Goal: Information Seeking & Learning: Compare options

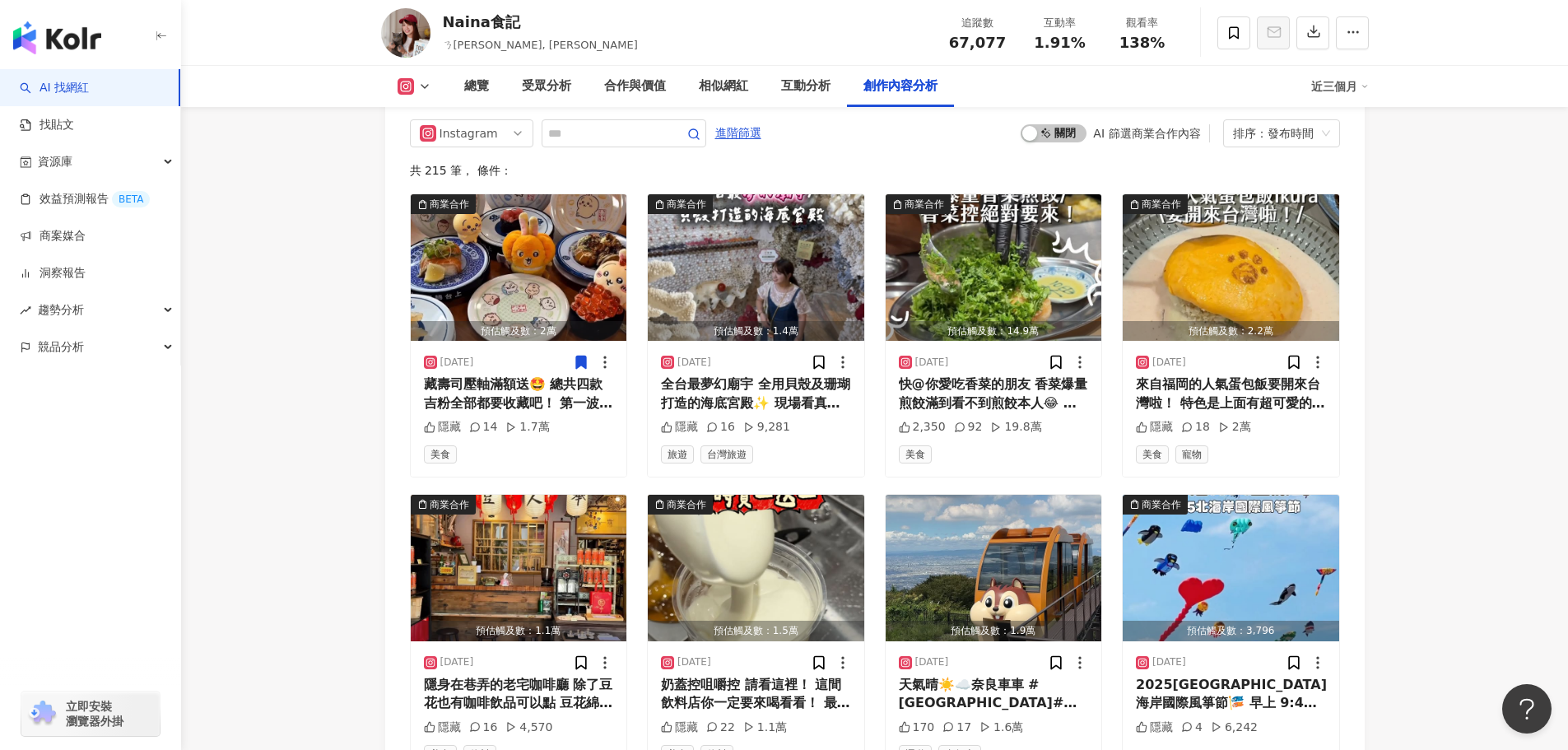
click at [25, 528] on div "AI 找網紅 找貼文 資源庫 效益預測報告 BETA 商案媒合 洞察報告 趨勢分析 競品分析 立即安裝 瀏覽器外掛" at bounding box center [90, 409] width 181 height 681
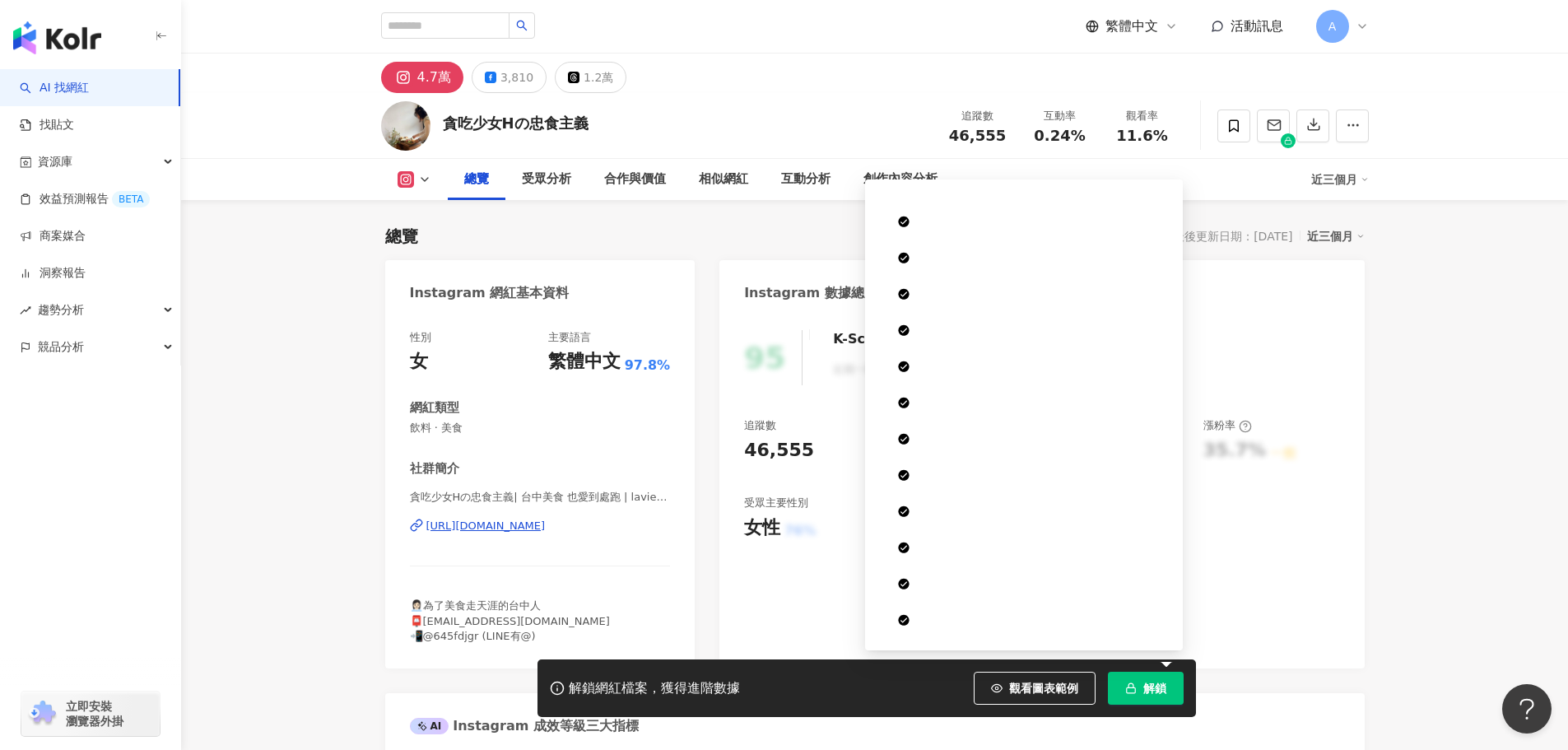
click at [1152, 679] on button "解鎖" at bounding box center [1146, 689] width 76 height 33
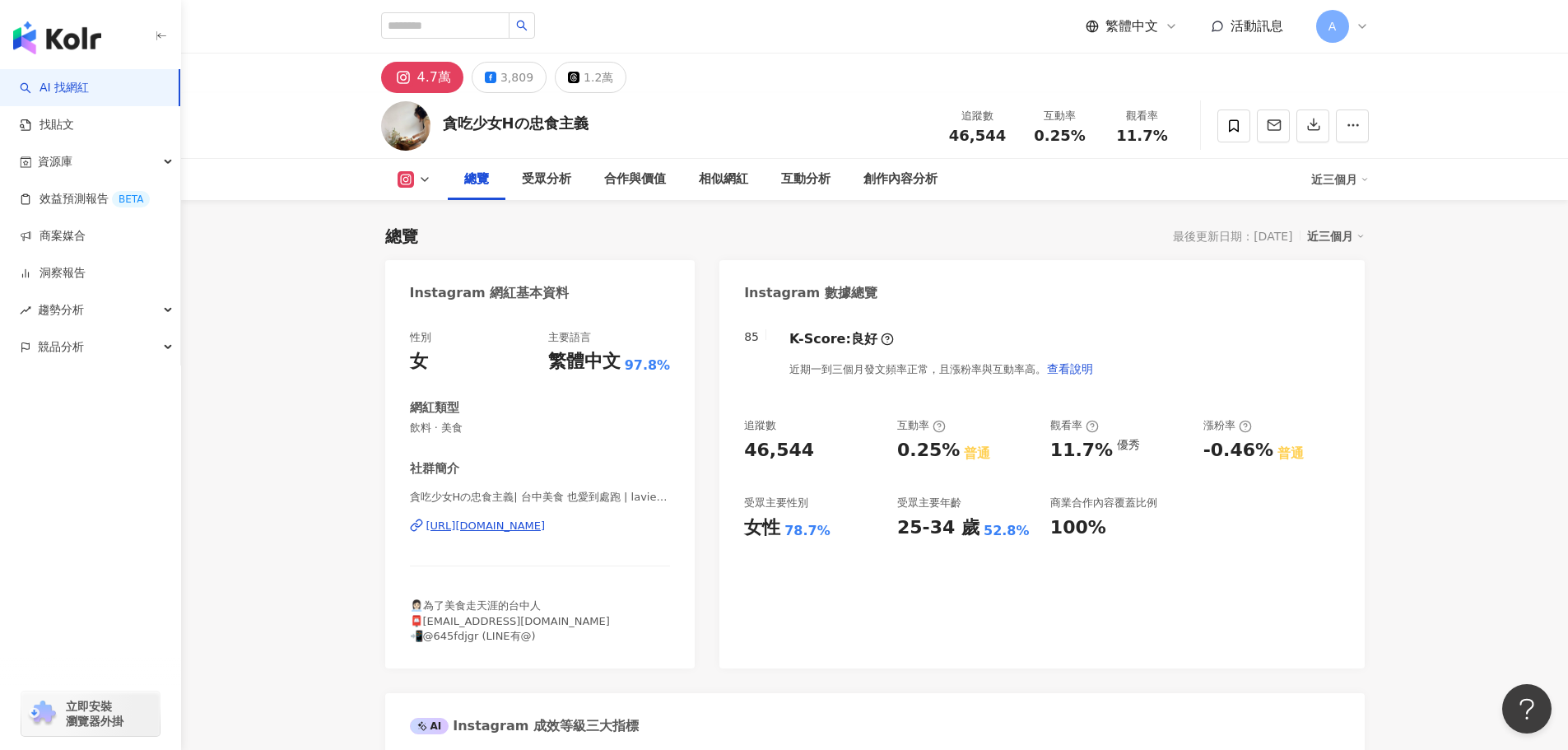
drag, startPoint x: 403, startPoint y: 421, endPoint x: 471, endPoint y: 427, distance: 68.3
click at [471, 427] on div "性別 女 主要語言 繁體中文 97.8% 網紅類型 飲料 · 美食 社群簡介 貪吃少女Hの忠食主義| 台中美食 也愛到處跑 | laviefoodie htt…" at bounding box center [540, 491] width 311 height 355
copy span "飲料 · 美食"
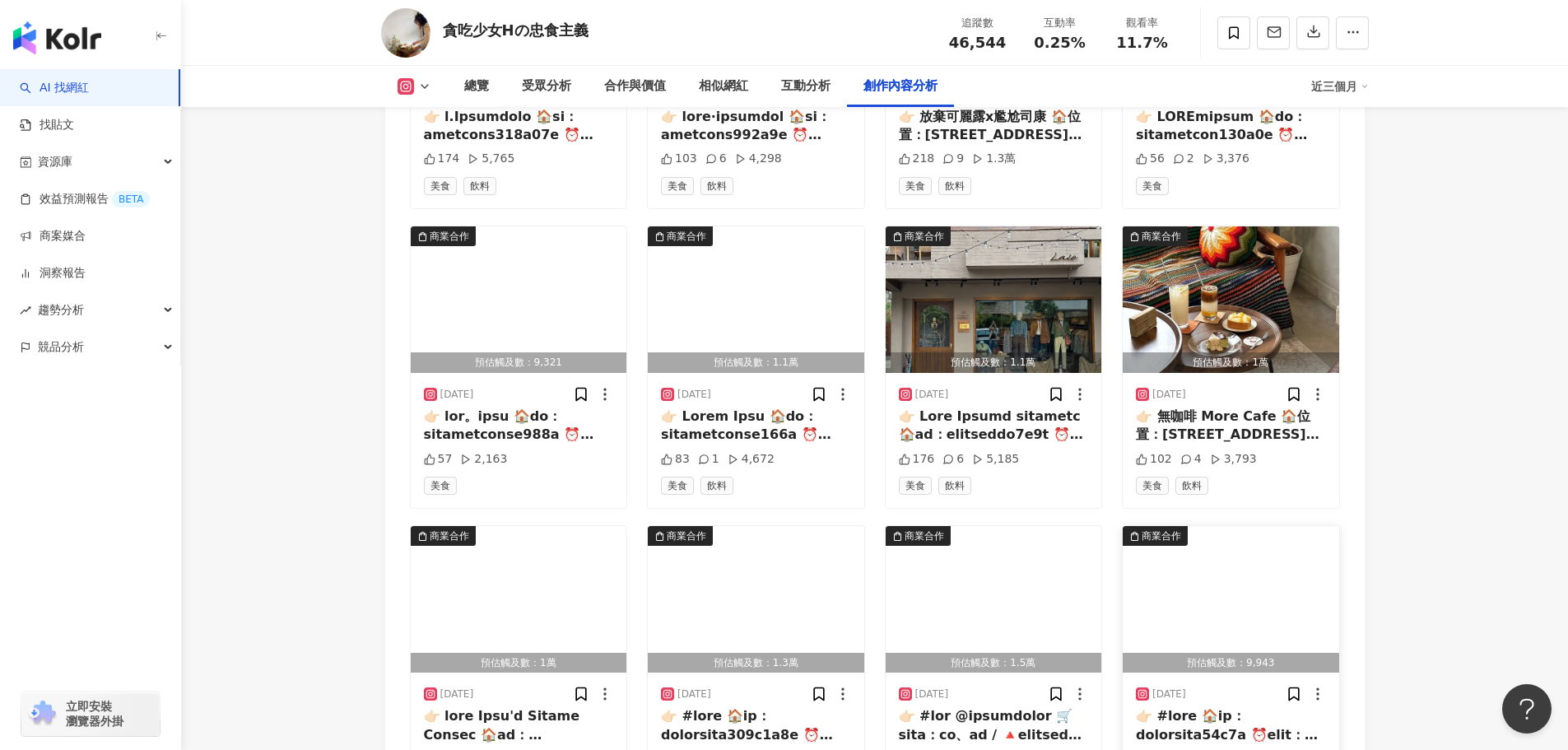
scroll to position [5684, 0]
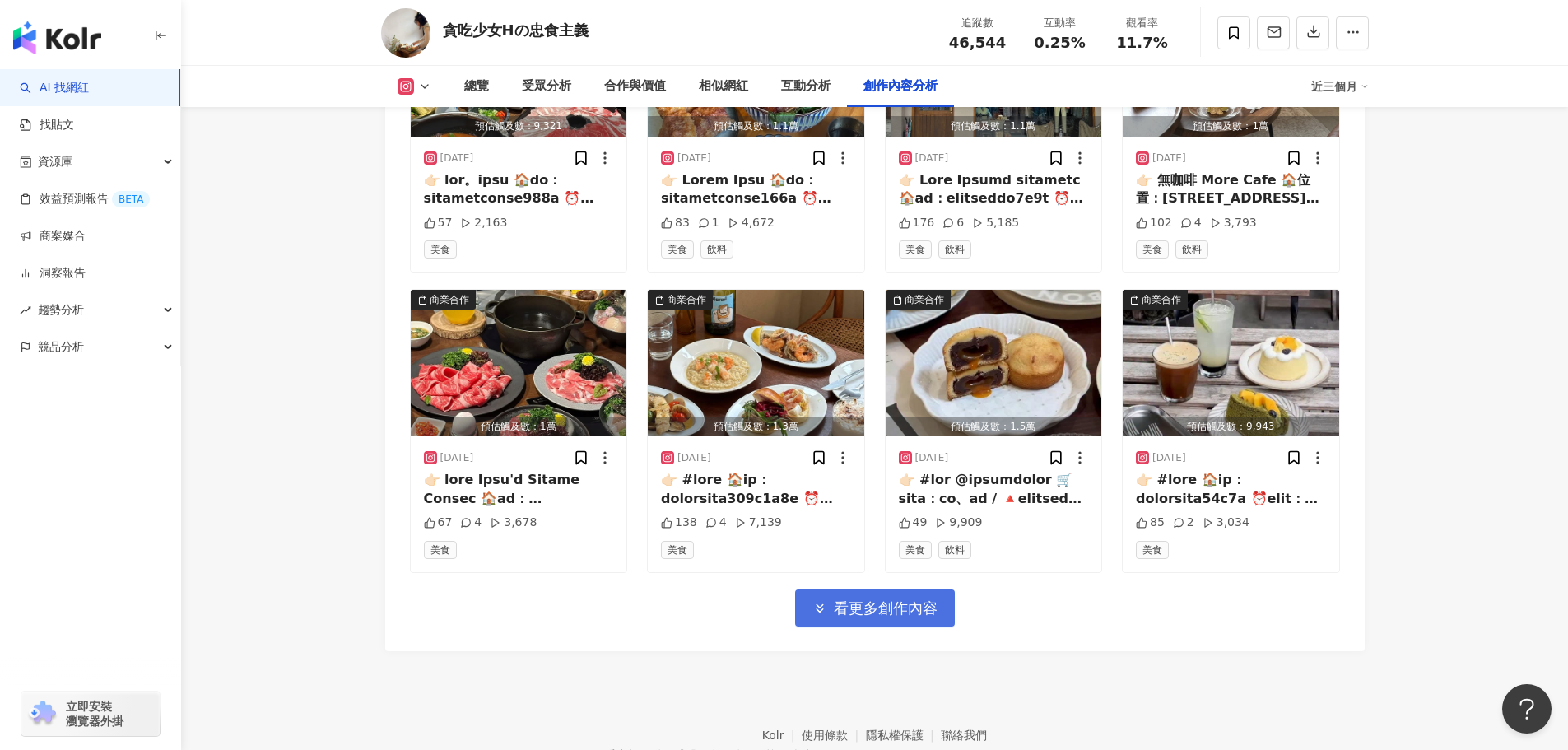
click at [923, 599] on span "看更多創作內容" at bounding box center [886, 608] width 104 height 18
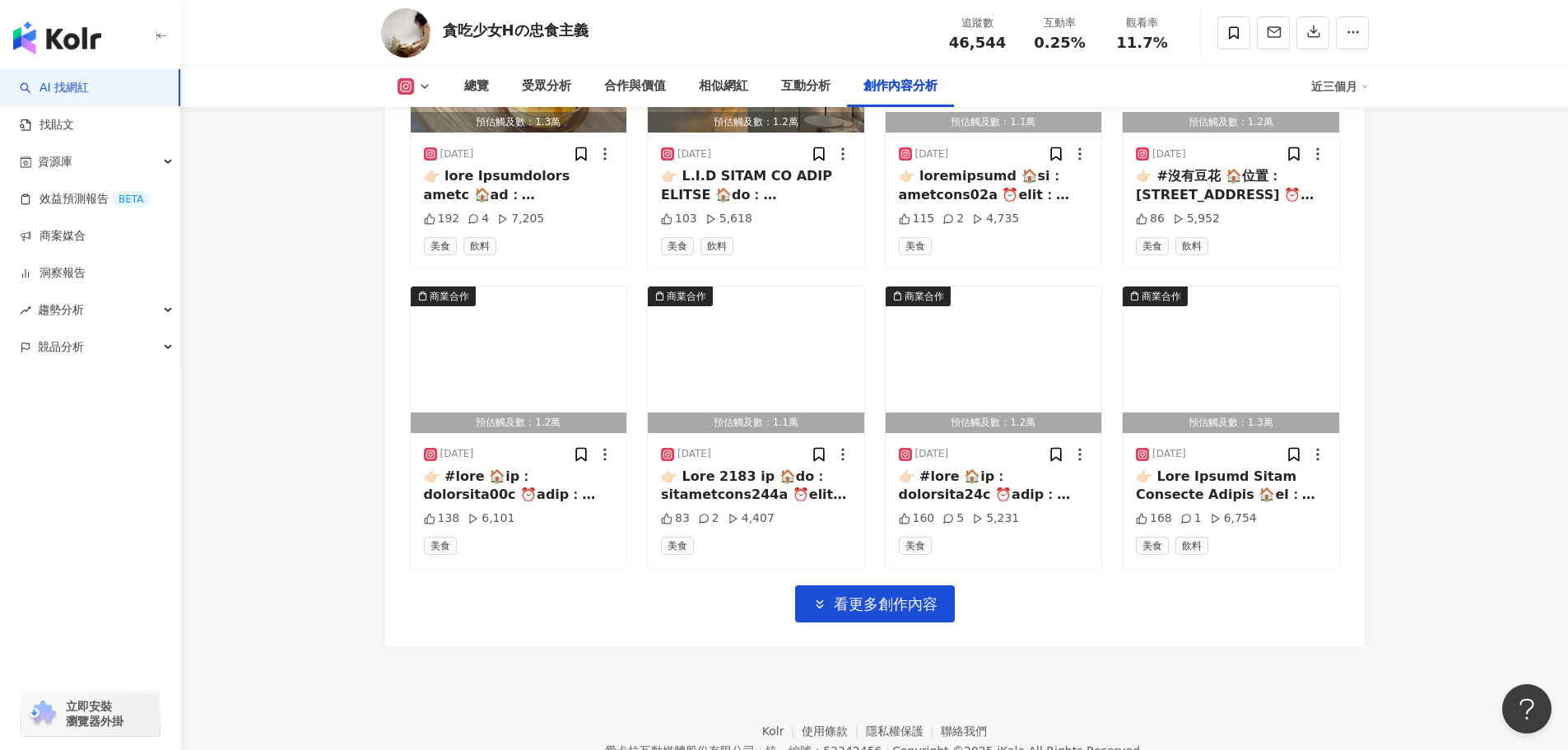
scroll to position [6590, 0]
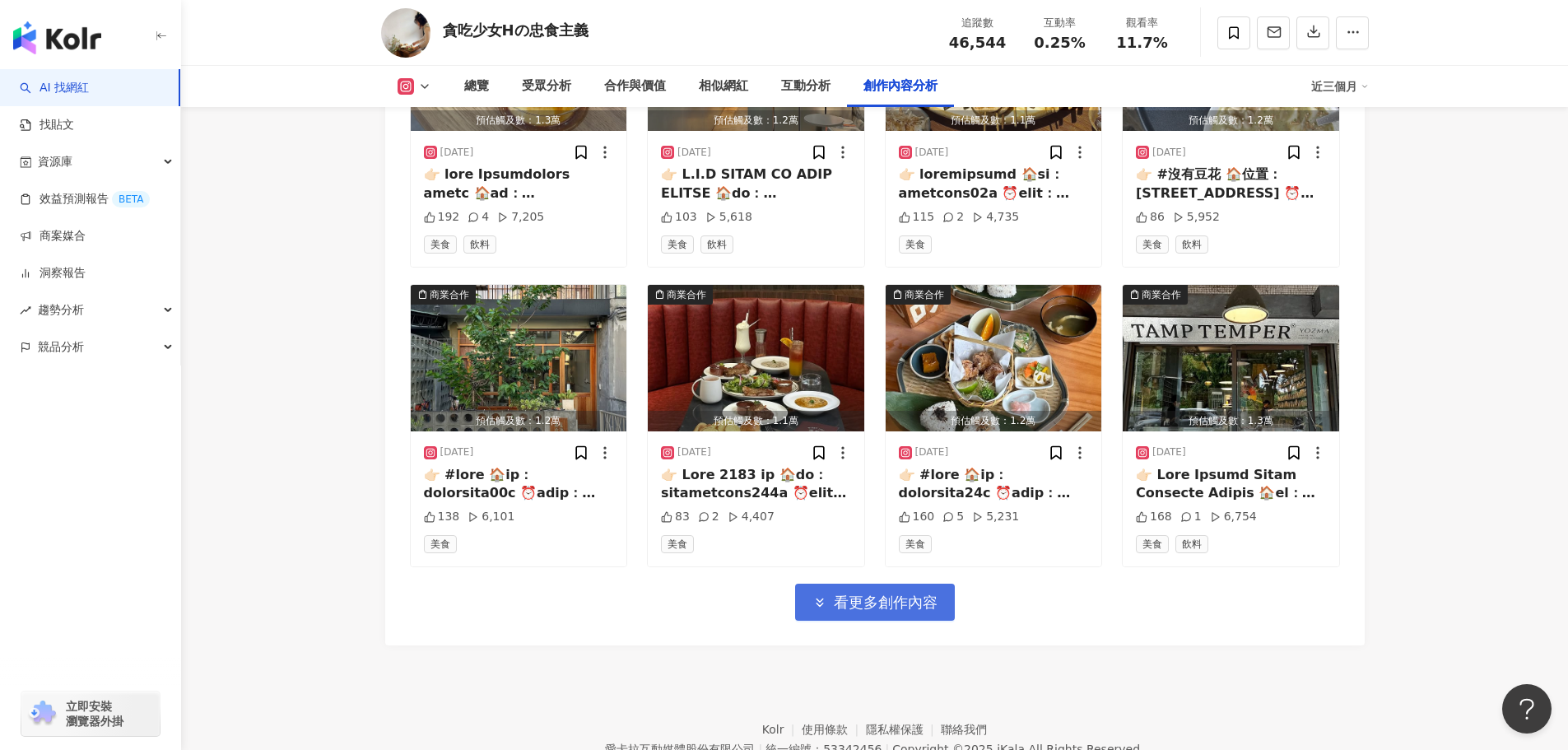
click at [866, 584] on button "看更多創作內容" at bounding box center [875, 602] width 160 height 37
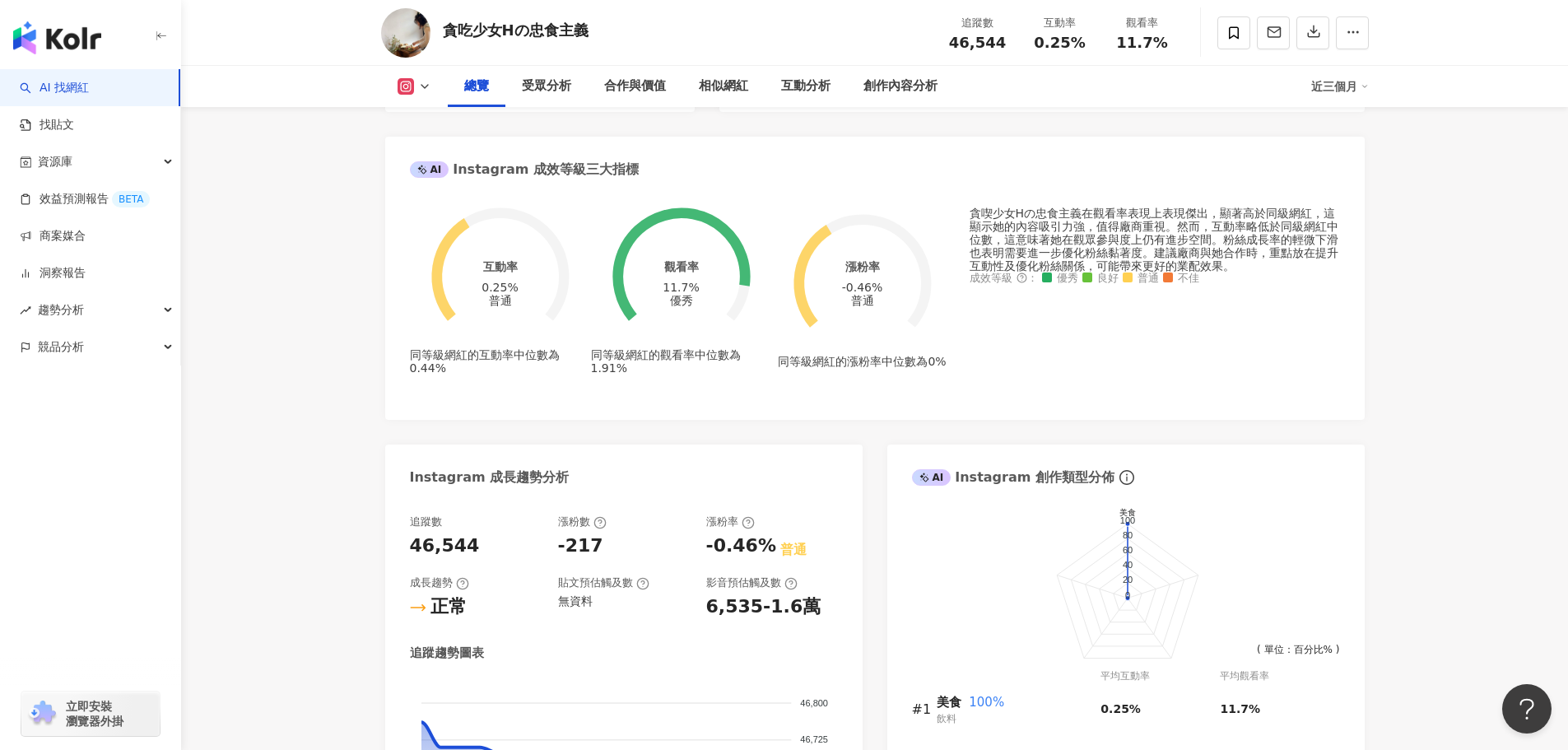
scroll to position [0, 0]
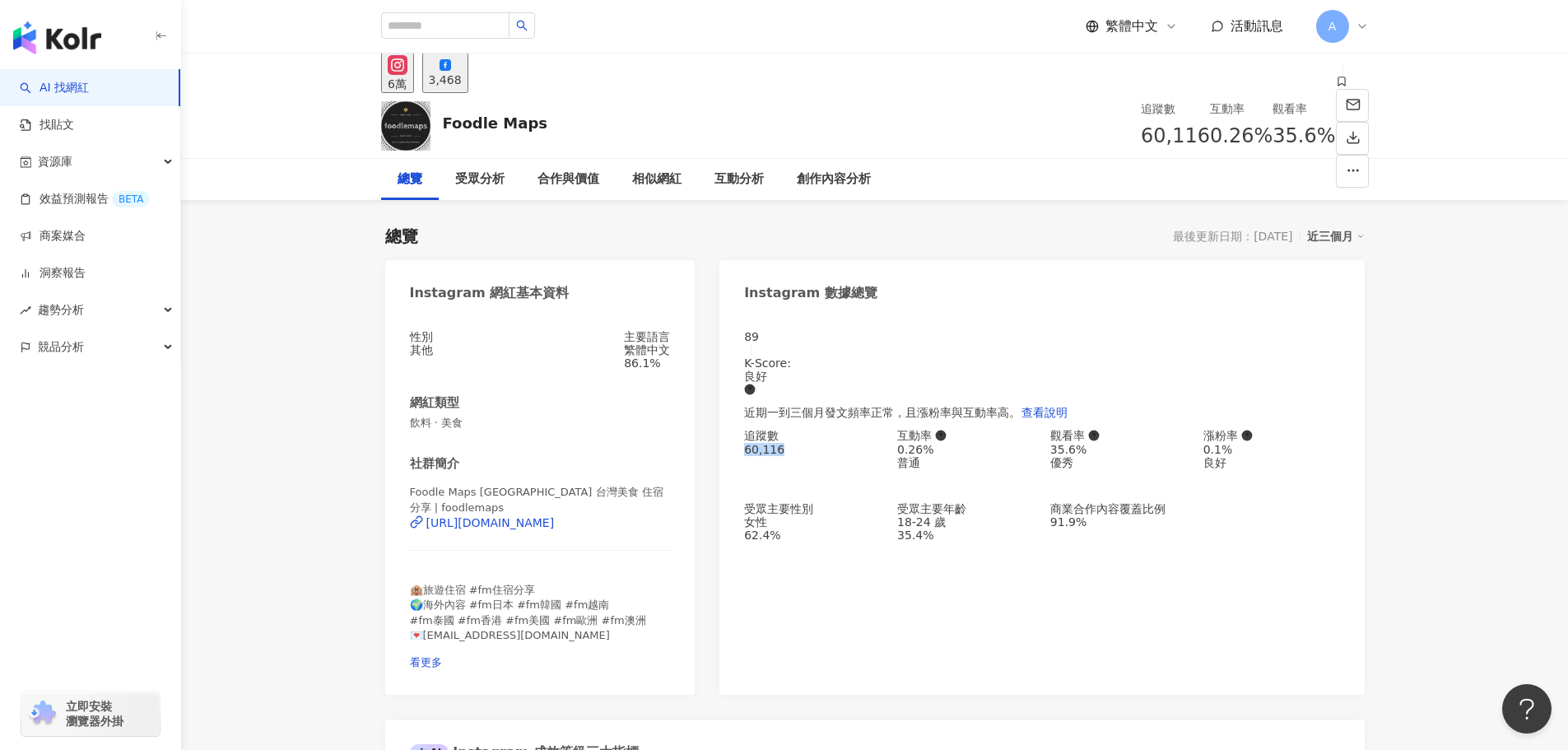
drag, startPoint x: 742, startPoint y: 454, endPoint x: 795, endPoint y: 422, distance: 61.9
click at [812, 448] on div "89 K-Score : 良好 近期一到三個月發文頻率正常，且漲粉率與互動率高。 查看說明 追蹤數 60,116 互動率 0.26% 普通 觀看率 35.6%…" at bounding box center [1041, 504] width 645 height 381
copy div "60,116"
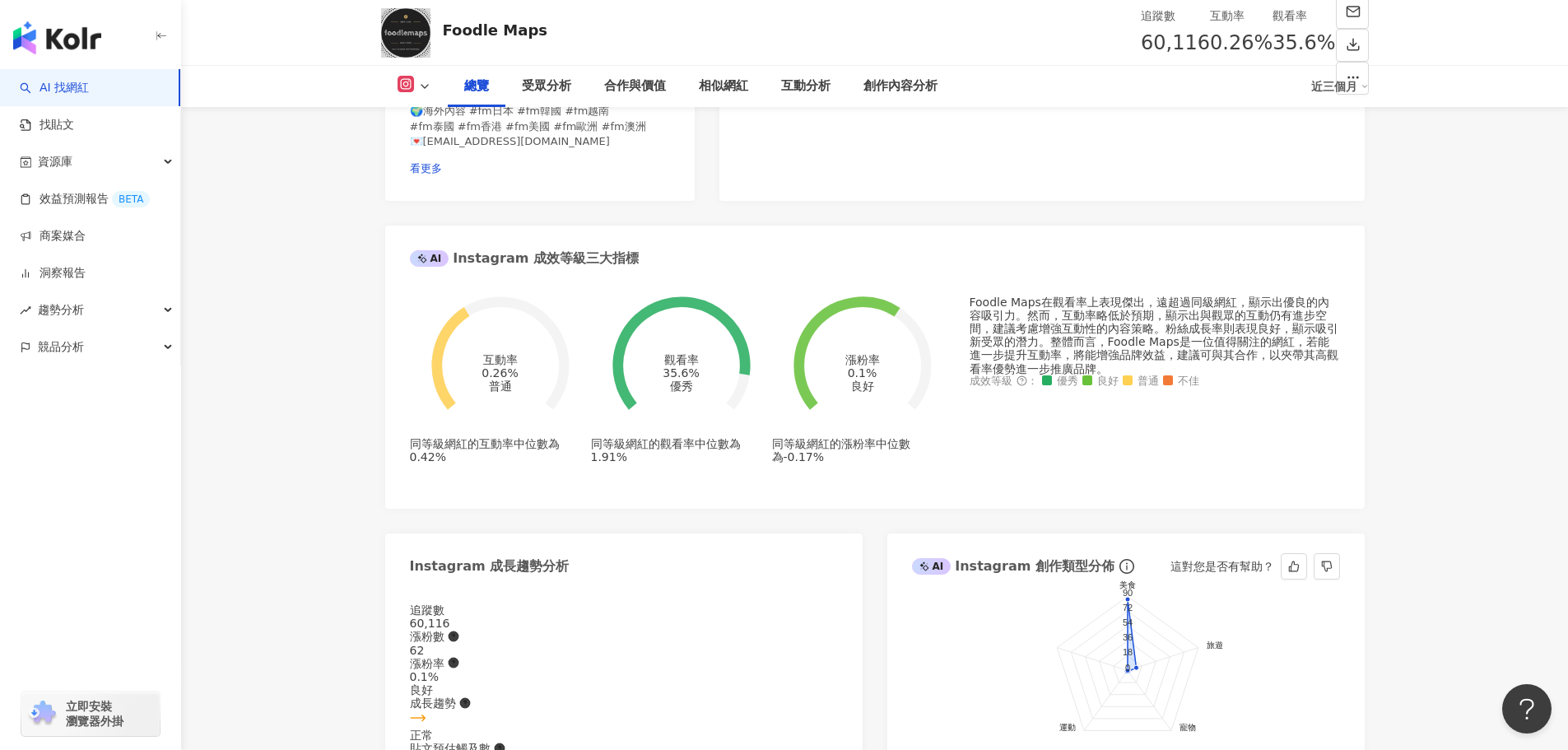
scroll to position [577, 0]
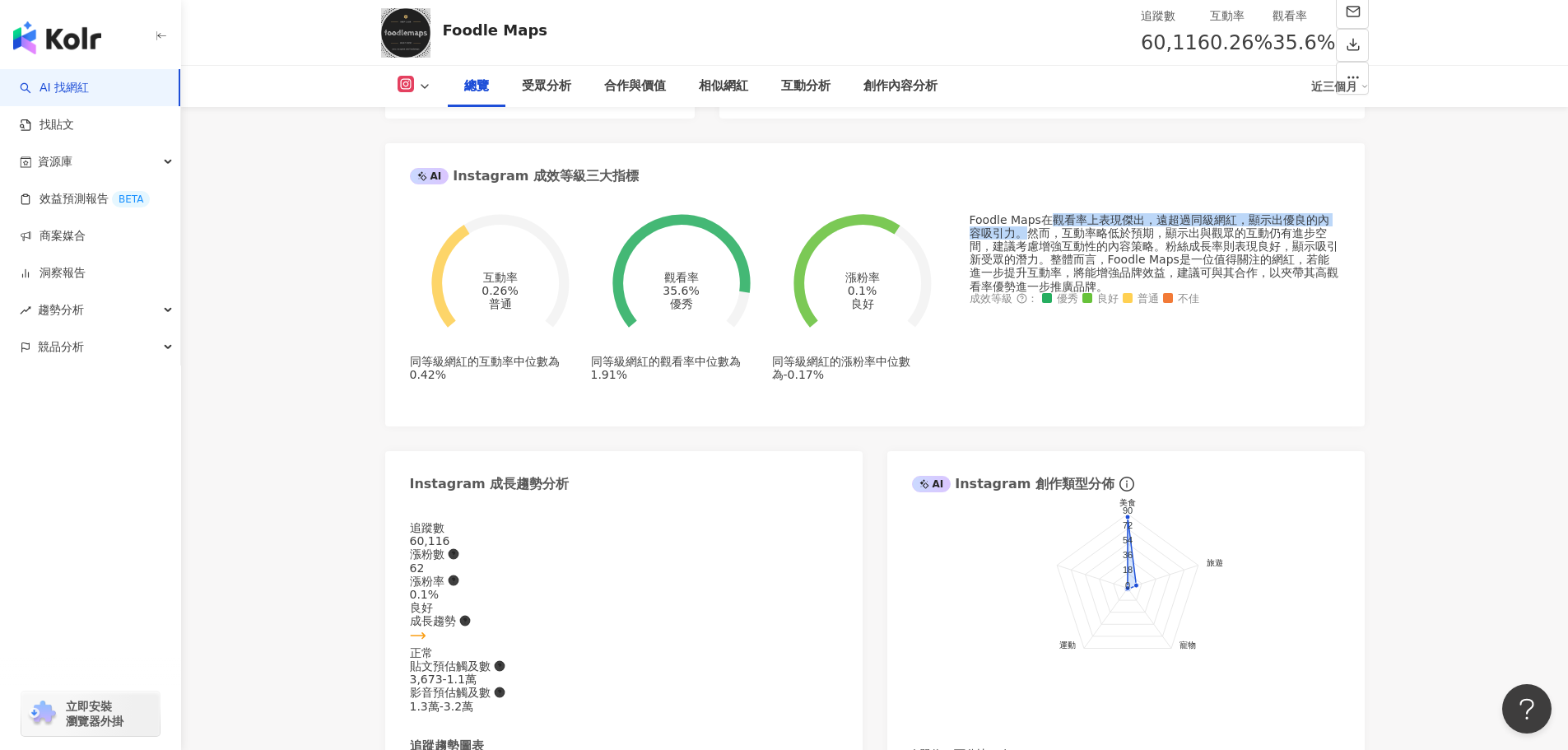
drag, startPoint x: 1052, startPoint y: 209, endPoint x: 1013, endPoint y: 224, distance: 41.8
click at [1013, 224] on div "Foodle Maps在觀看率上表現傑出，遠超過同級網紅，顯示出優良的內容吸引力。然而，互動率略低於預期，顯示出與觀眾的互動仍有進步空間，建議考慮增強互動性的…" at bounding box center [1155, 253] width 370 height 80
copy div "觀看率上表現傑出，遠超過同級網紅，顯示出優良的內容吸引力。"
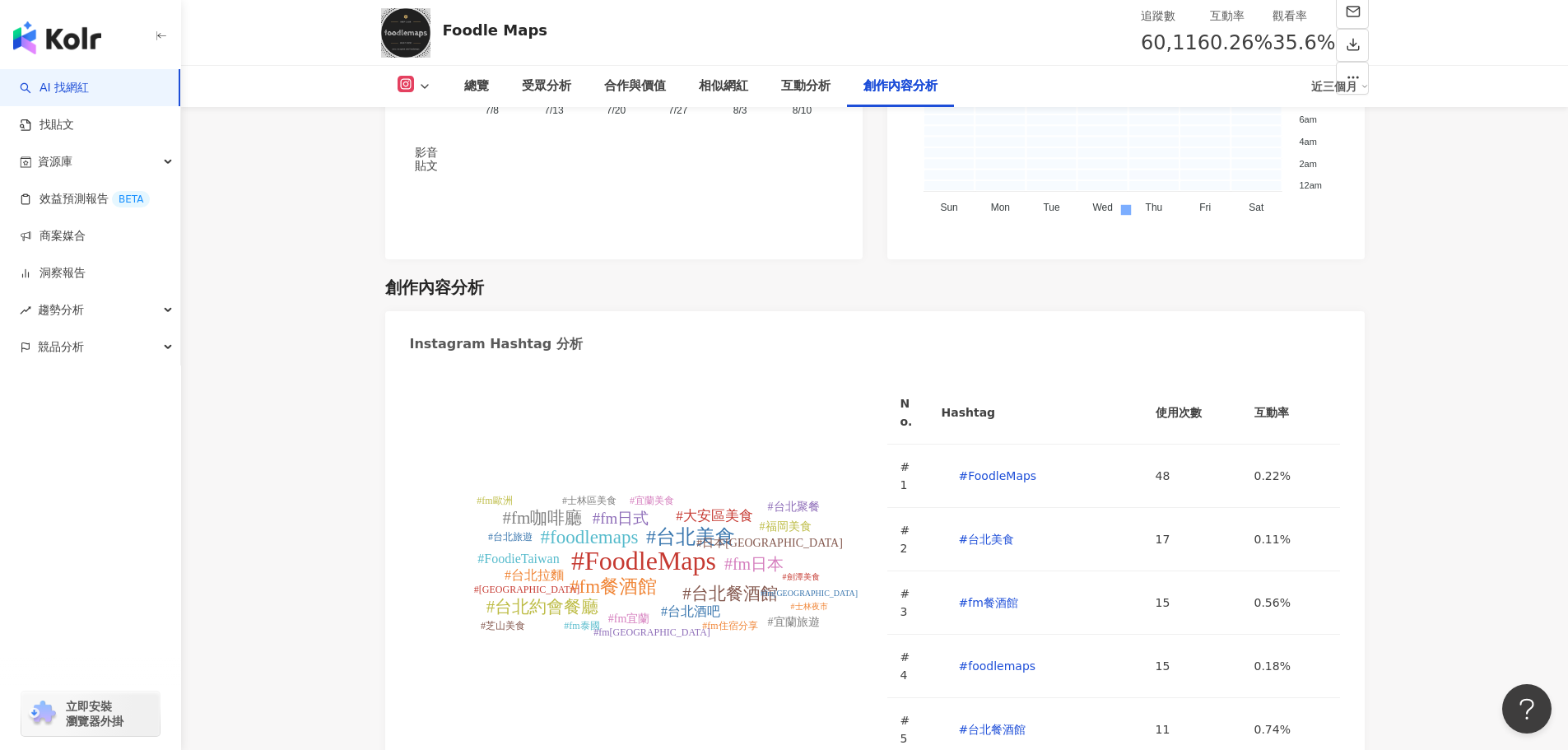
scroll to position [5132, 0]
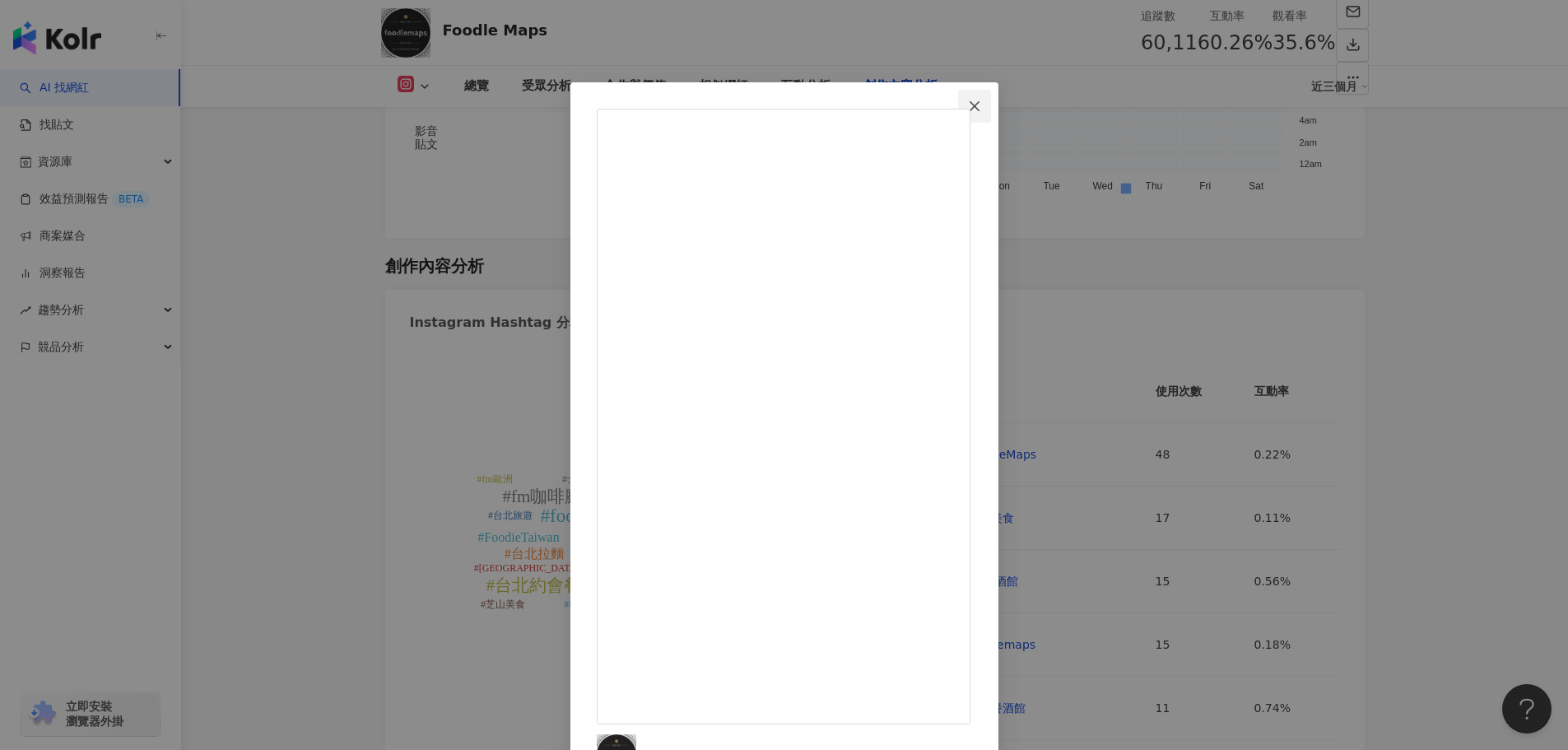
click at [981, 106] on icon "close" at bounding box center [974, 106] width 13 height 13
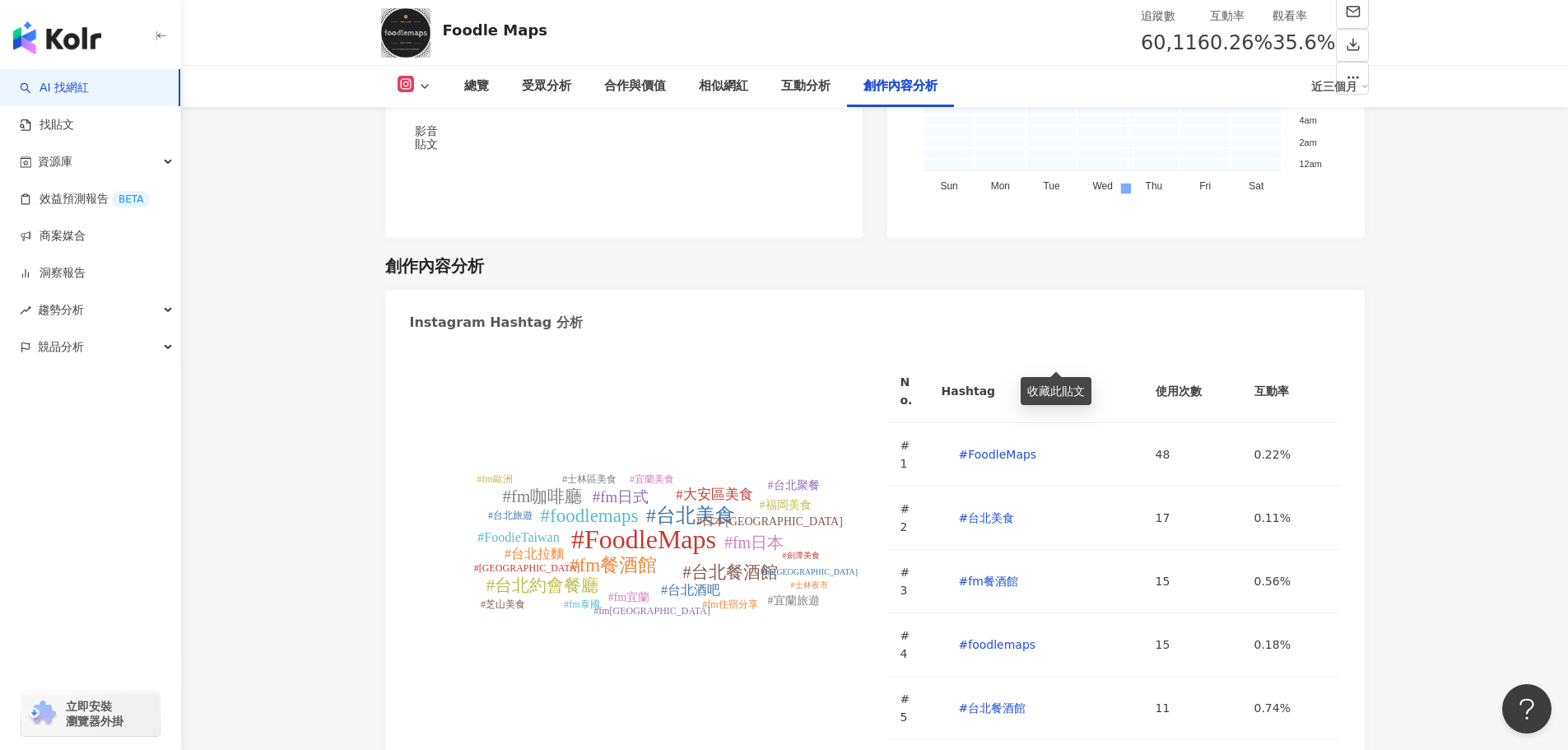
drag, startPoint x: 1460, startPoint y: 239, endPoint x: 1244, endPoint y: 304, distance: 225.6
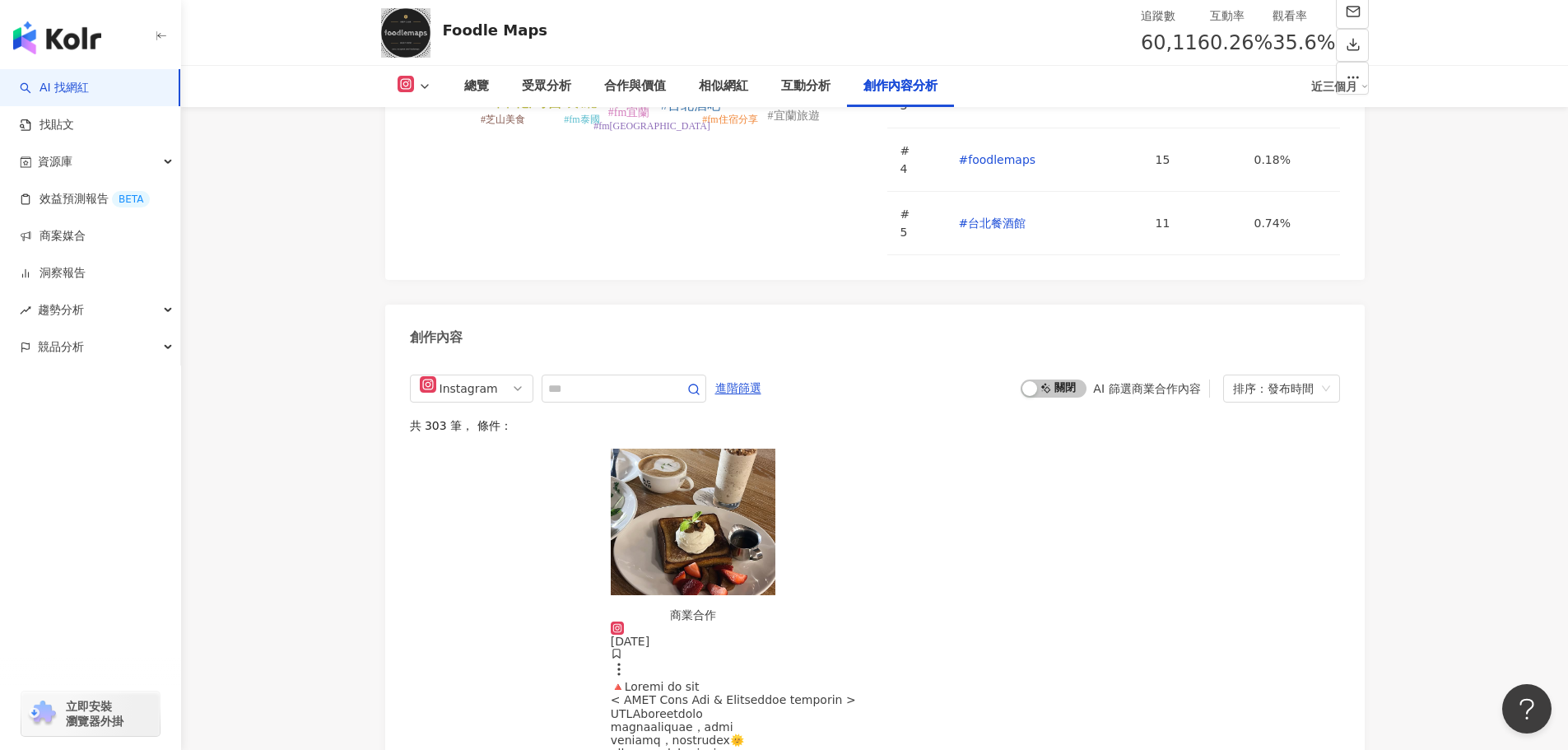
scroll to position [5626, 0]
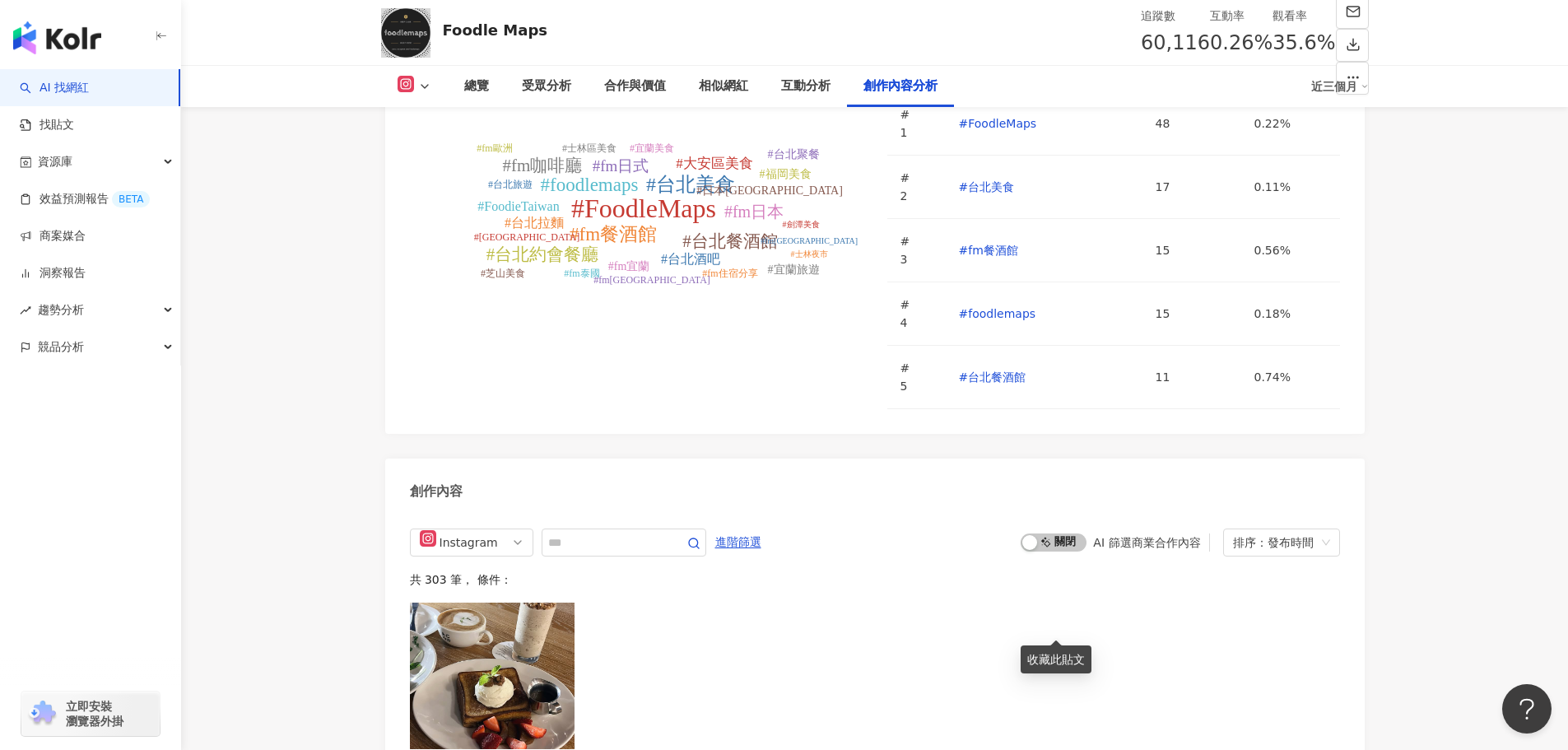
scroll to position [5461, 0]
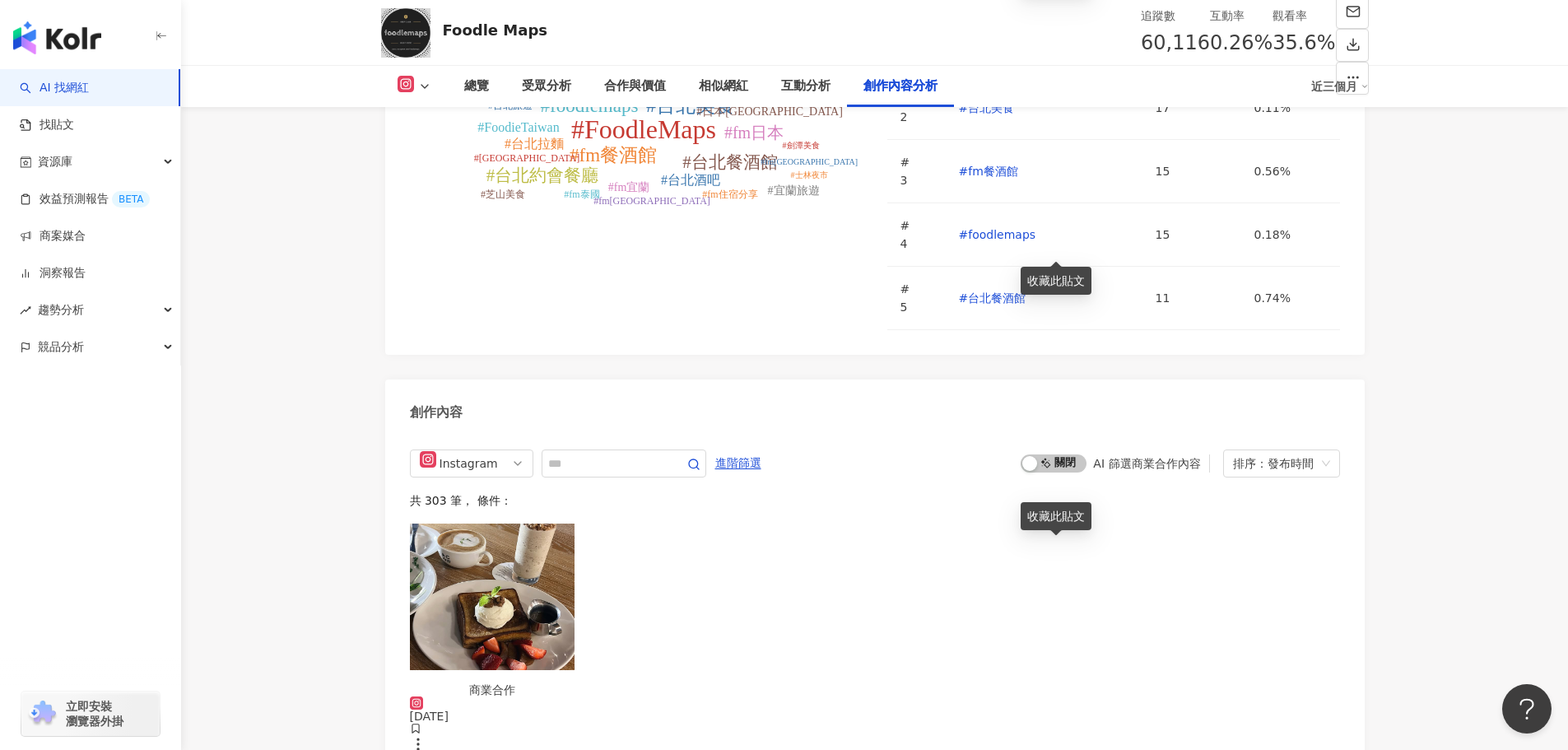
scroll to position [5544, 0]
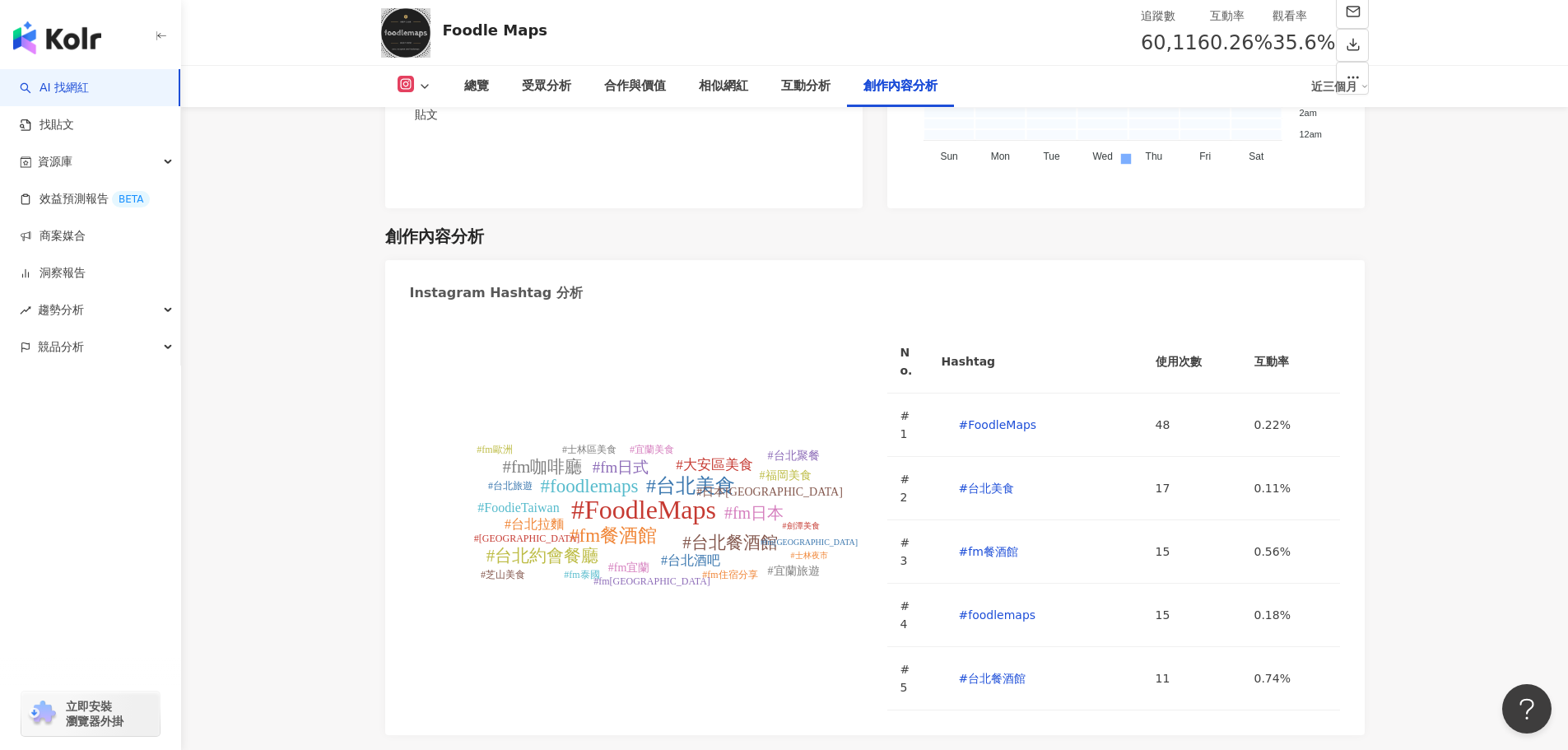
scroll to position [5132, 0]
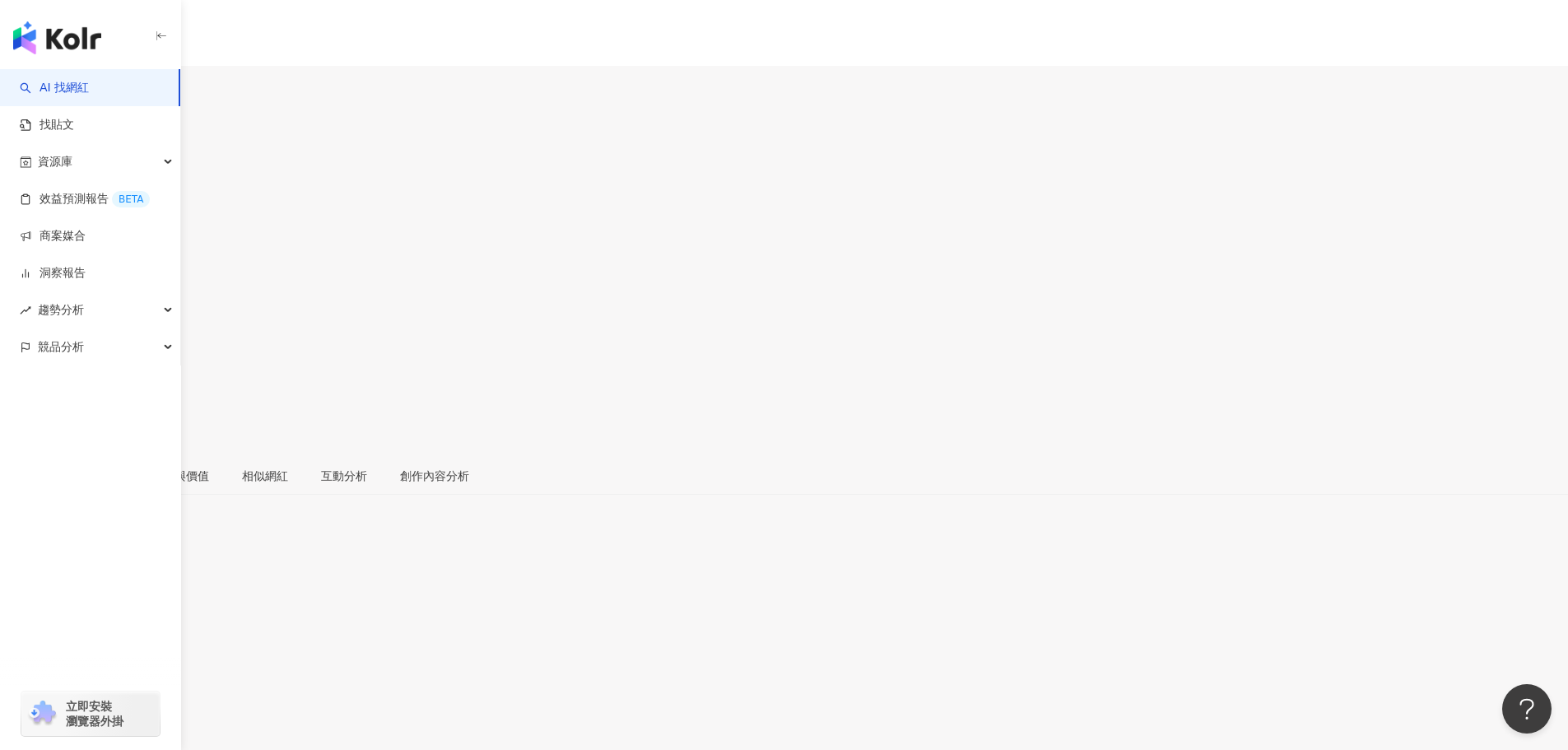
drag, startPoint x: 559, startPoint y: 431, endPoint x: 349, endPoint y: 431, distance: 210.0
copy span "營養與保健 · 美妝時尚 · 美食"
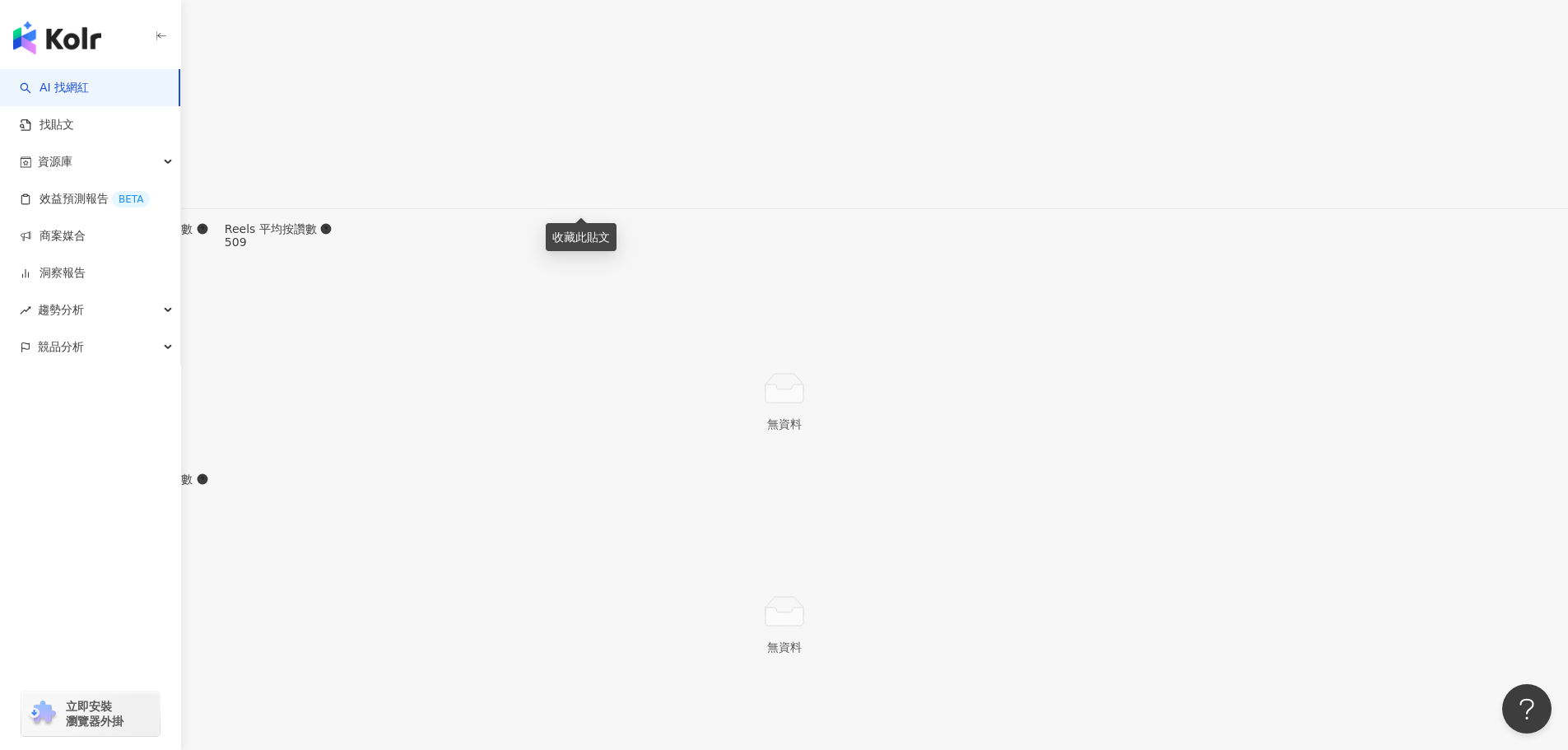
scroll to position [4875, 0]
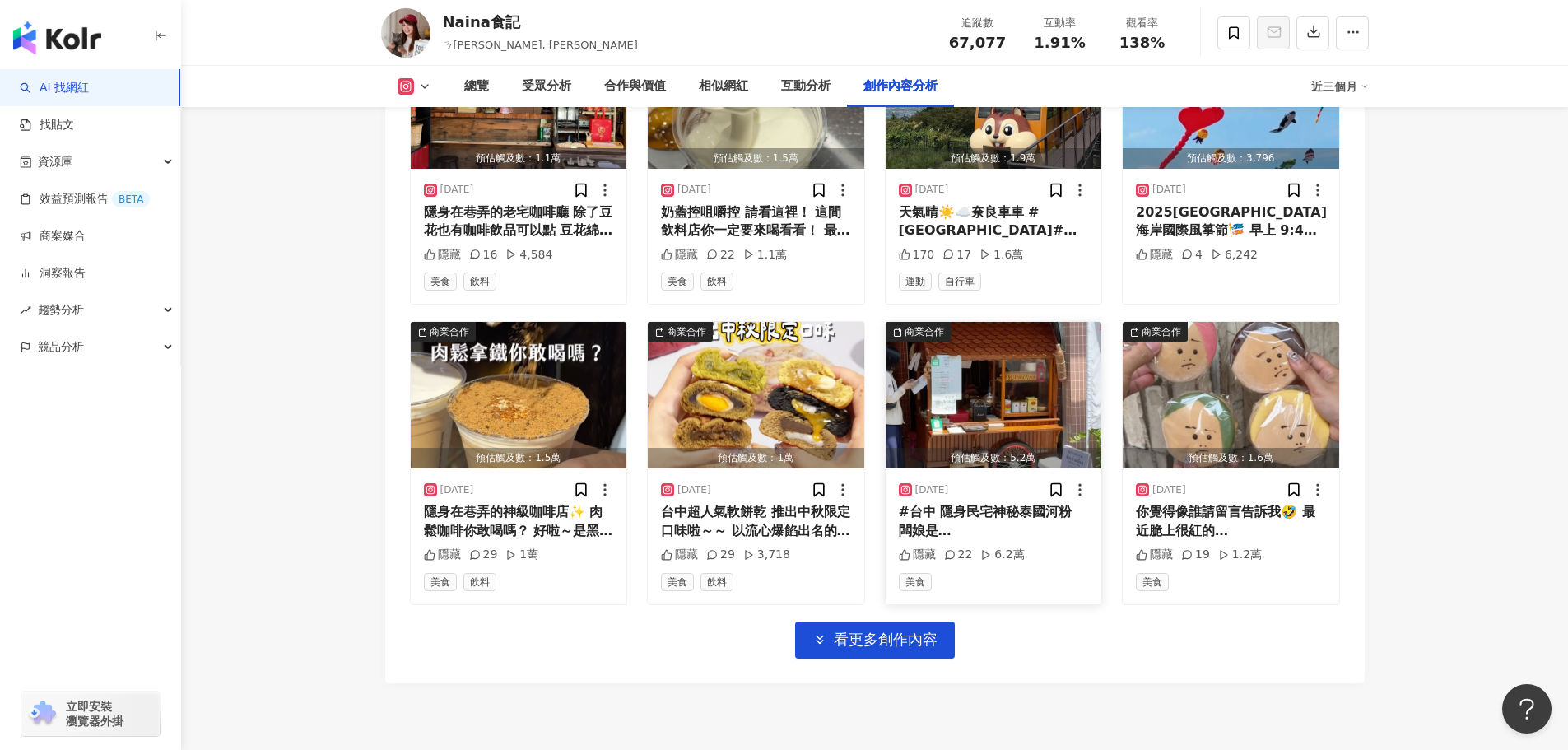
scroll to position [5712, 0]
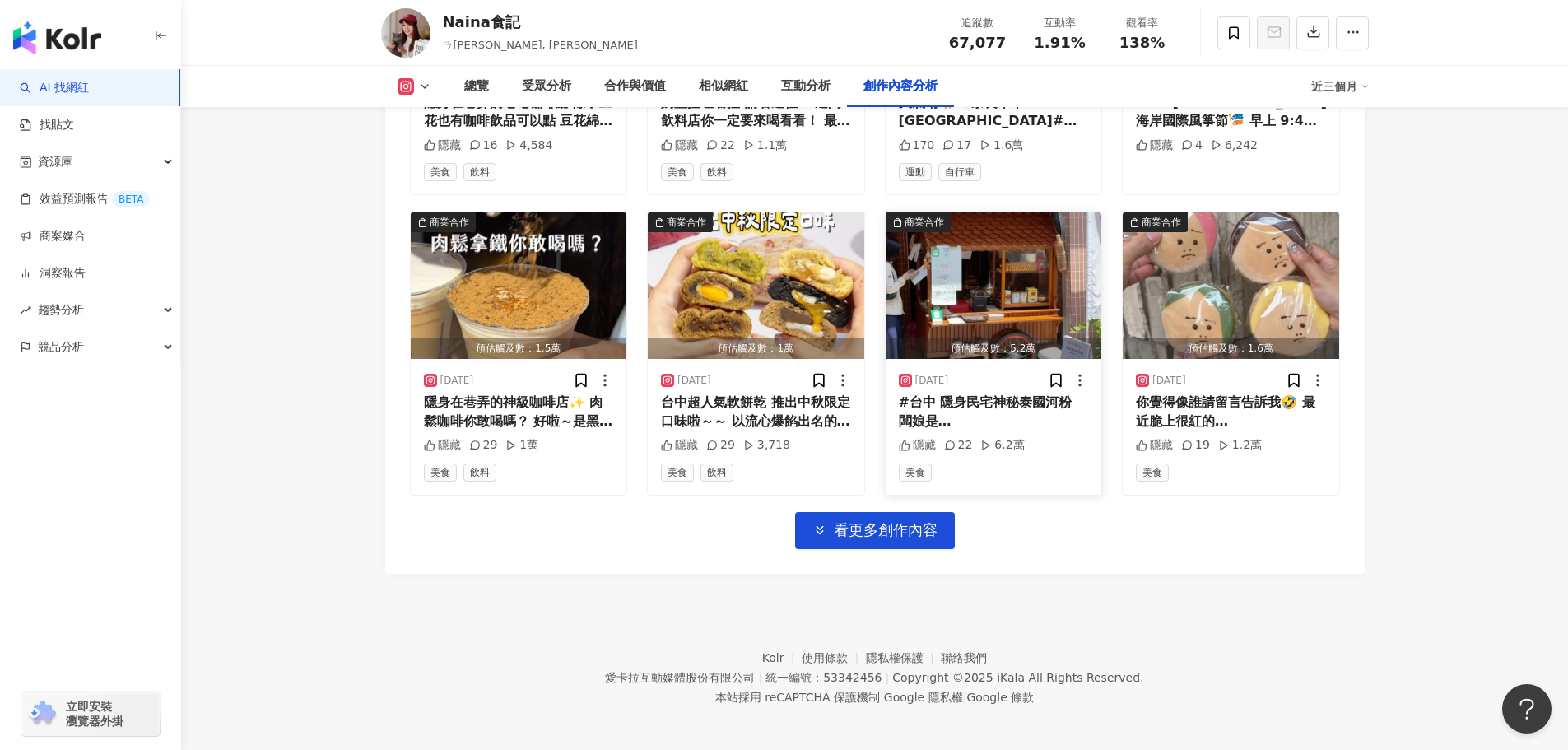
click at [911, 527] on span "看更多創作內容" at bounding box center [886, 530] width 104 height 18
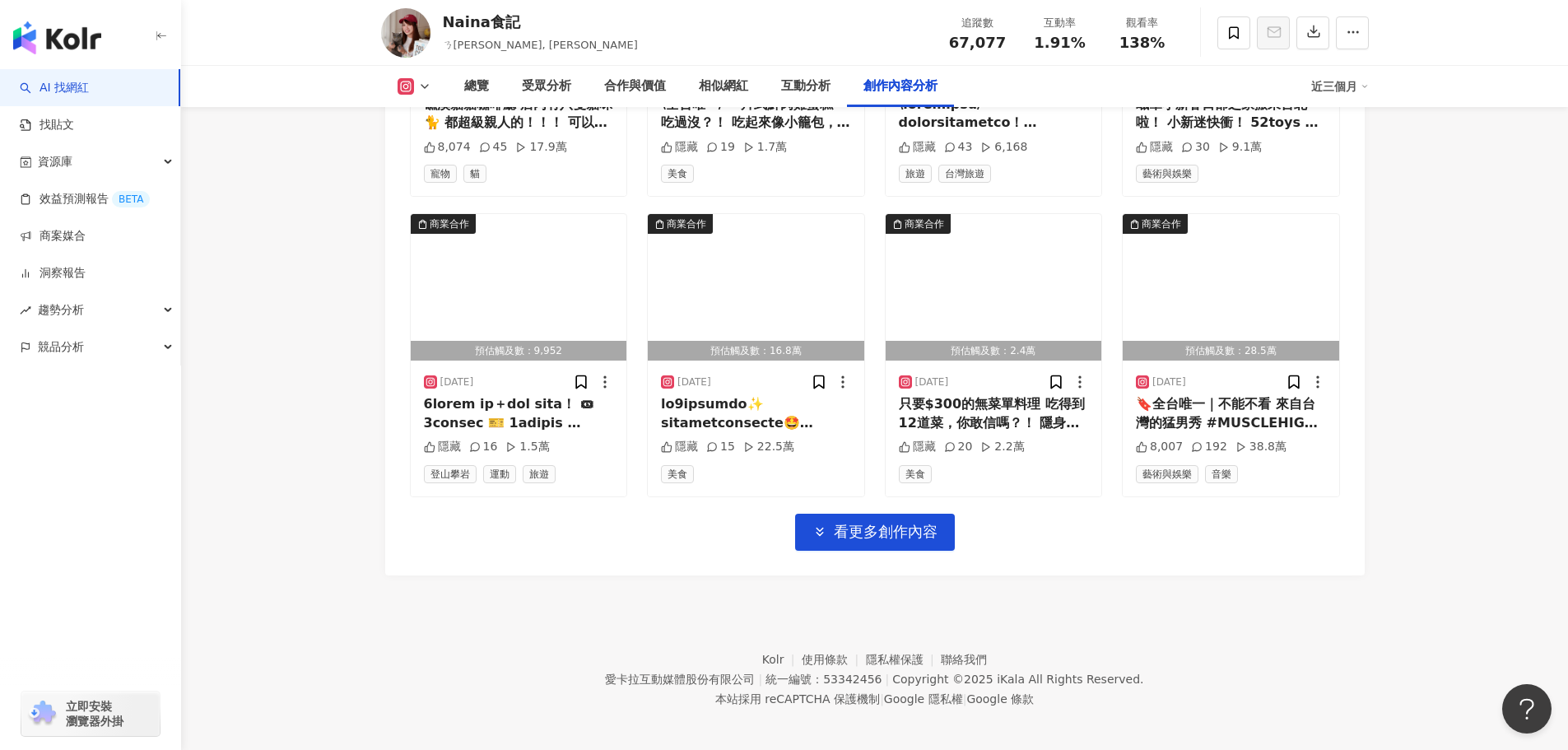
scroll to position [6612, 0]
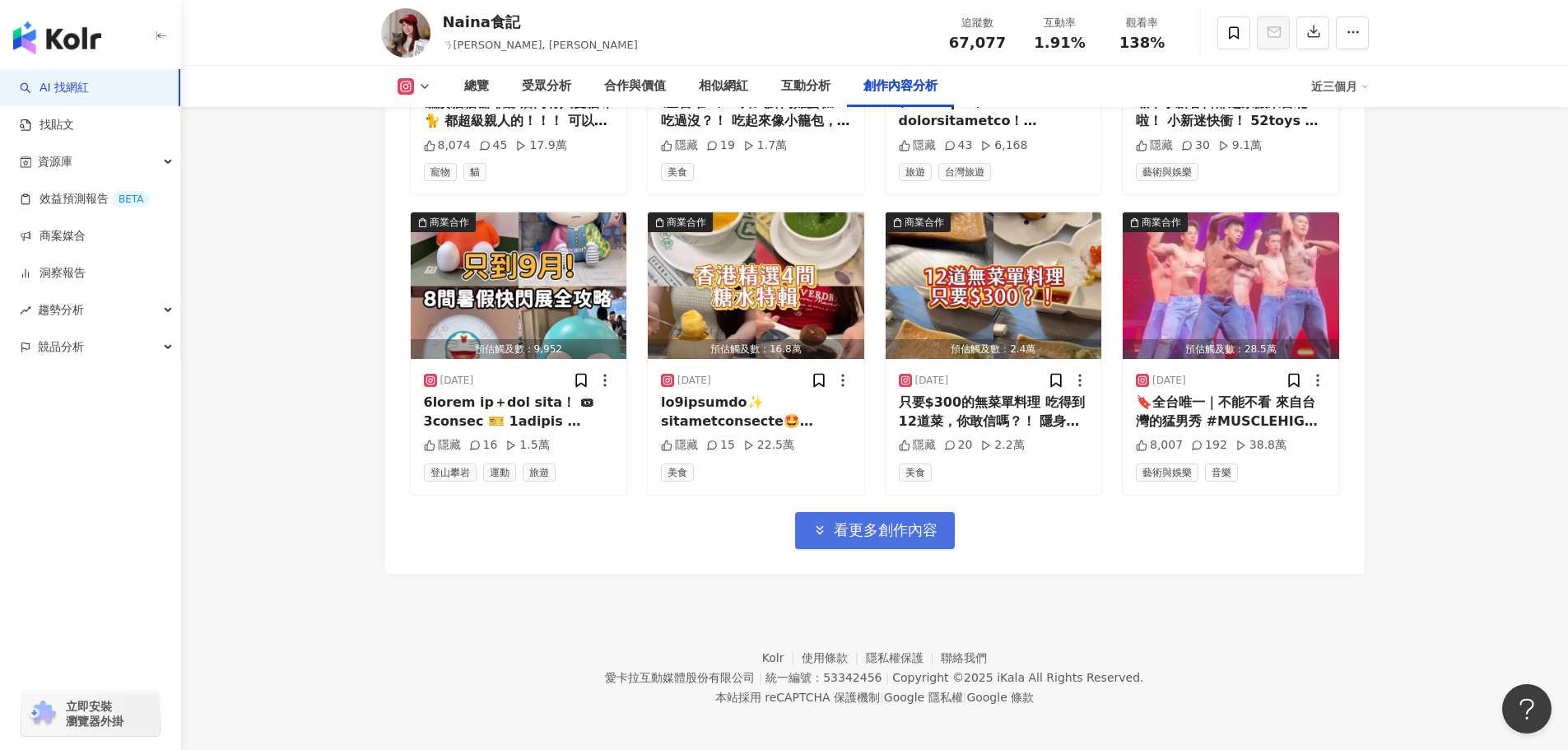
click at [914, 541] on button "看更多創作內容" at bounding box center [875, 530] width 160 height 37
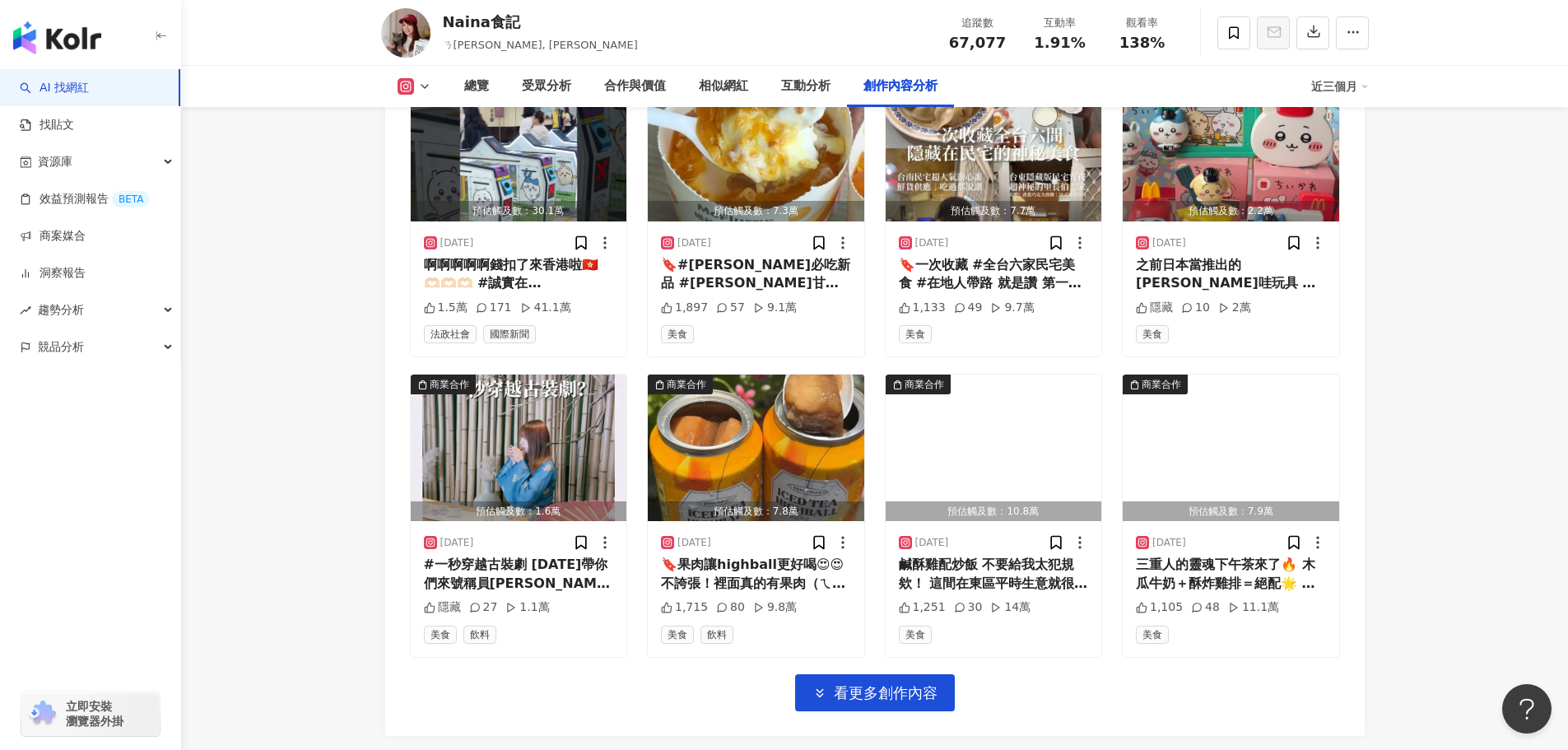
scroll to position [7354, 0]
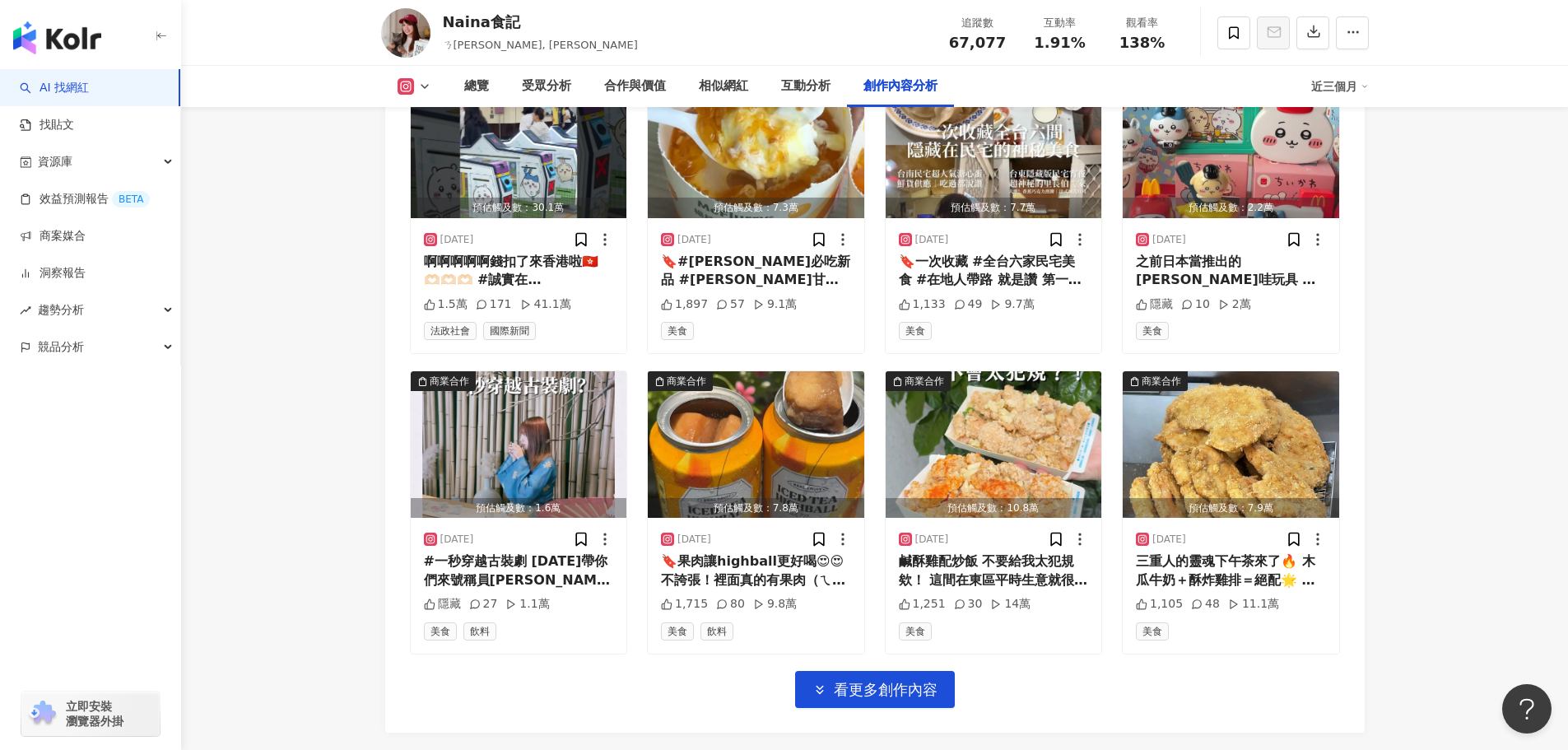
click at [840, 683] on span "看更多創作內容" at bounding box center [886, 690] width 104 height 18
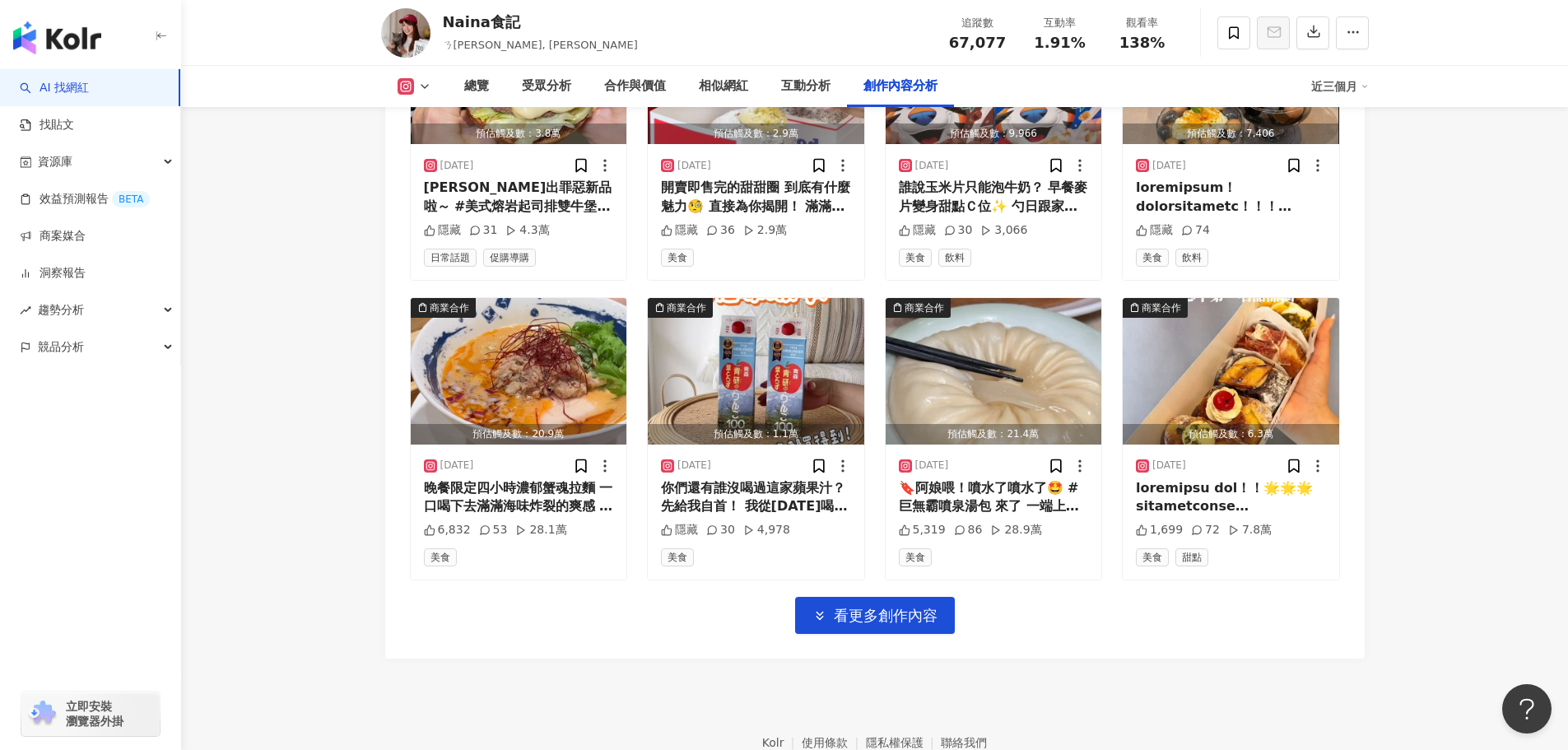
scroll to position [8358, 0]
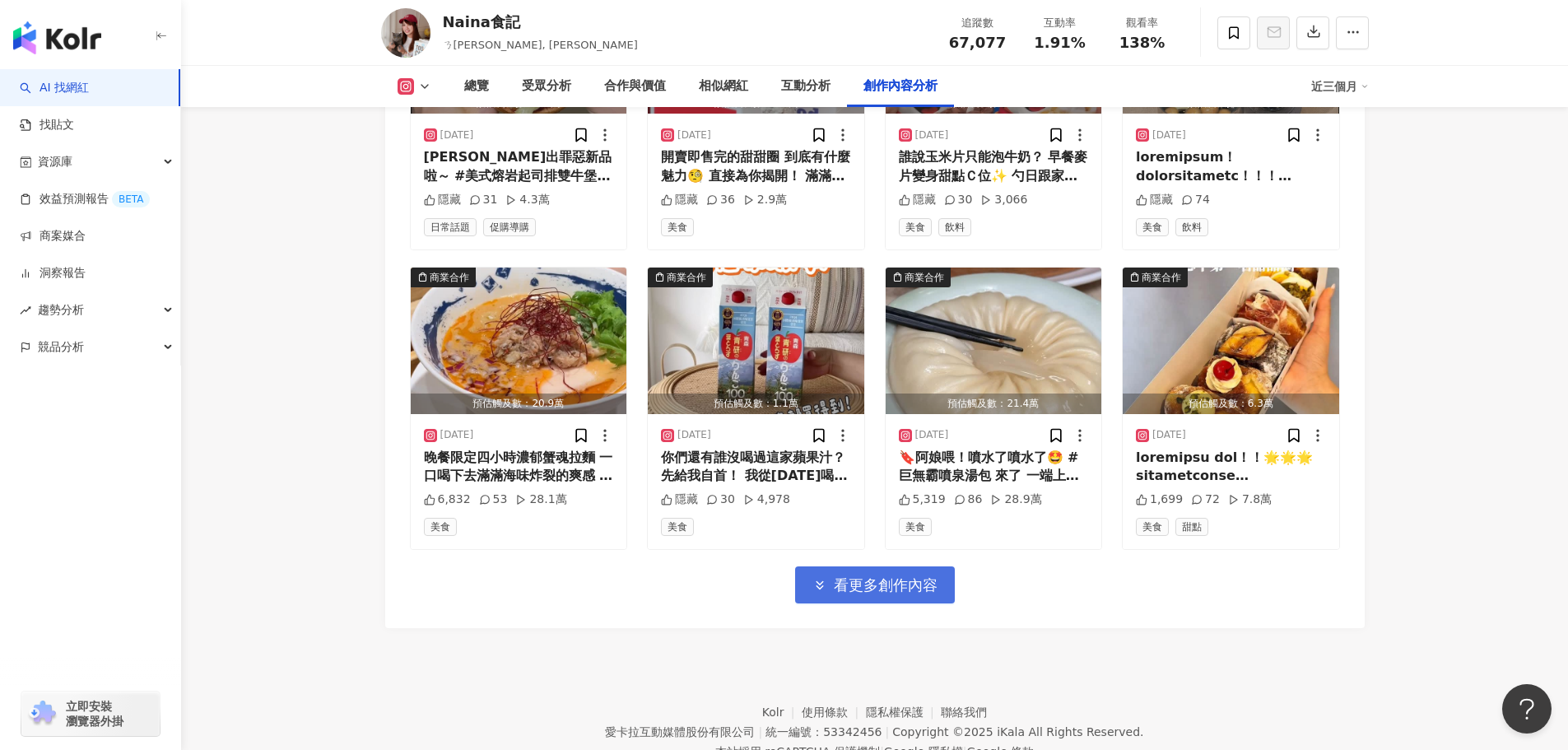
click at [921, 578] on span "看更多創作內容" at bounding box center [886, 586] width 104 height 18
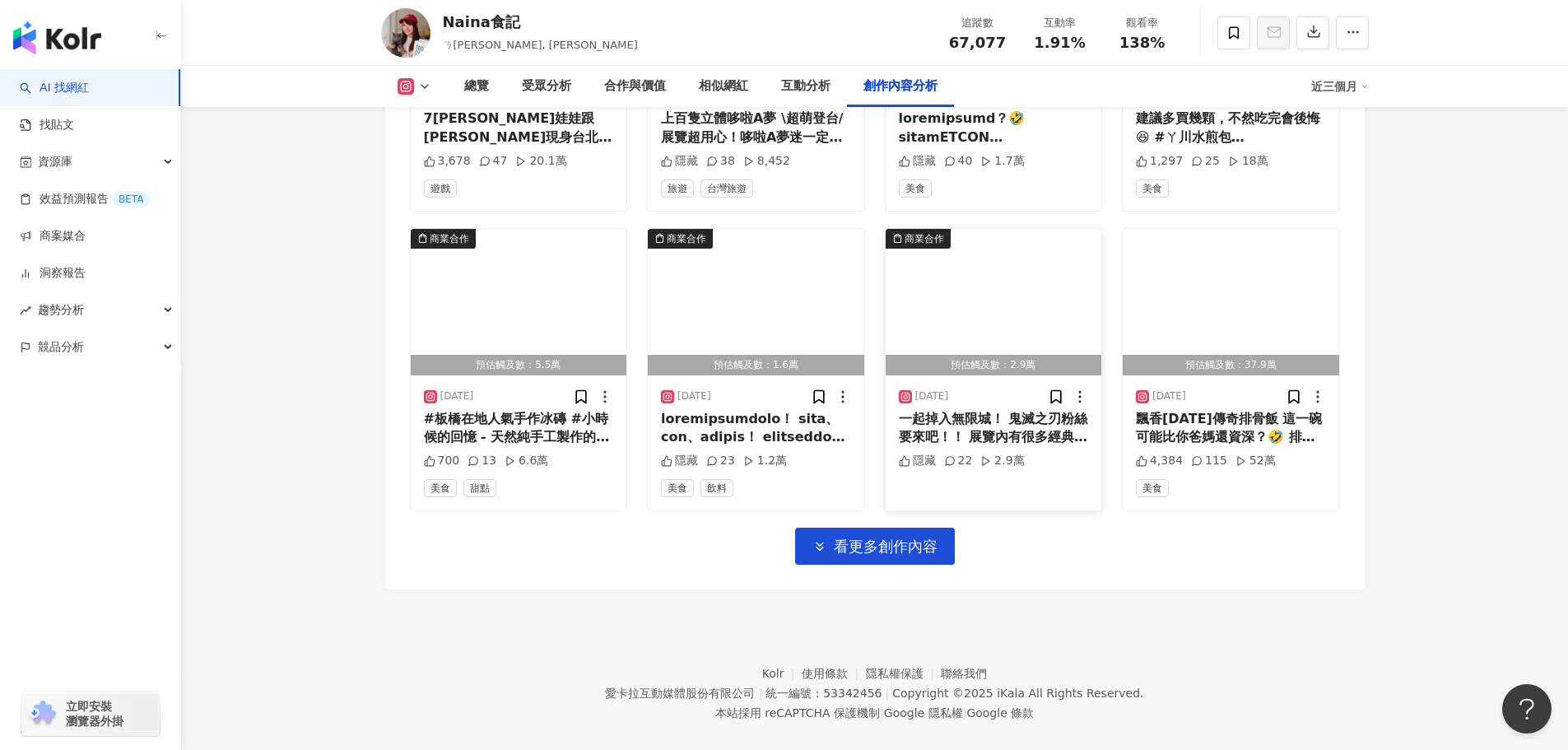
scroll to position [9313, 0]
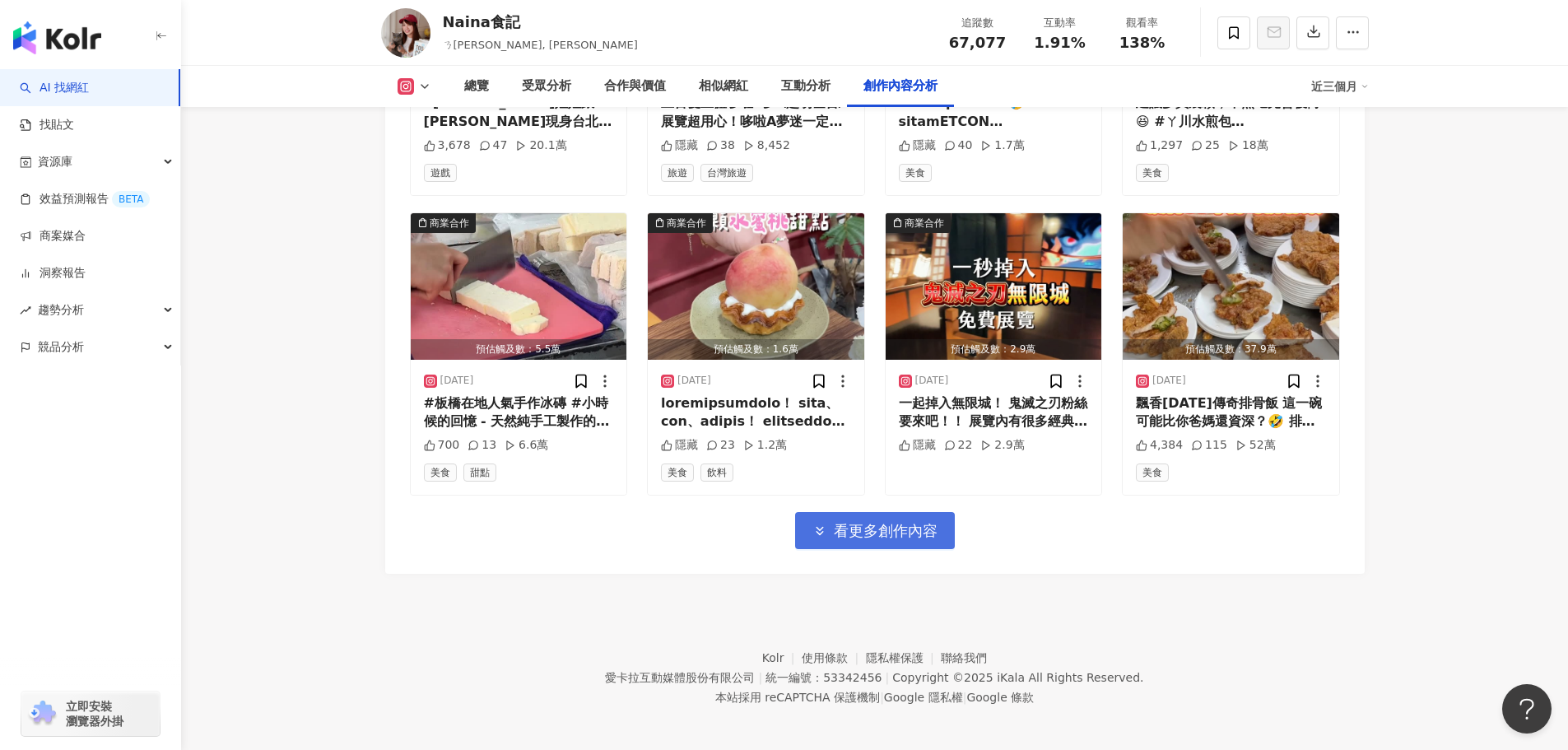
click at [891, 528] on span "看更多創作內容" at bounding box center [886, 530] width 104 height 18
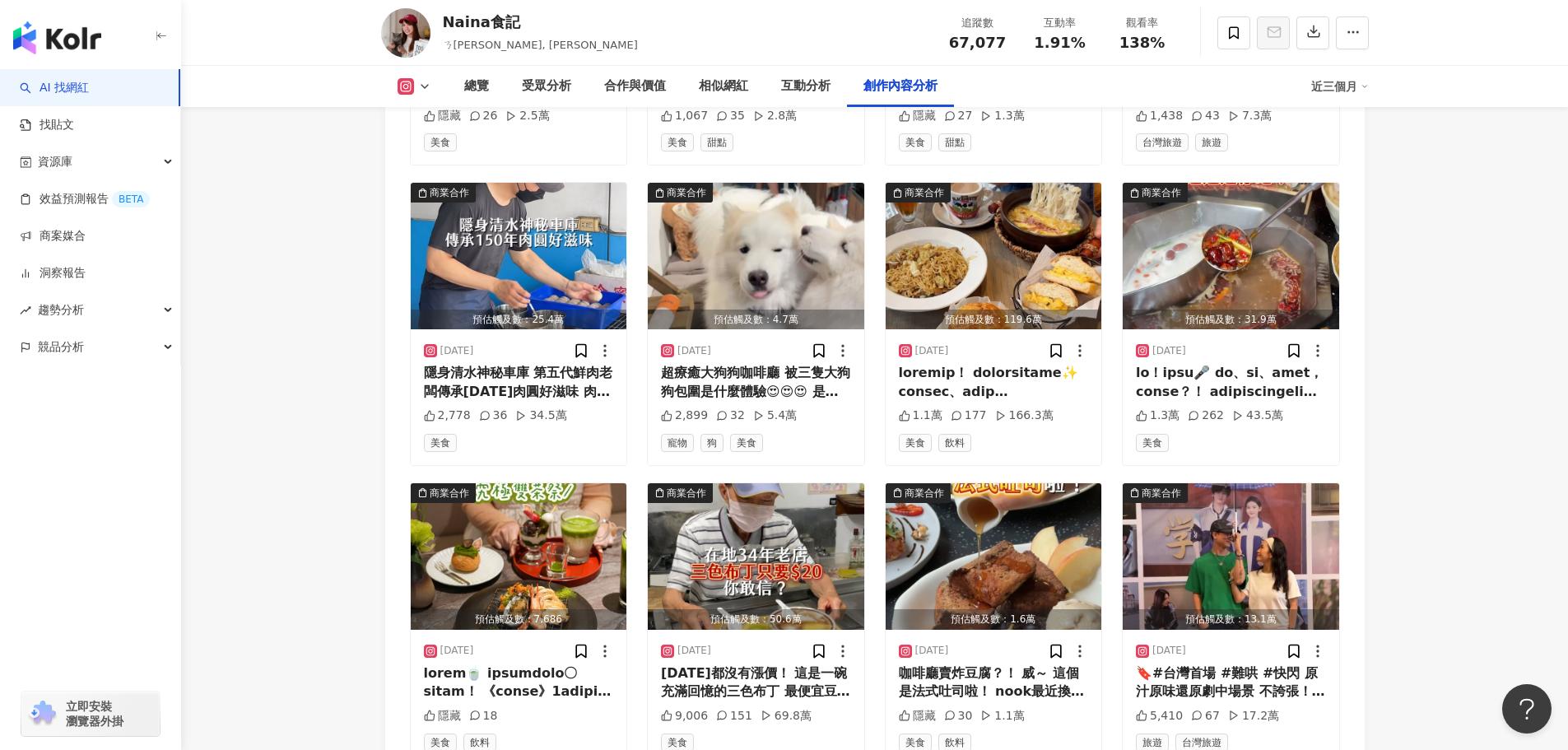
scroll to position [10055, 0]
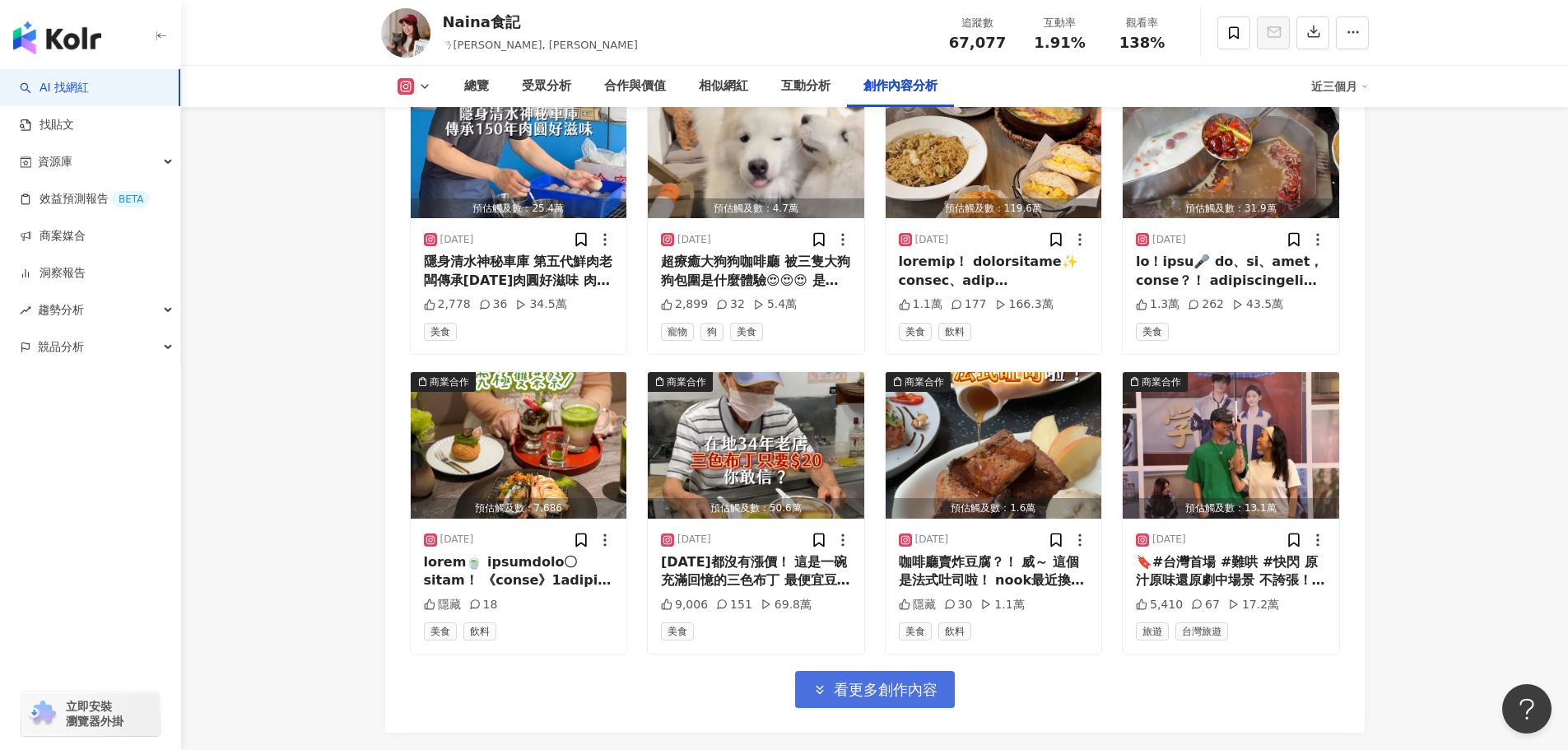
click at [848, 681] on span "看更多創作內容" at bounding box center [886, 690] width 104 height 18
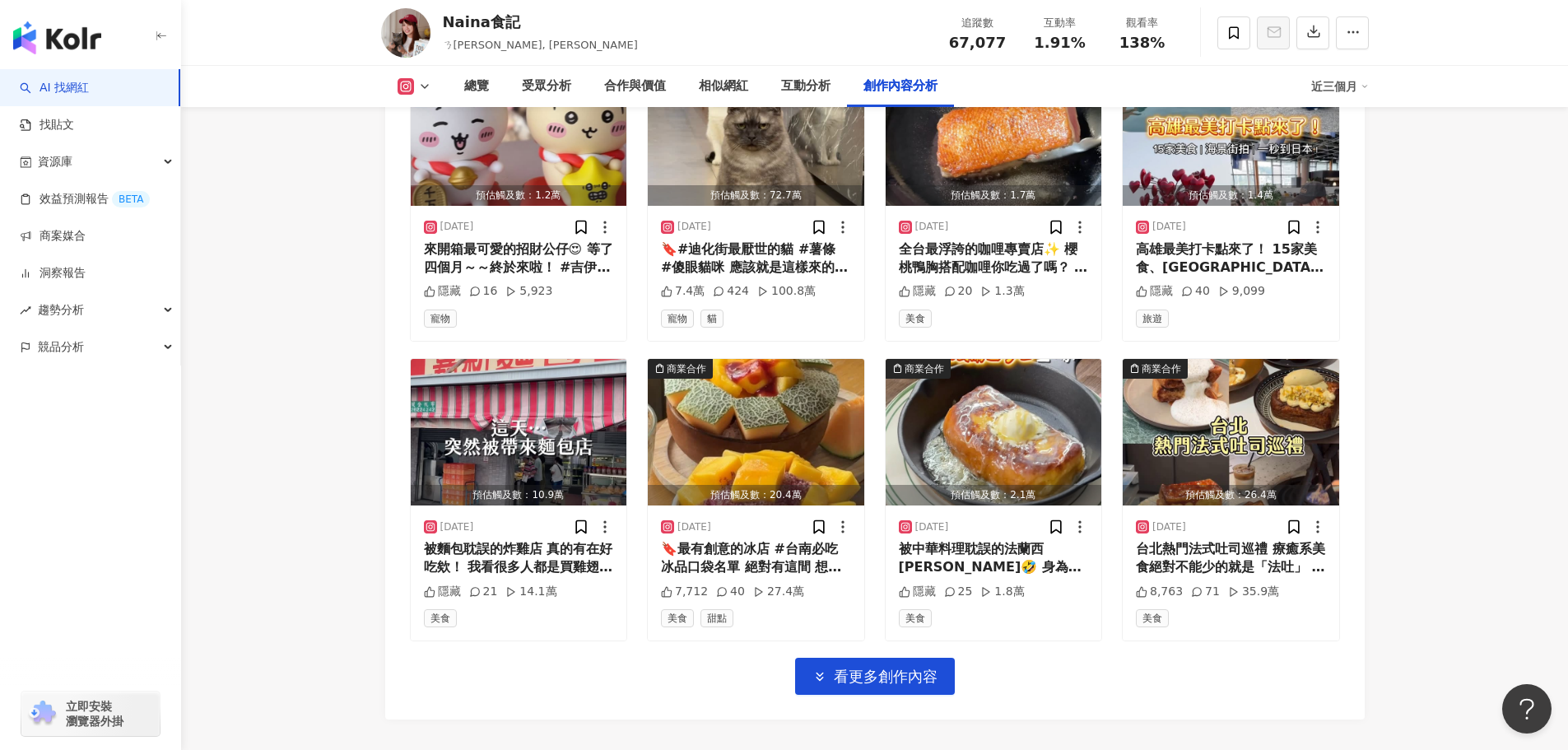
scroll to position [11115, 0]
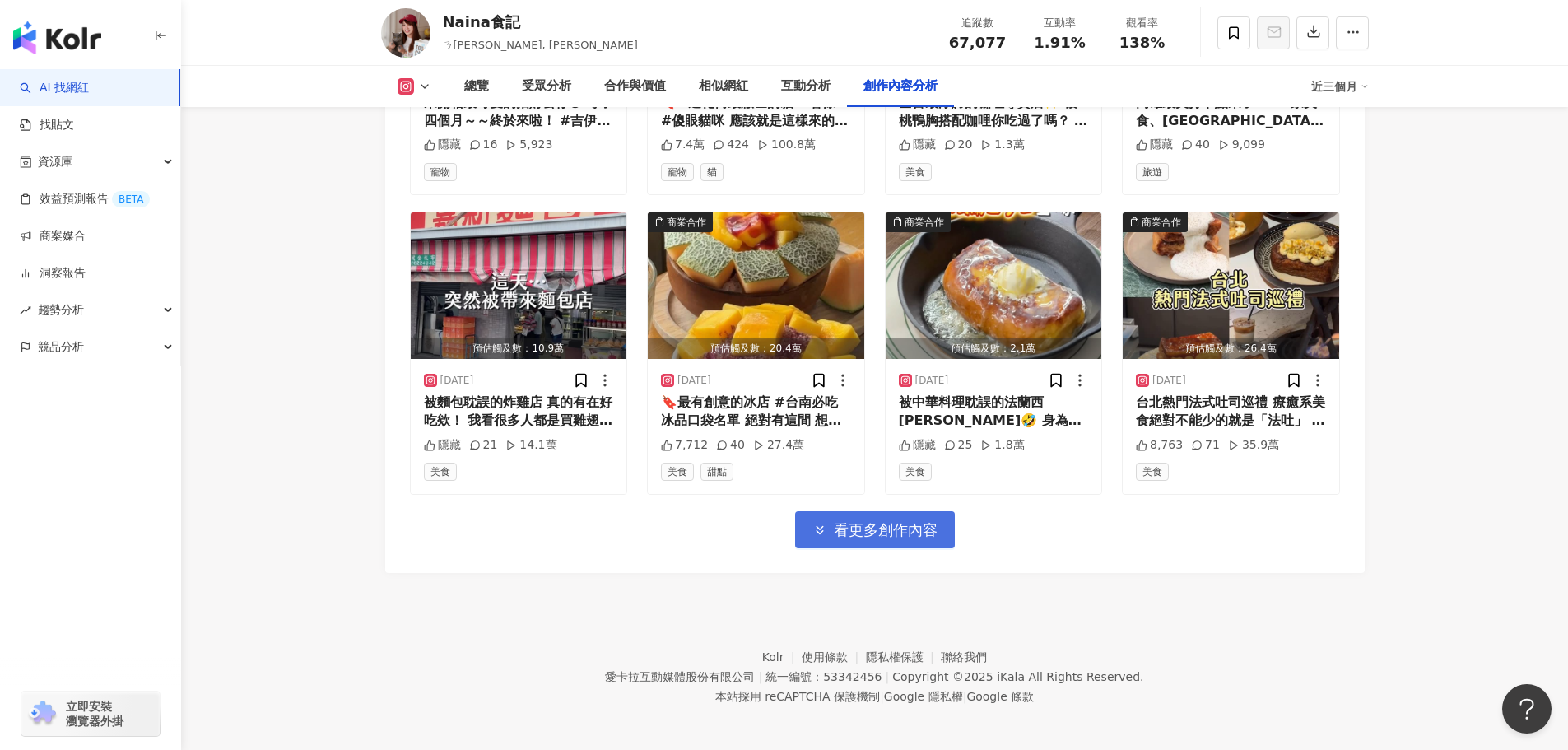
click at [925, 511] on button "看更多創作內容" at bounding box center [875, 530] width 160 height 37
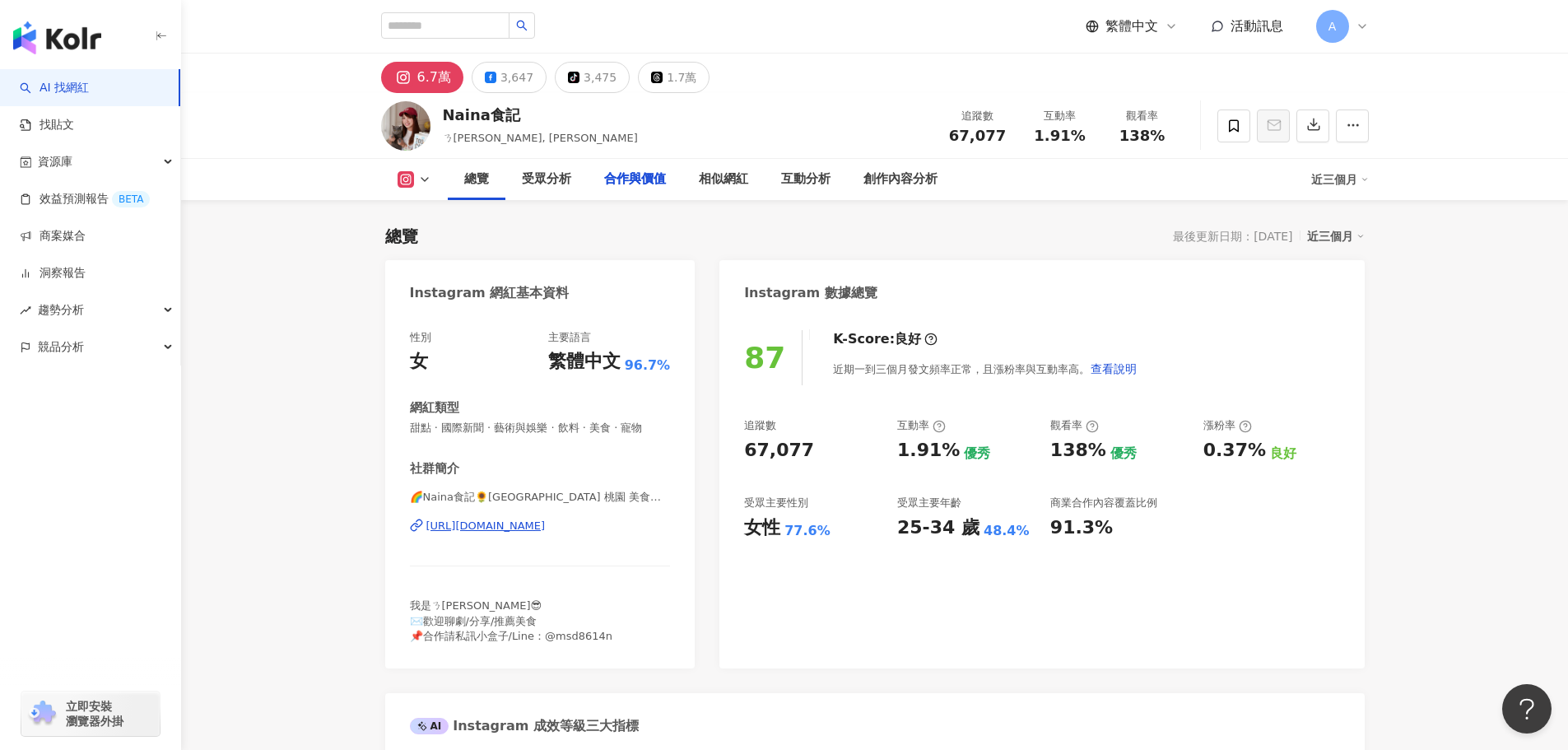
scroll to position [6226, 0]
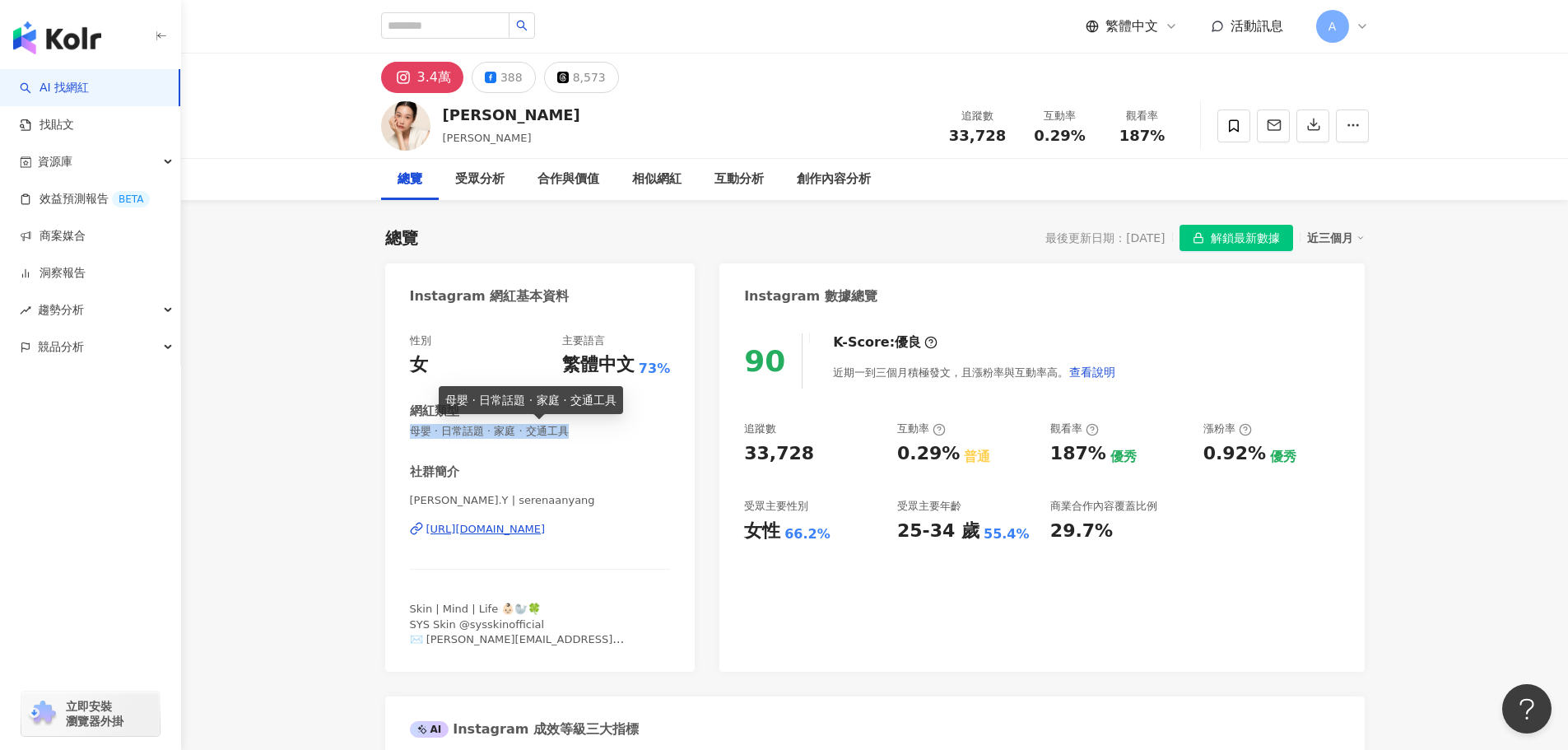
drag, startPoint x: 415, startPoint y: 431, endPoint x: 627, endPoint y: 428, distance: 212.0
click at [627, 428] on span "母嬰 · 日常話題 · 家庭 · 交通工具" at bounding box center [540, 431] width 261 height 15
copy span "母嬰 · 日常話題 · 家庭 · 交通工具"
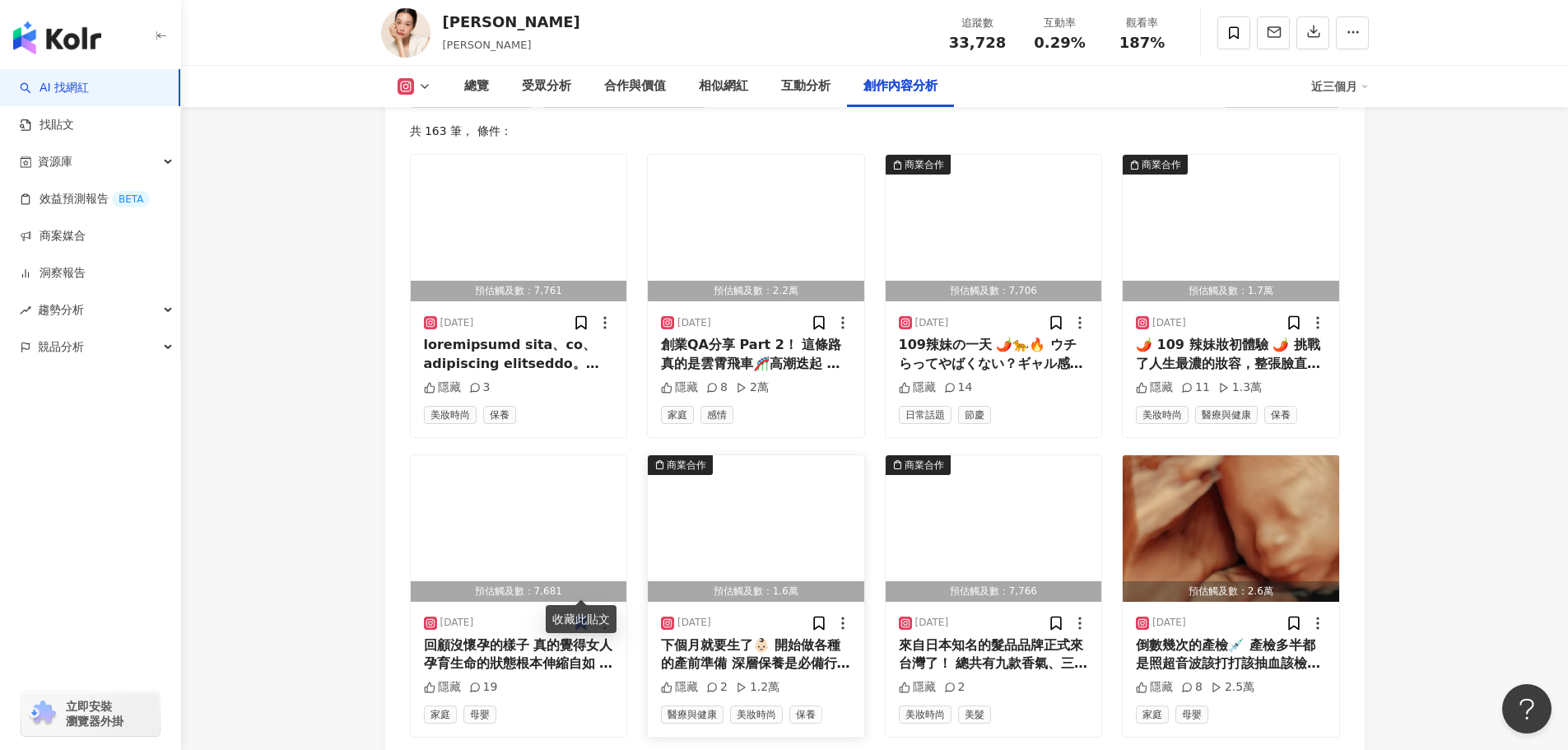
scroll to position [5107, 0]
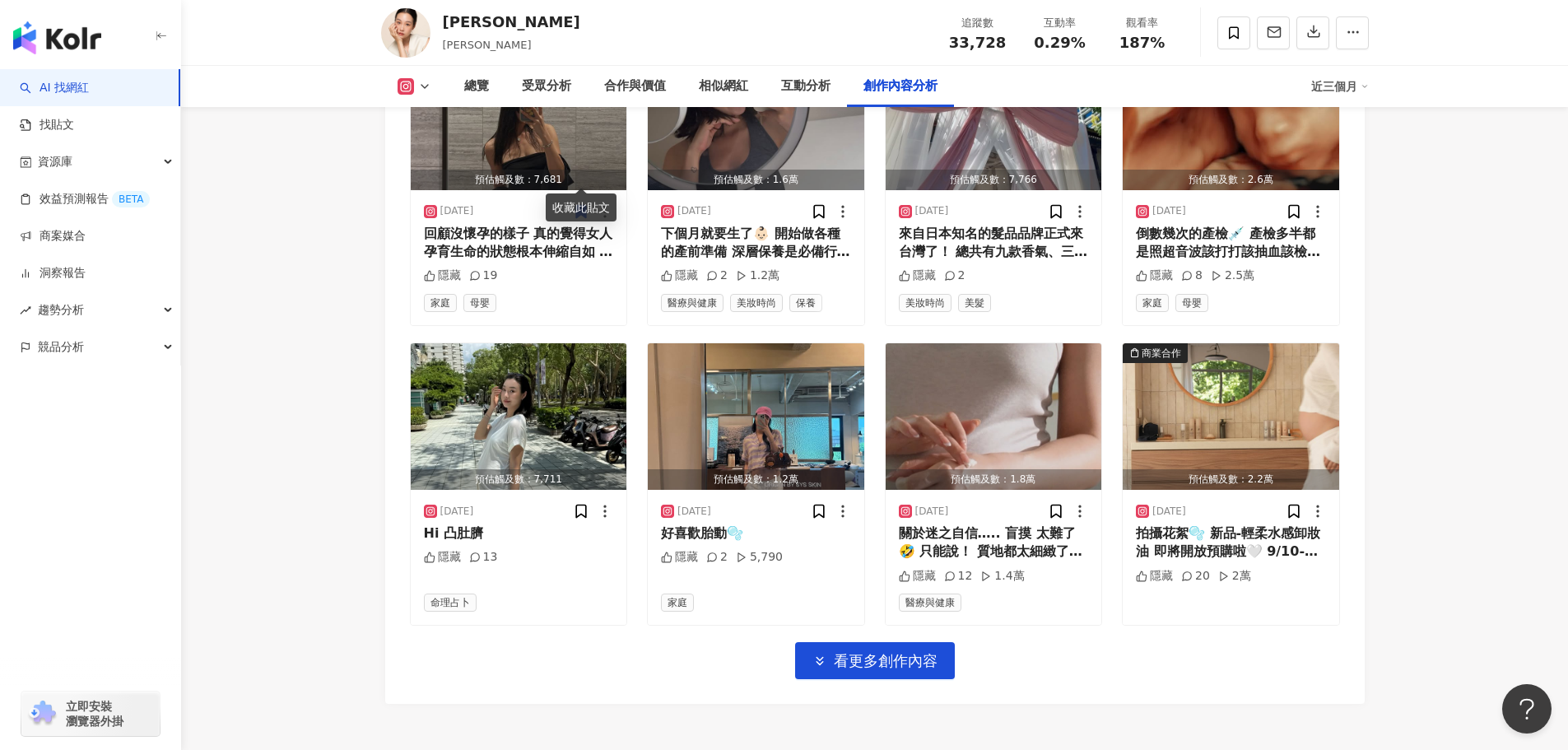
click at [800, 600] on div "預估觸及數：7,761 [DATE] 隱藏 3 美妝時尚 保養 預估觸及數：2.2萬 [DATE] 創業QA分享 Part 2！ 這條路真的是雲霄飛車🎢高潮迭…" at bounding box center [874, 211] width 930 height 938
click at [820, 654] on icon "button" at bounding box center [819, 661] width 15 height 15
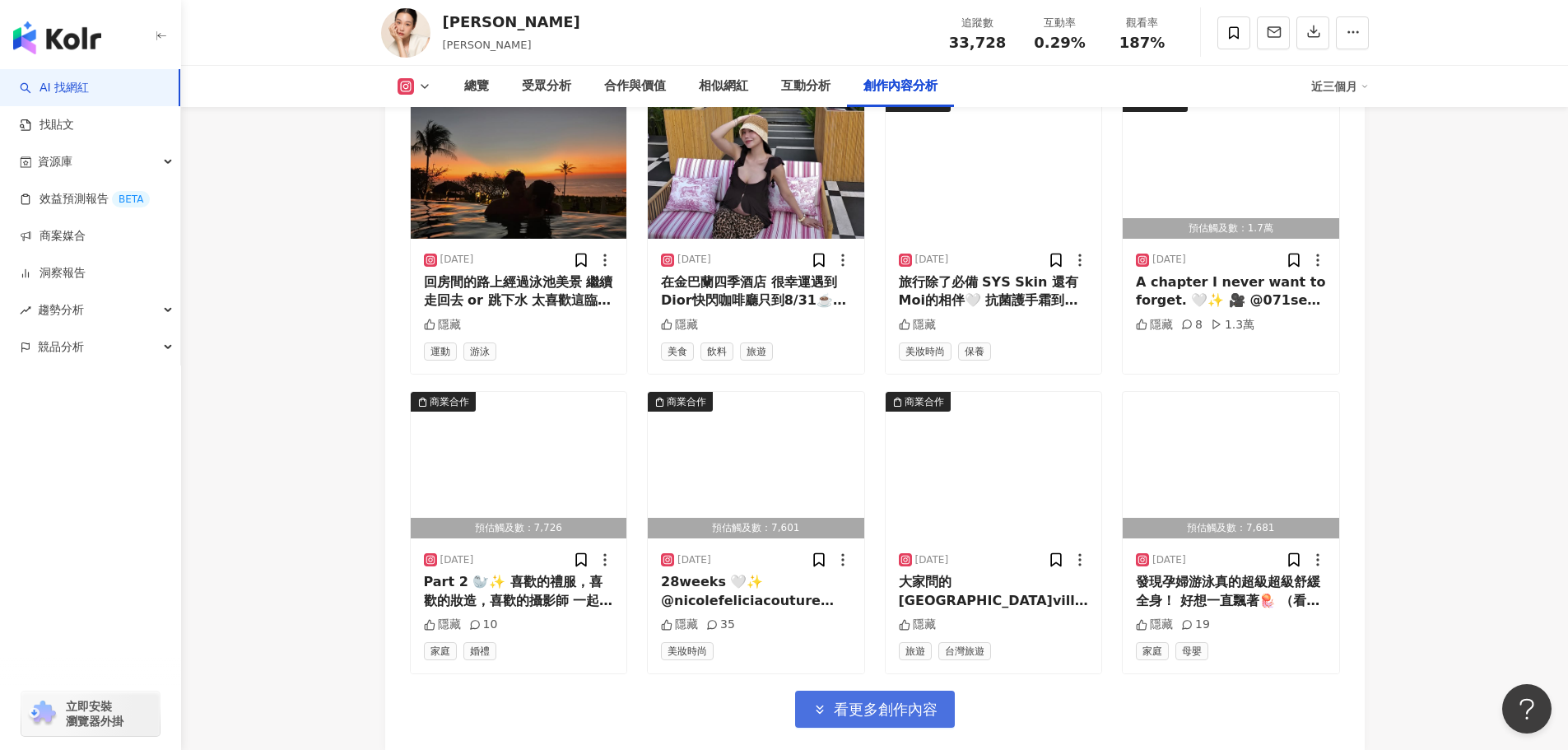
scroll to position [6108, 0]
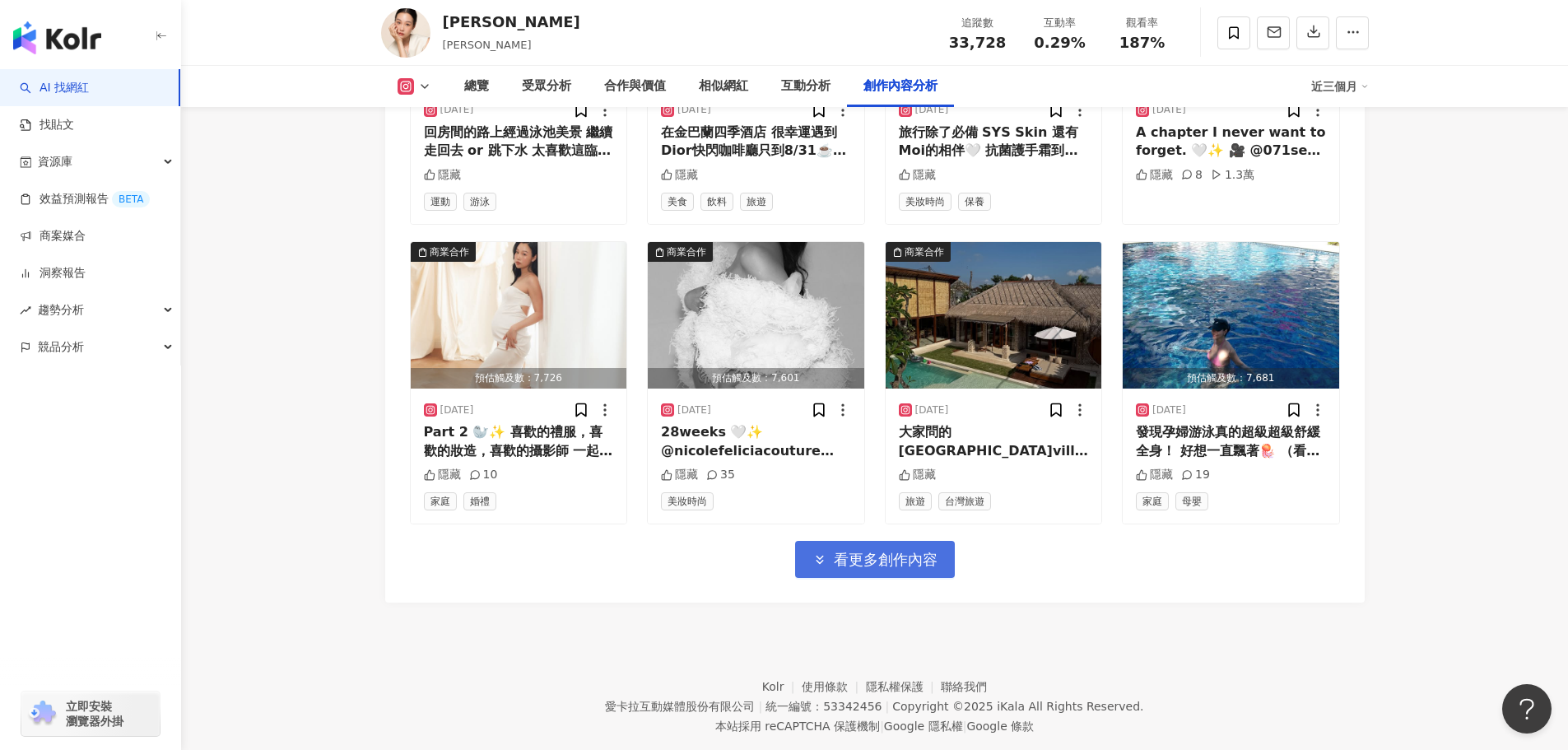
click at [813, 551] on span "button" at bounding box center [819, 560] width 15 height 17
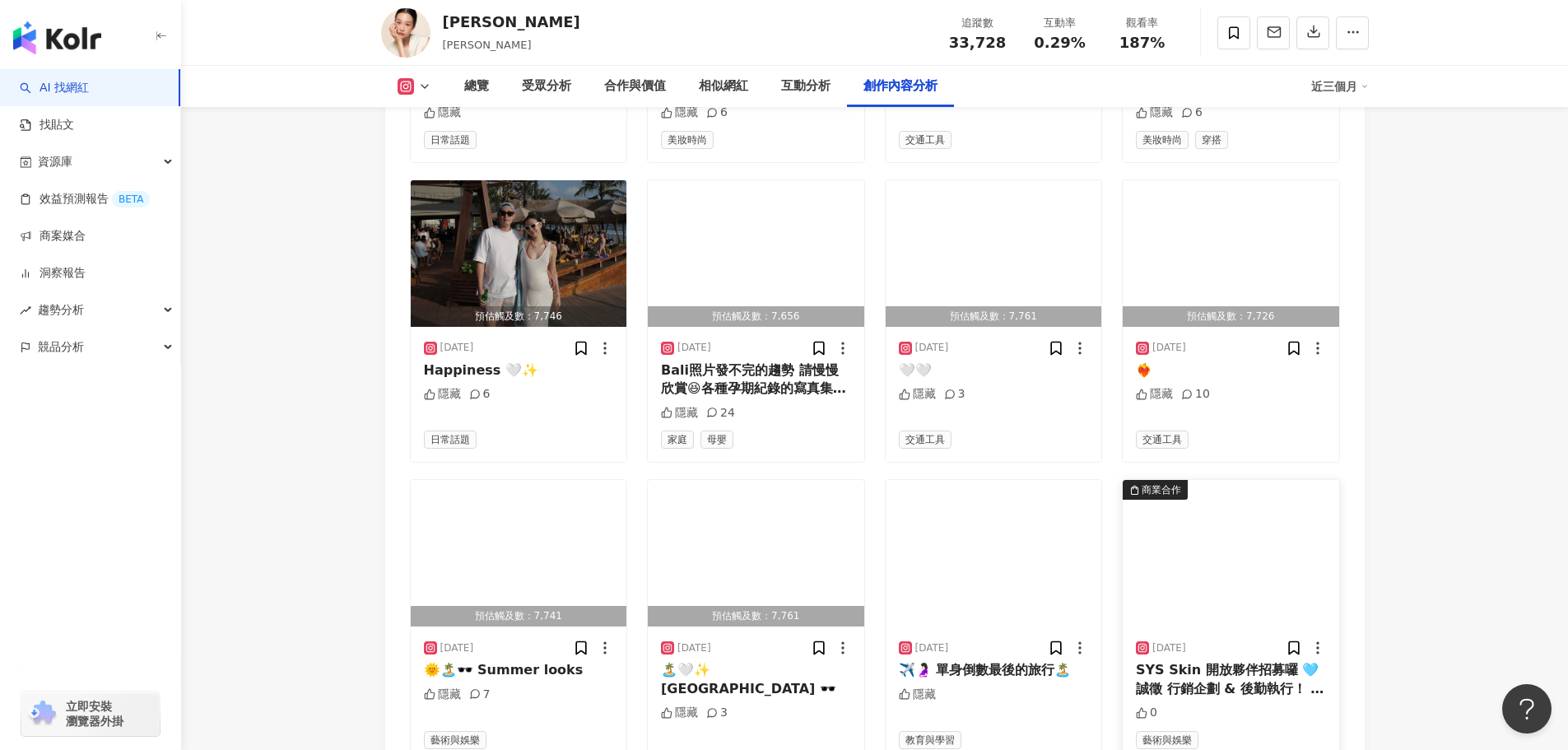
scroll to position [6933, 0]
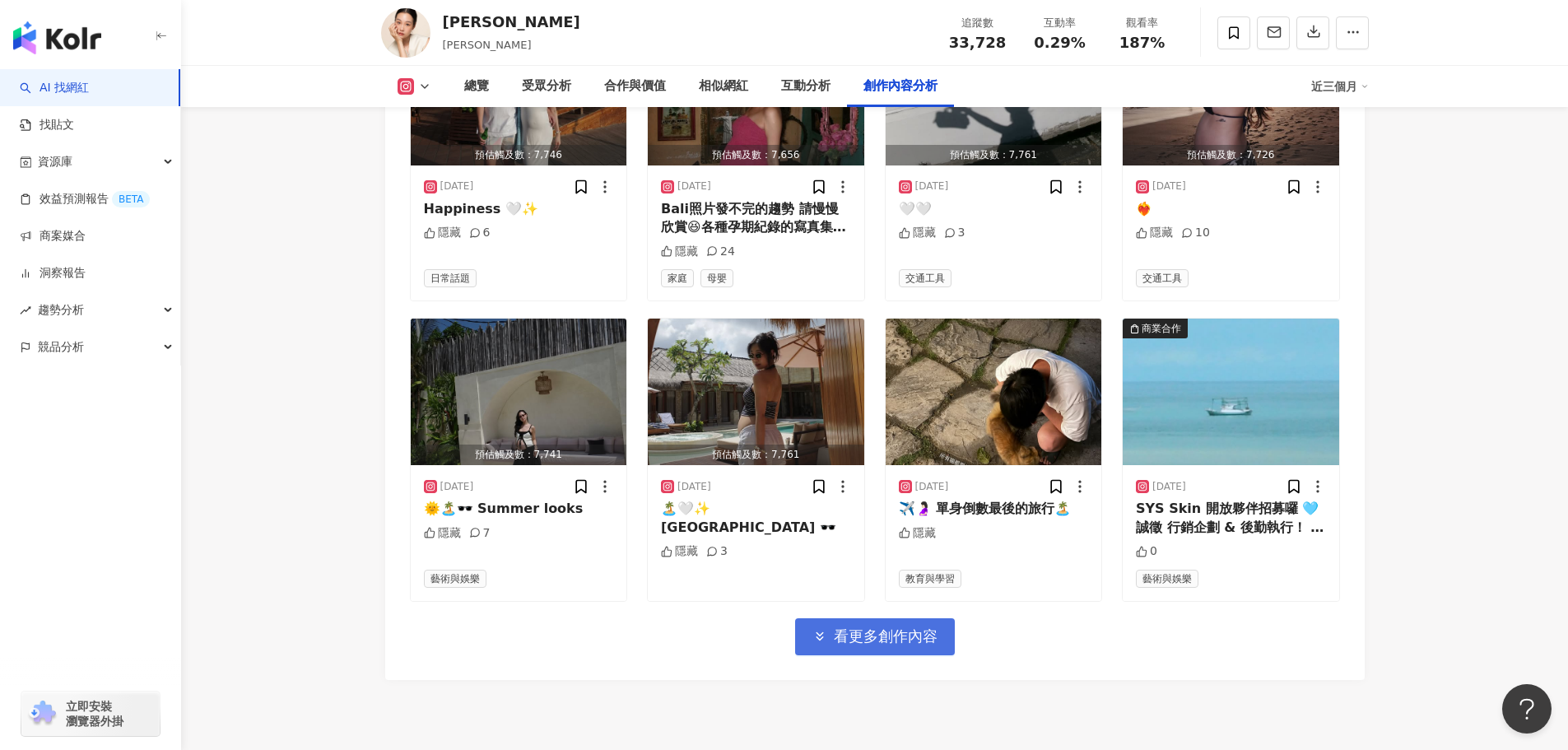
click at [869, 628] on span "看更多創作內容" at bounding box center [886, 636] width 104 height 18
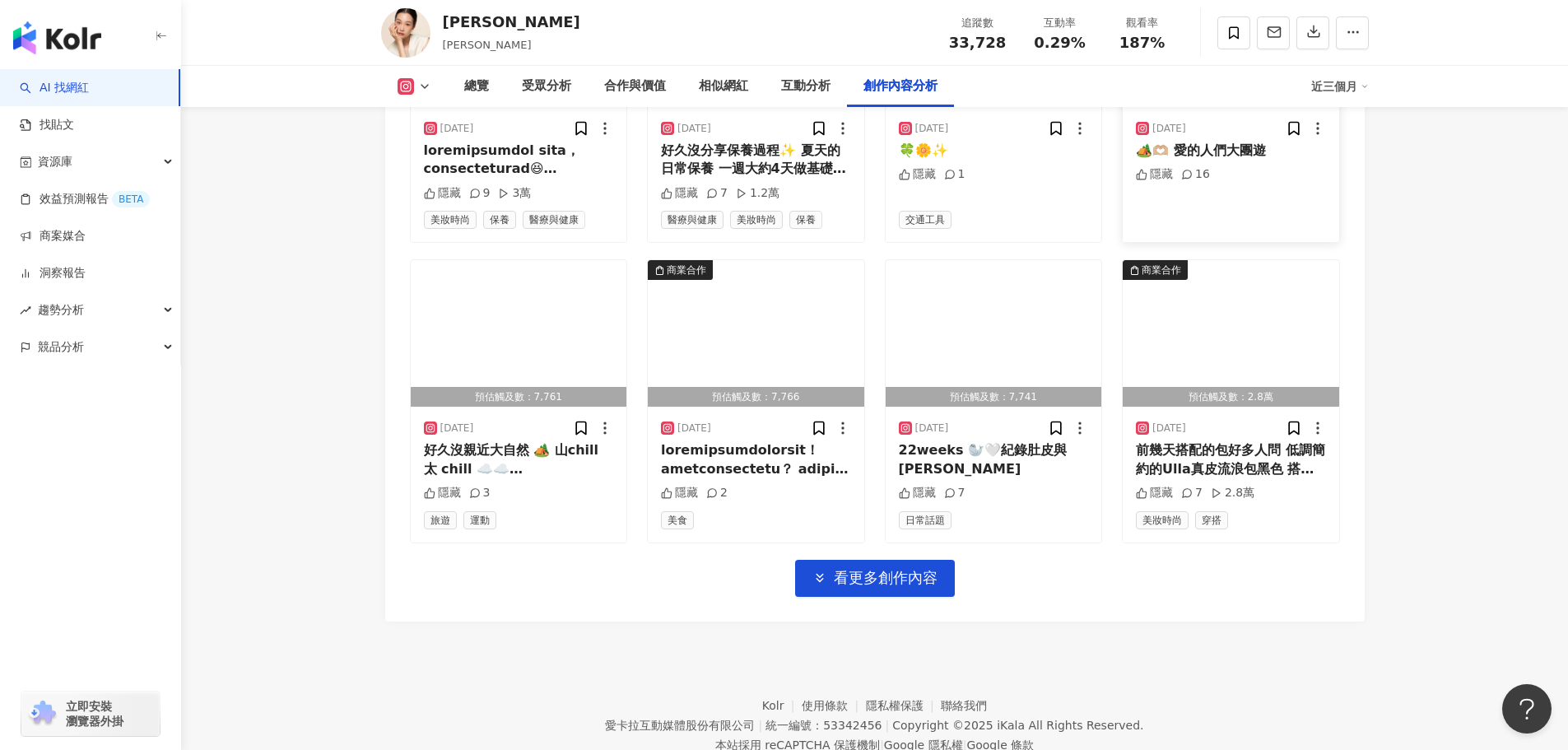
scroll to position [7922, 0]
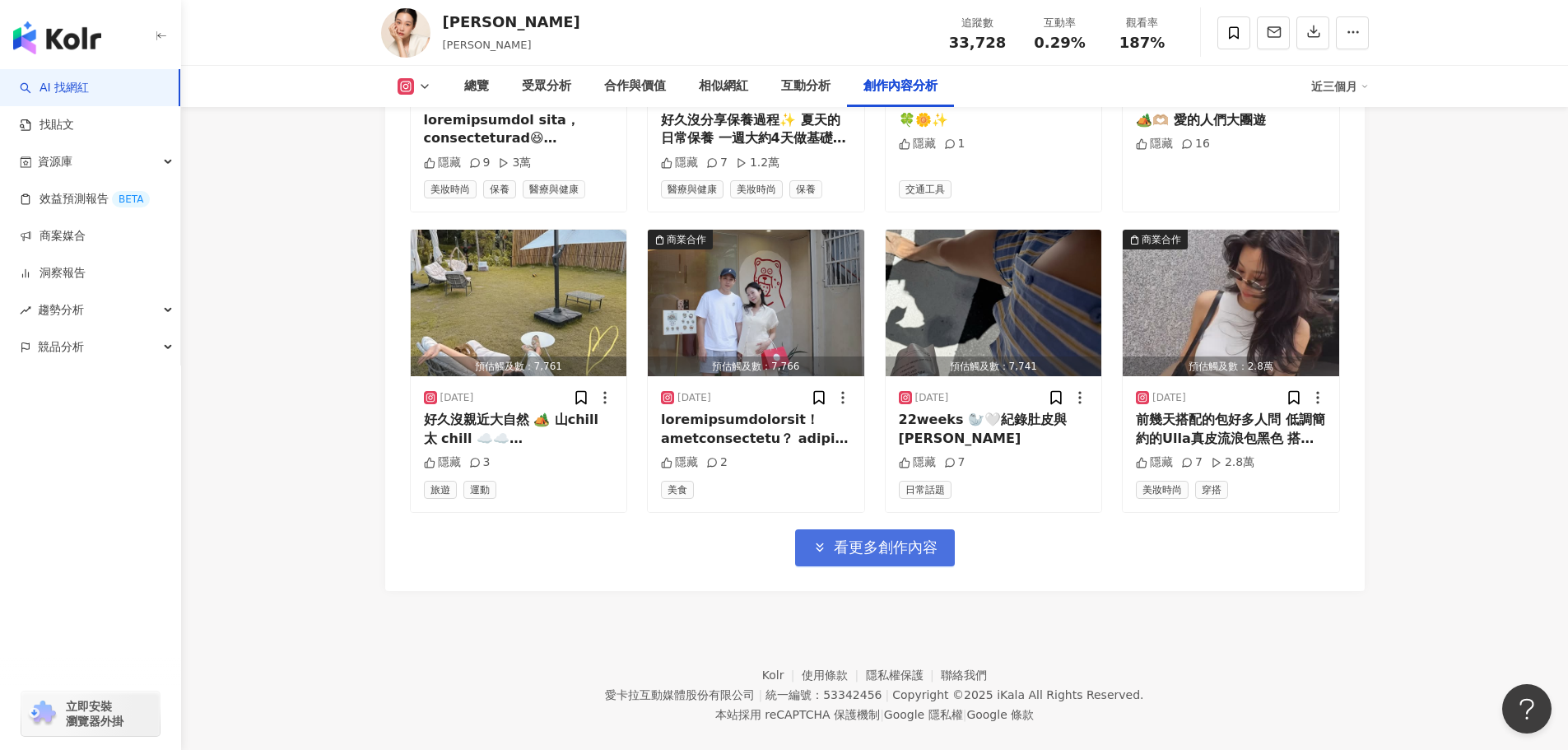
click at [880, 539] on span "看更多創作內容" at bounding box center [886, 548] width 104 height 18
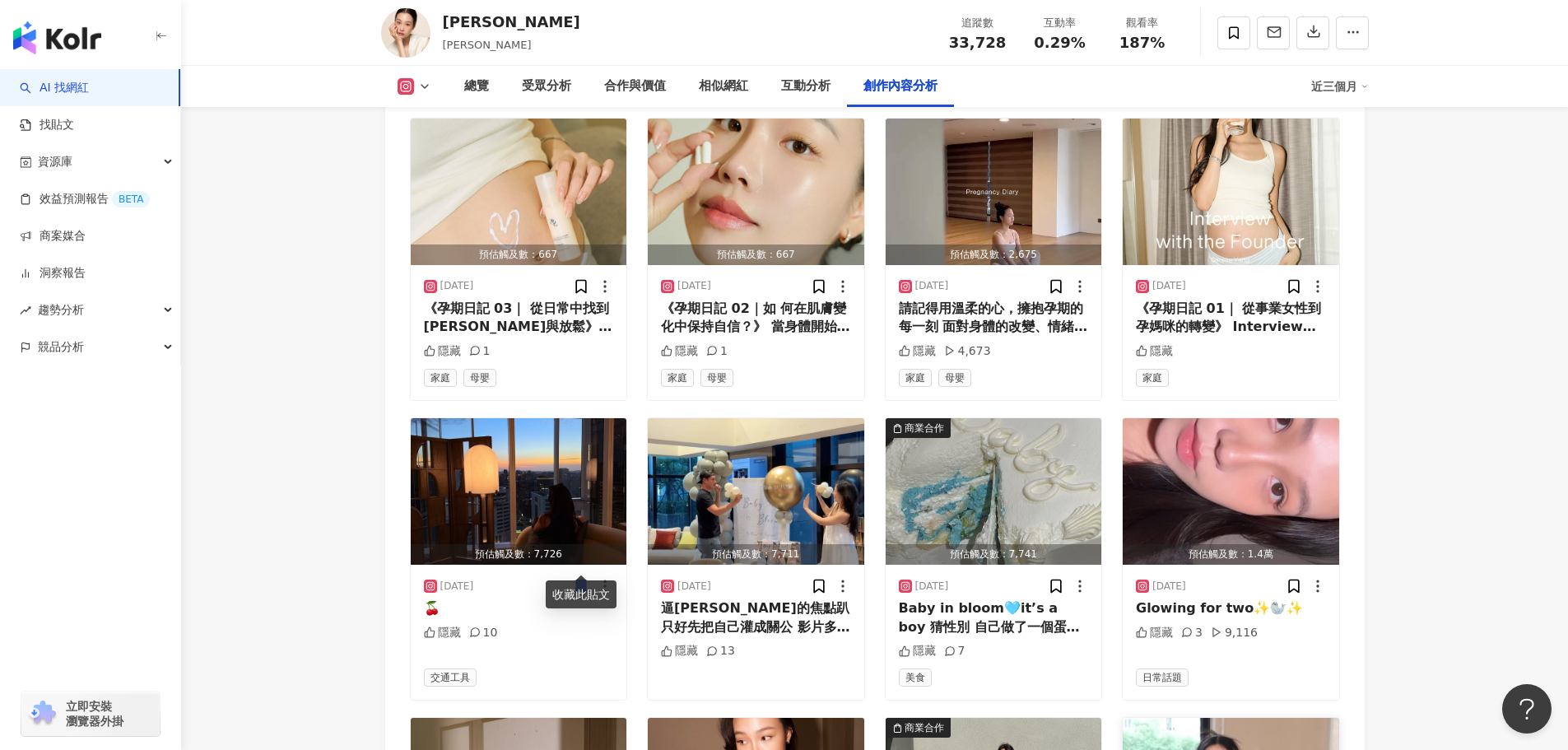
scroll to position [8745, 0]
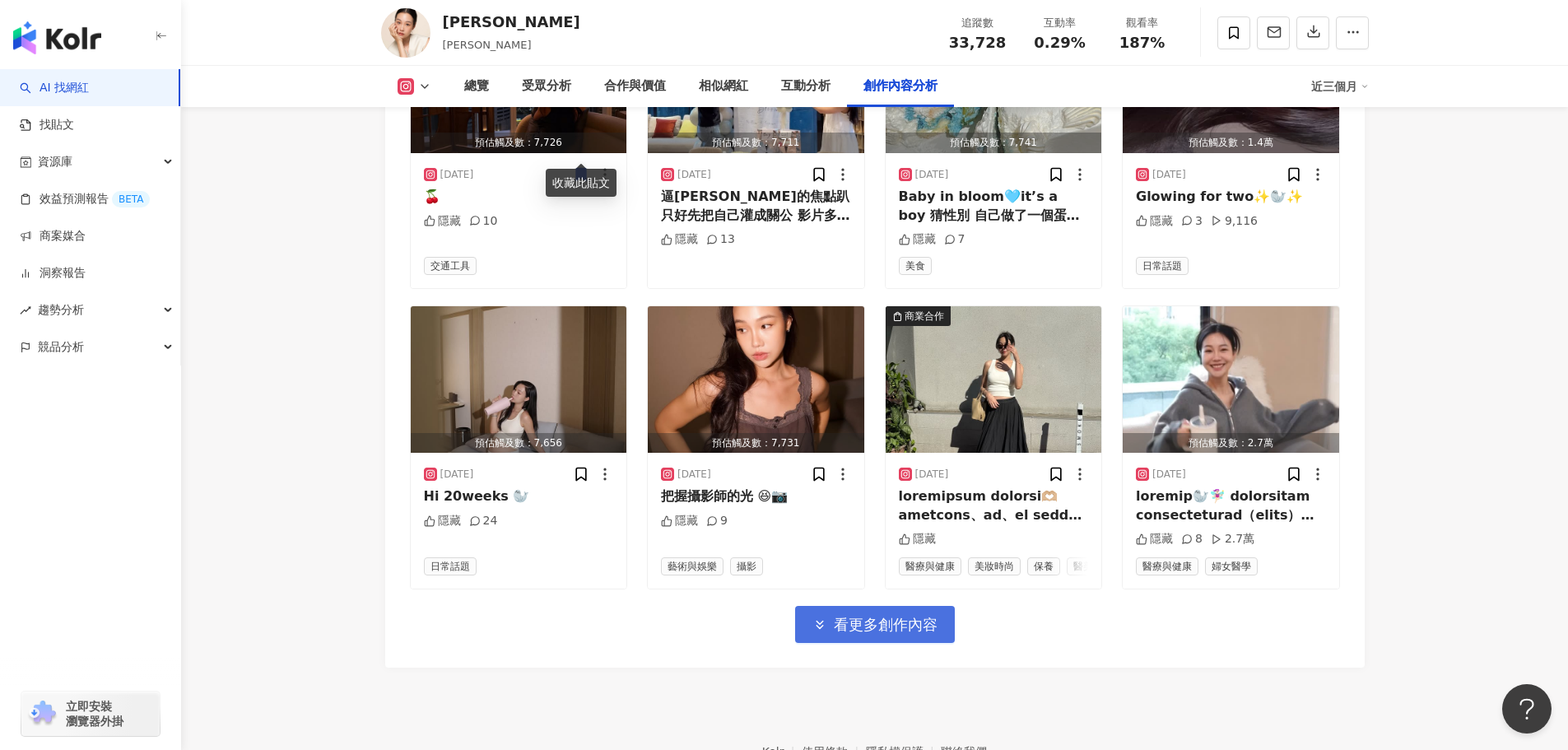
click at [888, 617] on span "看更多創作內容" at bounding box center [886, 625] width 104 height 18
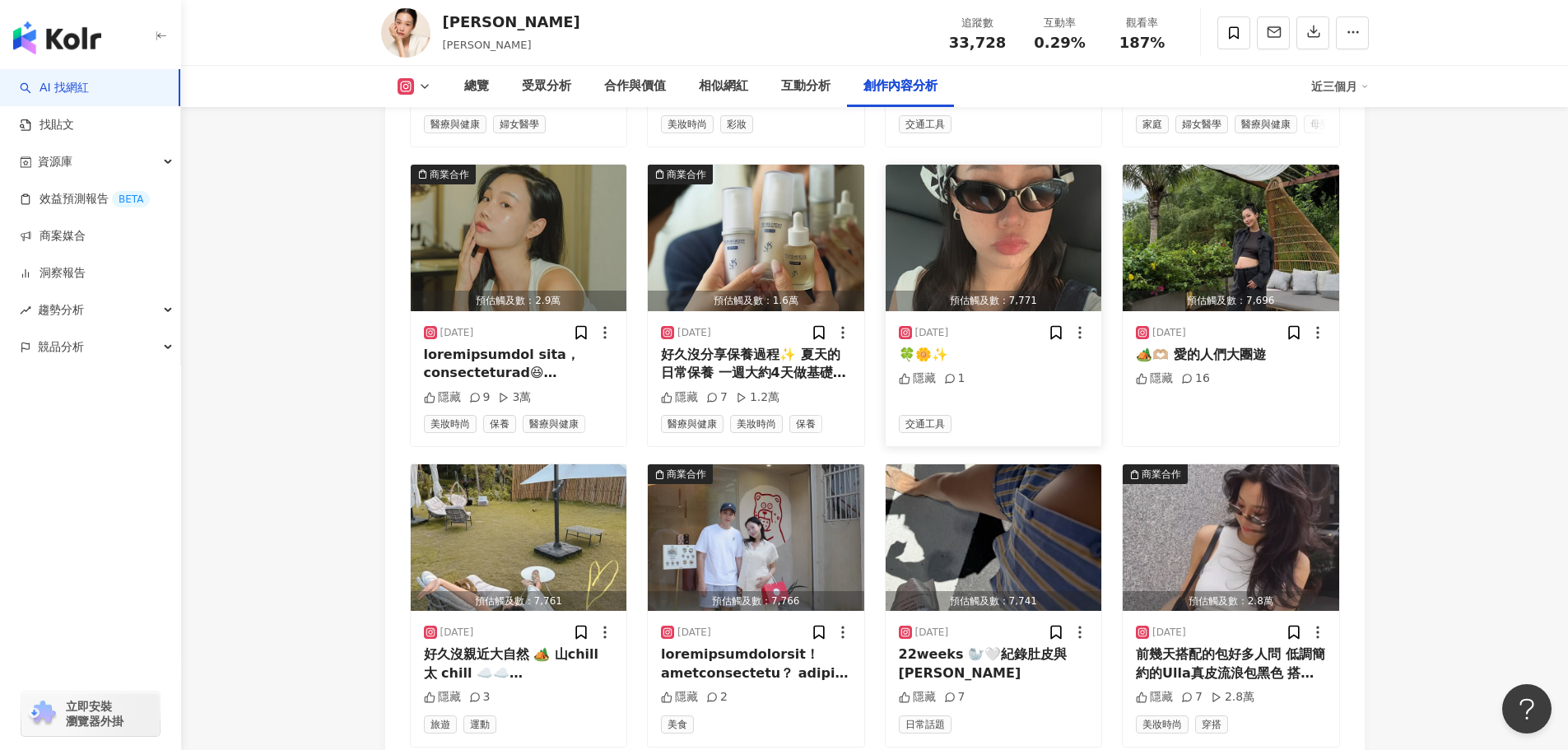
scroll to position [7922, 0]
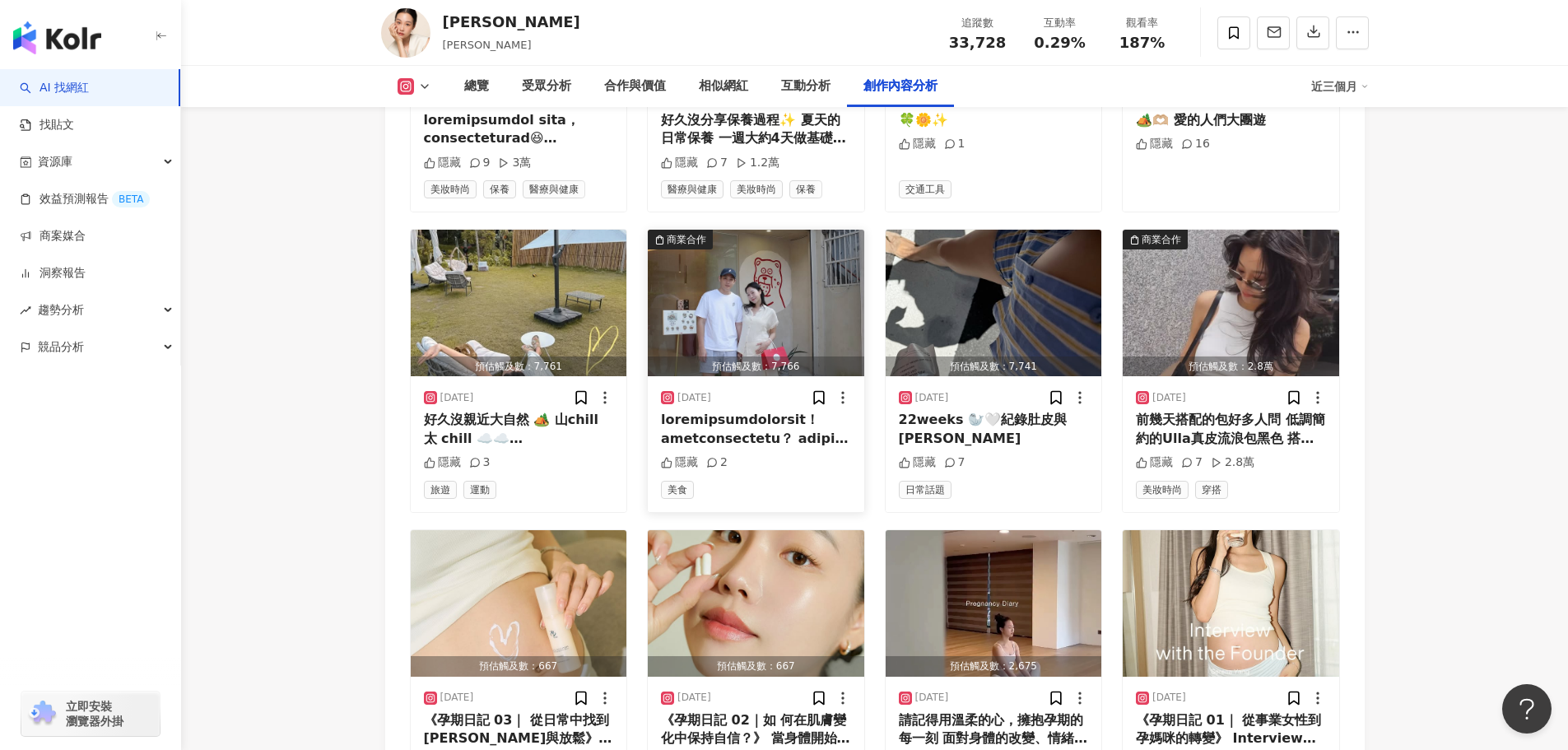
click at [755, 411] on div at bounding box center [756, 429] width 190 height 37
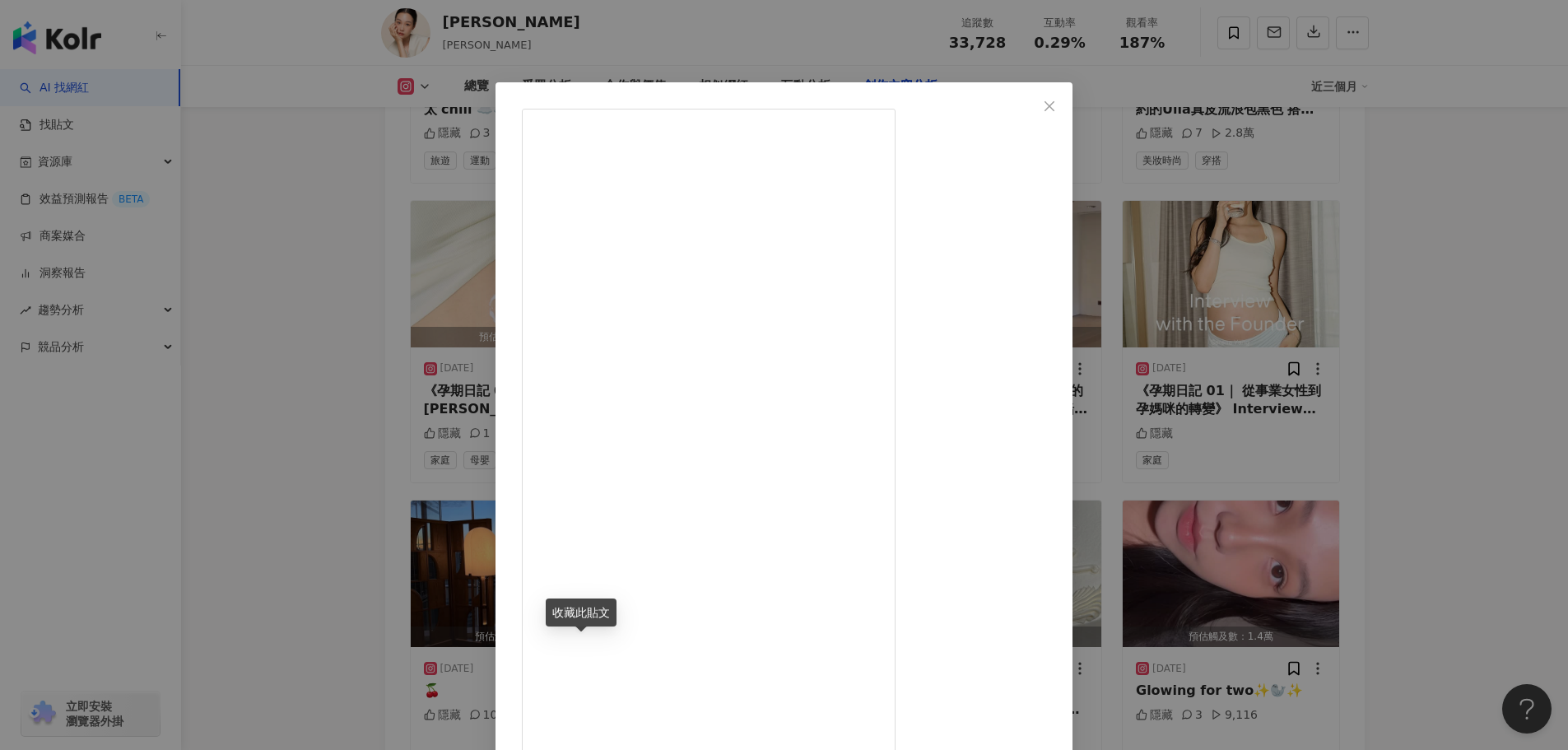
scroll to position [0, 0]
drag, startPoint x: 1135, startPoint y: 102, endPoint x: 1580, endPoint y: 244, distance: 467.1
click at [1054, 102] on icon "close" at bounding box center [1049, 105] width 9 height 9
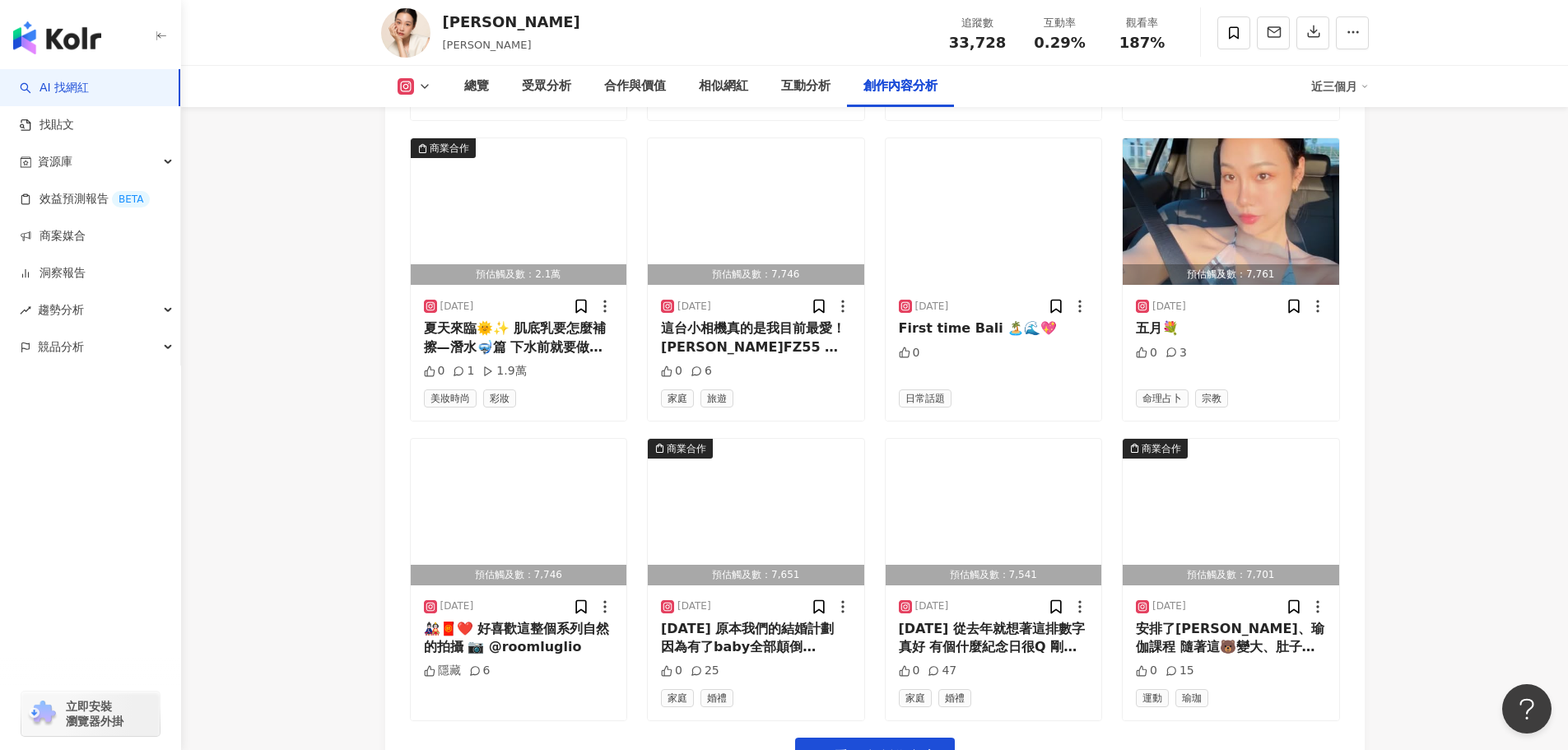
scroll to position [9734, 0]
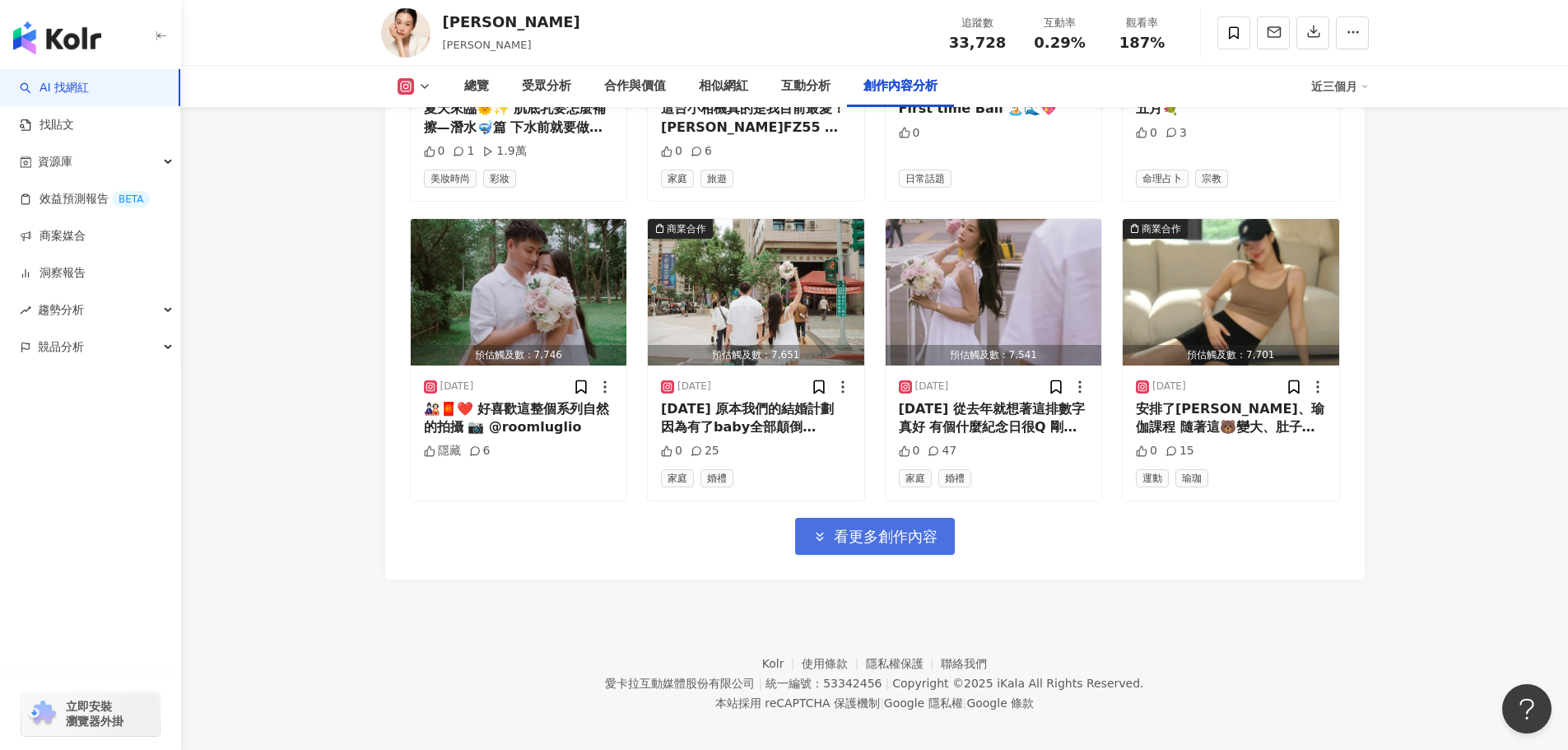
click at [868, 528] on span "看更多創作內容" at bounding box center [886, 536] width 104 height 18
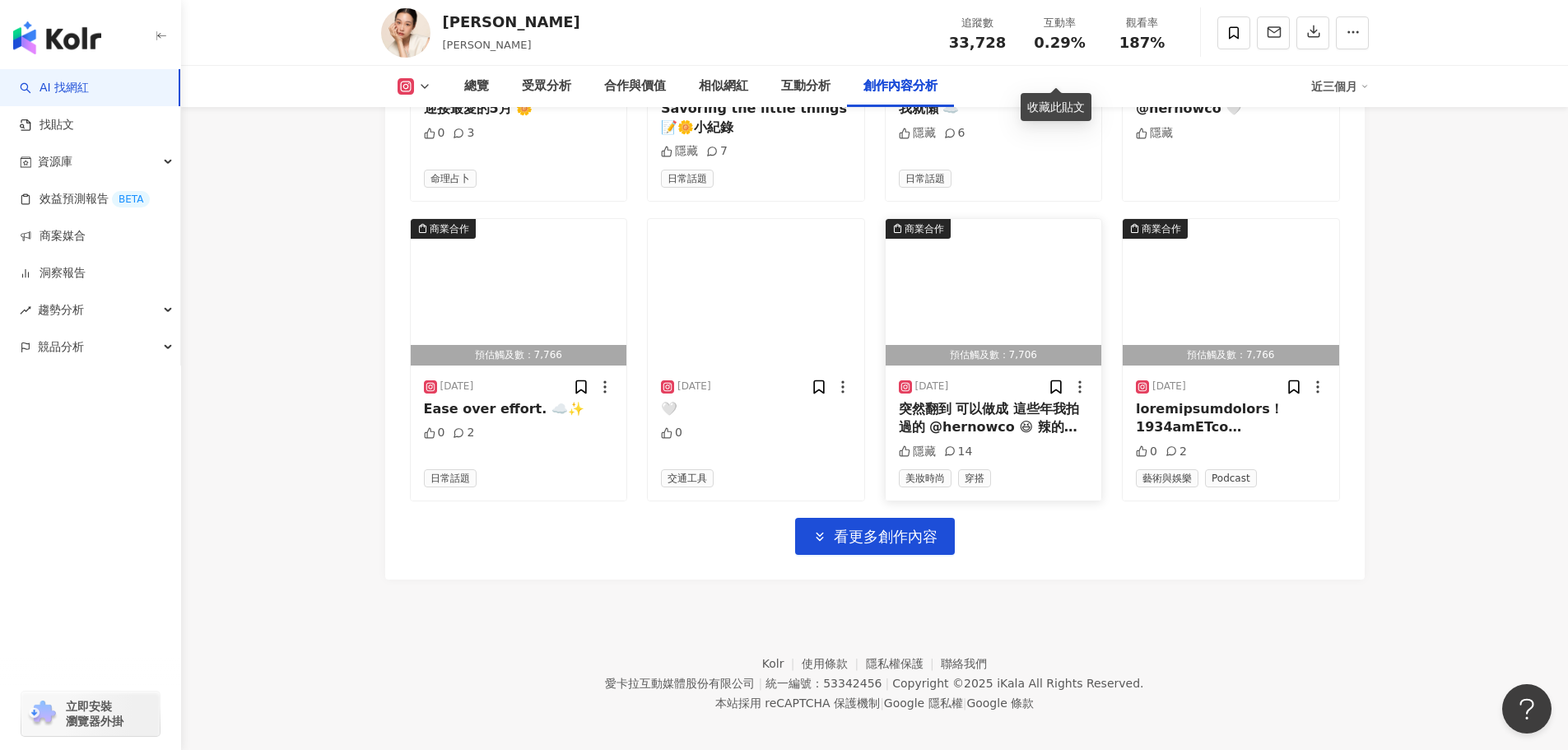
scroll to position [10635, 0]
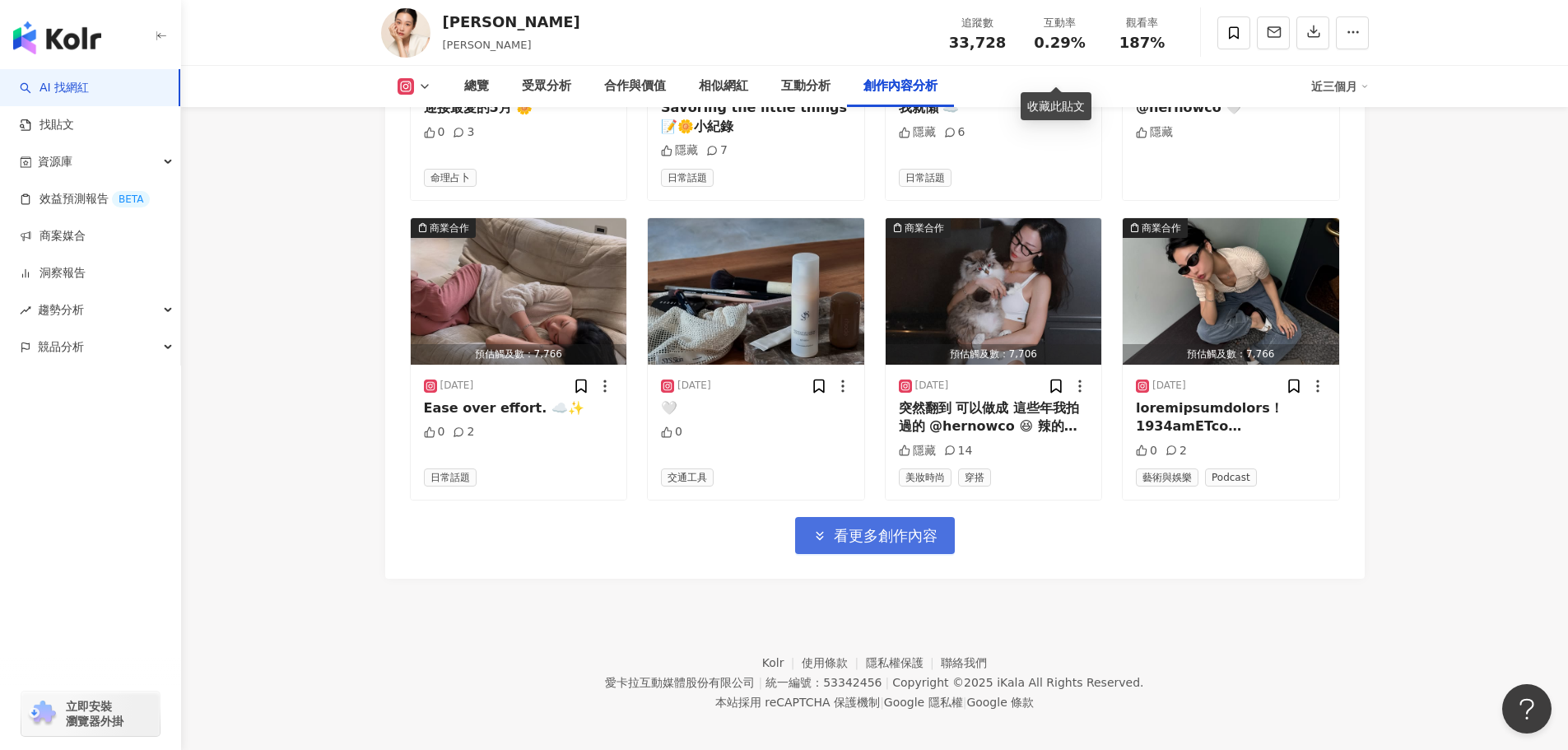
click at [916, 539] on button "看更多創作內容" at bounding box center [875, 536] width 160 height 37
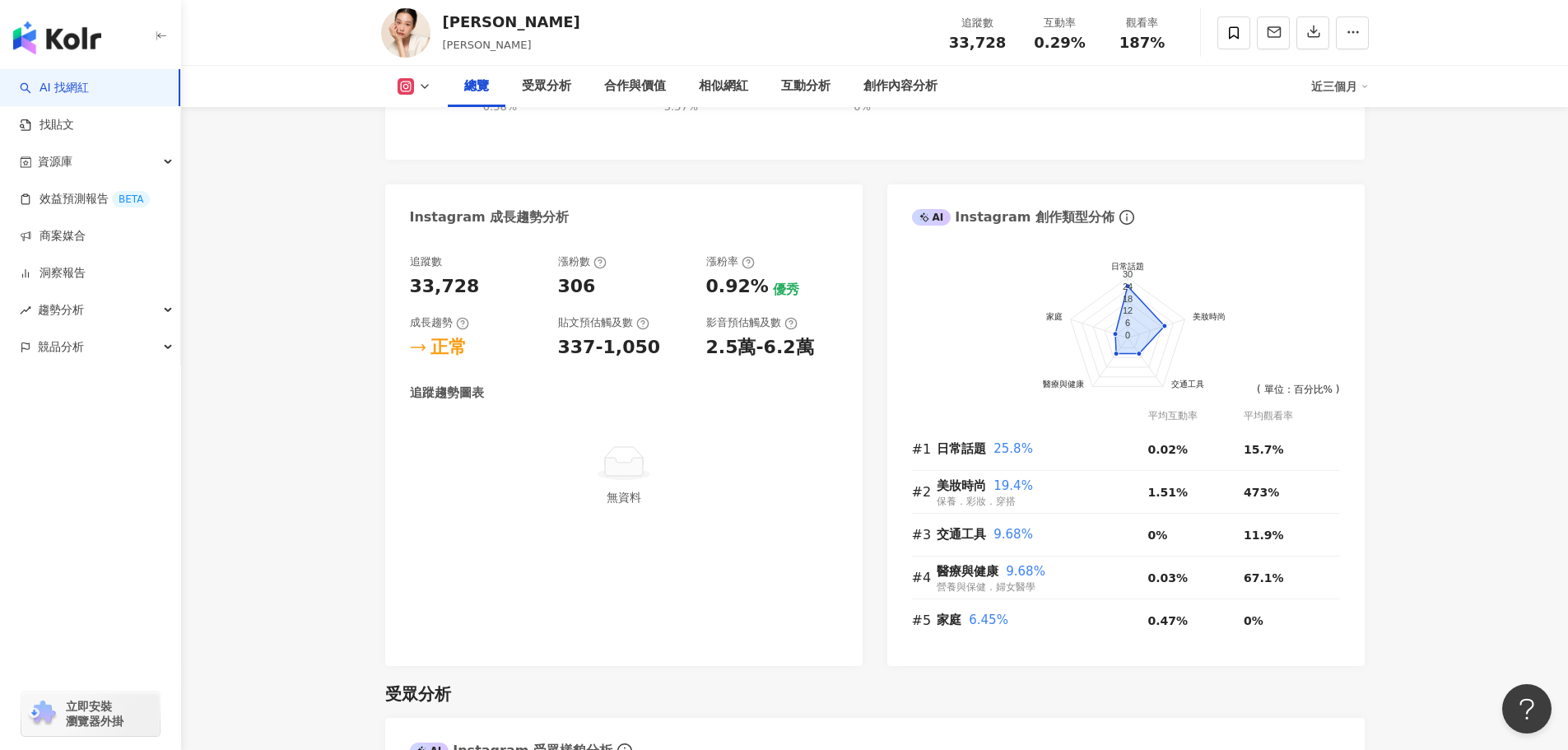
scroll to position [330, 0]
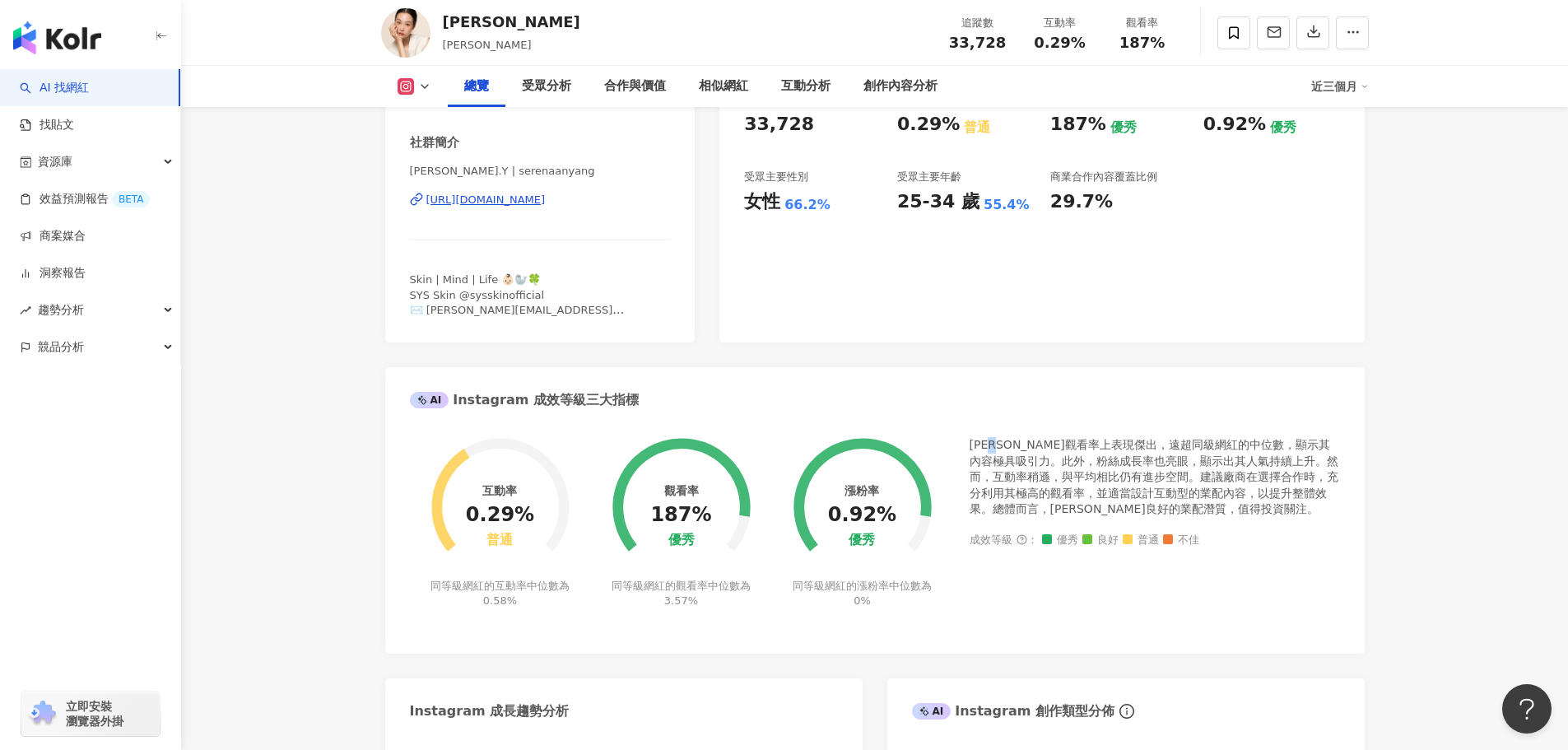
click at [1009, 444] on div "楊穎欣在觀看率上表現傑出，遠超同級網紅的中位數，顯示其內容極具吸引力。此外，粉絲成長率也亮眼，顯示出其人氣持續上升。然而，互動率稍遜，與平均相比仍有進步空間。…" at bounding box center [1155, 478] width 370 height 81
drag, startPoint x: 1010, startPoint y: 443, endPoint x: 997, endPoint y: 462, distance: 23.0
click at [997, 462] on div "楊穎欣在觀看率上表現傑出，遠超同級網紅的中位數，顯示其內容極具吸引力。此外，粉絲成長率也亮眼，顯示出其人氣持續上升。然而，互動率稍遜，與平均相比仍有進步空間。…" at bounding box center [1155, 478] width 370 height 81
copy div "觀看率上表現傑出，遠超同級網紅的中位數，顯示其內容極具吸引力"
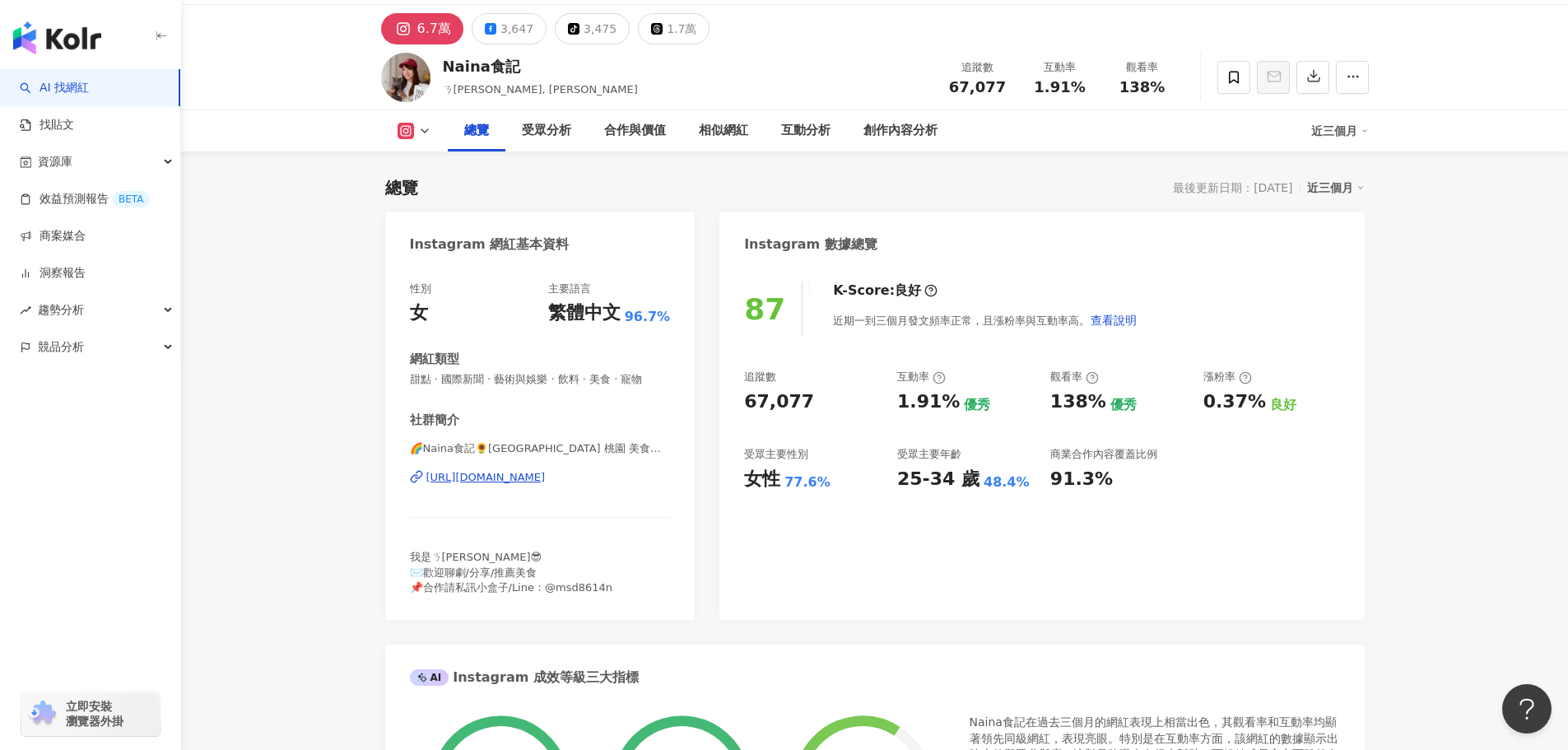
scroll to position [378, 0]
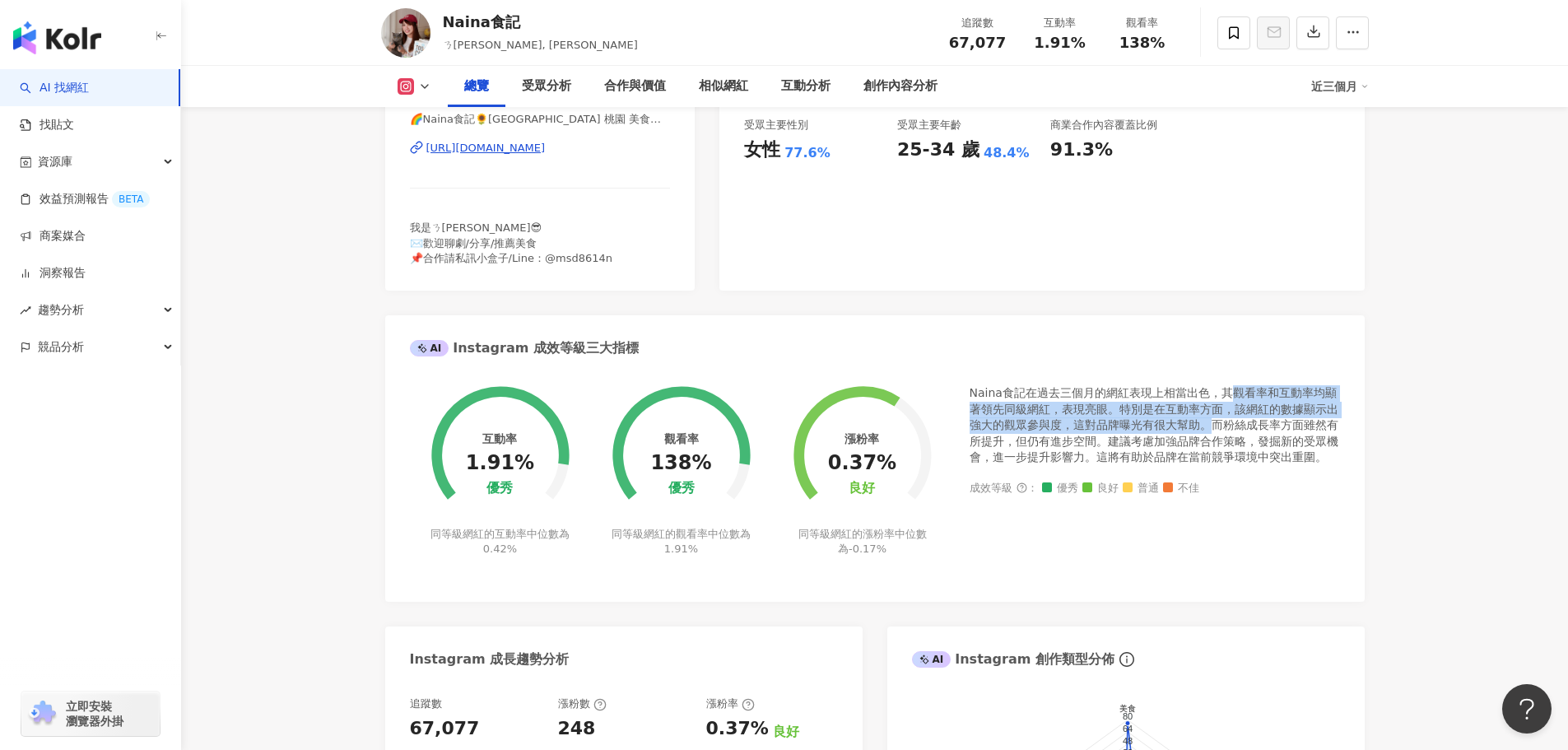
drag, startPoint x: 1230, startPoint y: 391, endPoint x: 1207, endPoint y: 424, distance: 40.2
click at [1207, 424] on div "Naina食記在過去三個月的網紅表現上相當出色，其觀看率和互動率均顯著領先同級網紅，表現亮眼。特別是在互動率方面，該網紅的數據顯示出強大的觀眾參與度，這對品牌…" at bounding box center [1155, 426] width 370 height 81
copy div "觀看率和互動率均顯著領先同級網紅，表現亮眼。特別是在互動率方面，該網紅的數據顯示出強大的觀眾參與度，這對品牌曝光有很大幫助。"
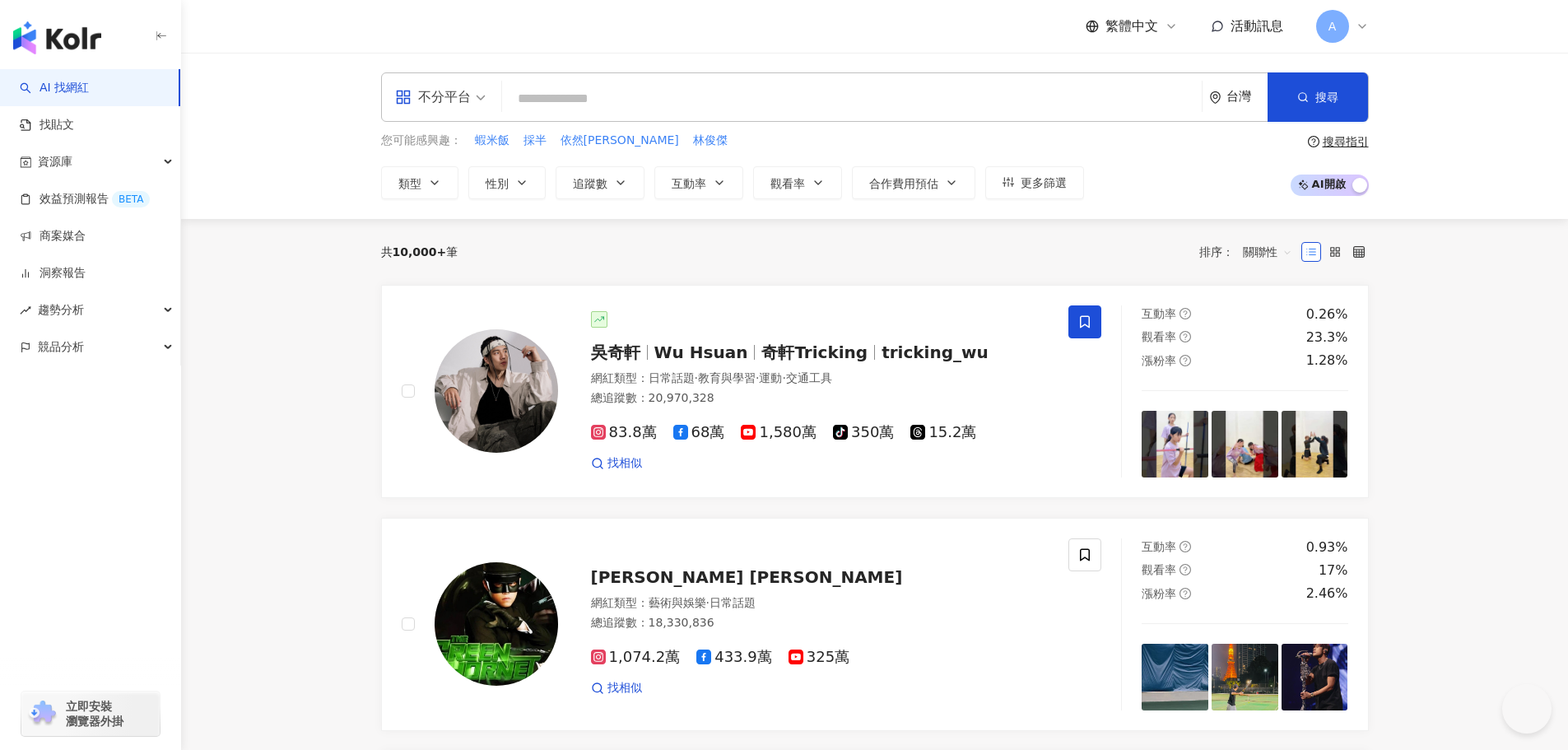
type input "**********"
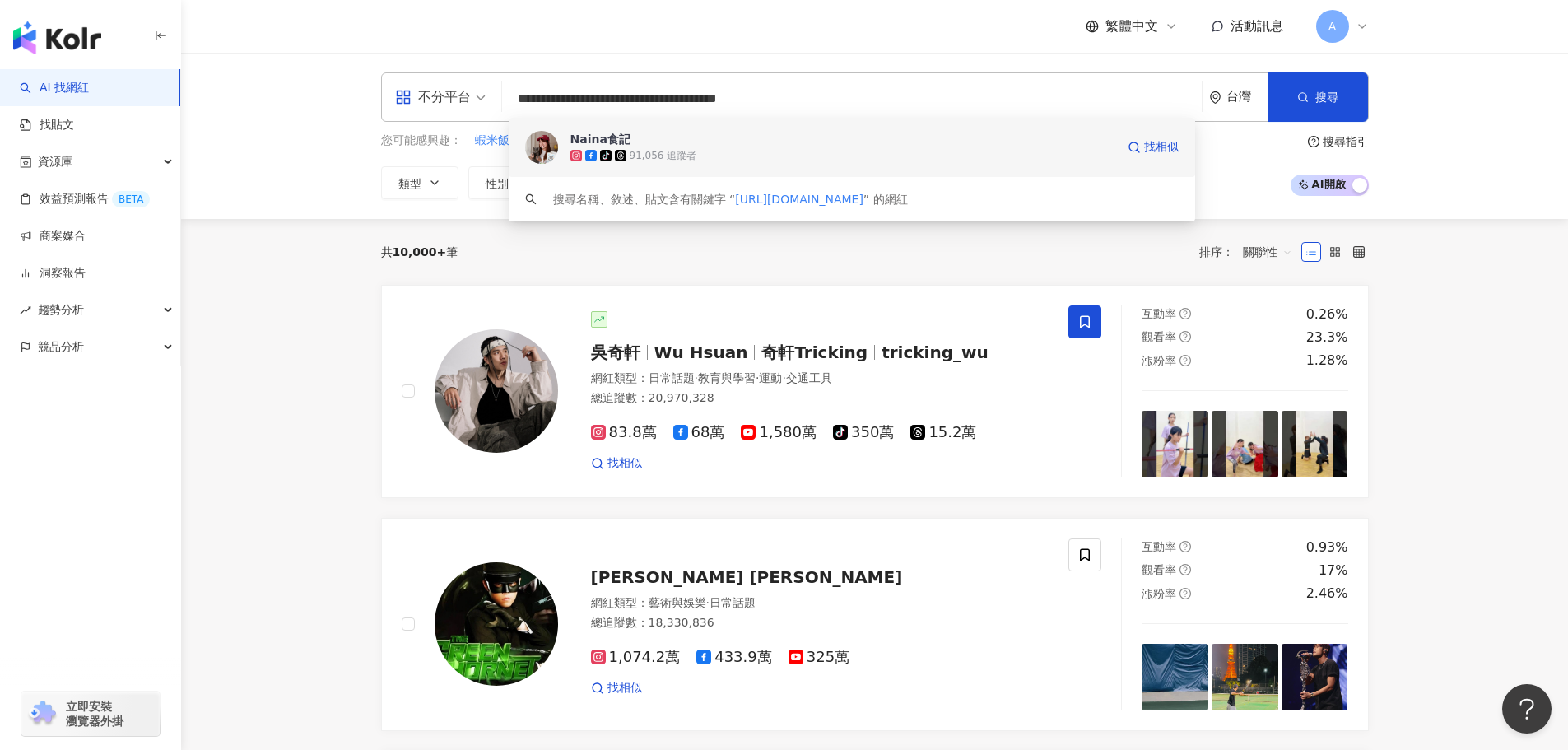
drag, startPoint x: 571, startPoint y: 142, endPoint x: 556, endPoint y: 145, distance: 15.3
click at [556, 145] on img at bounding box center [541, 147] width 33 height 33
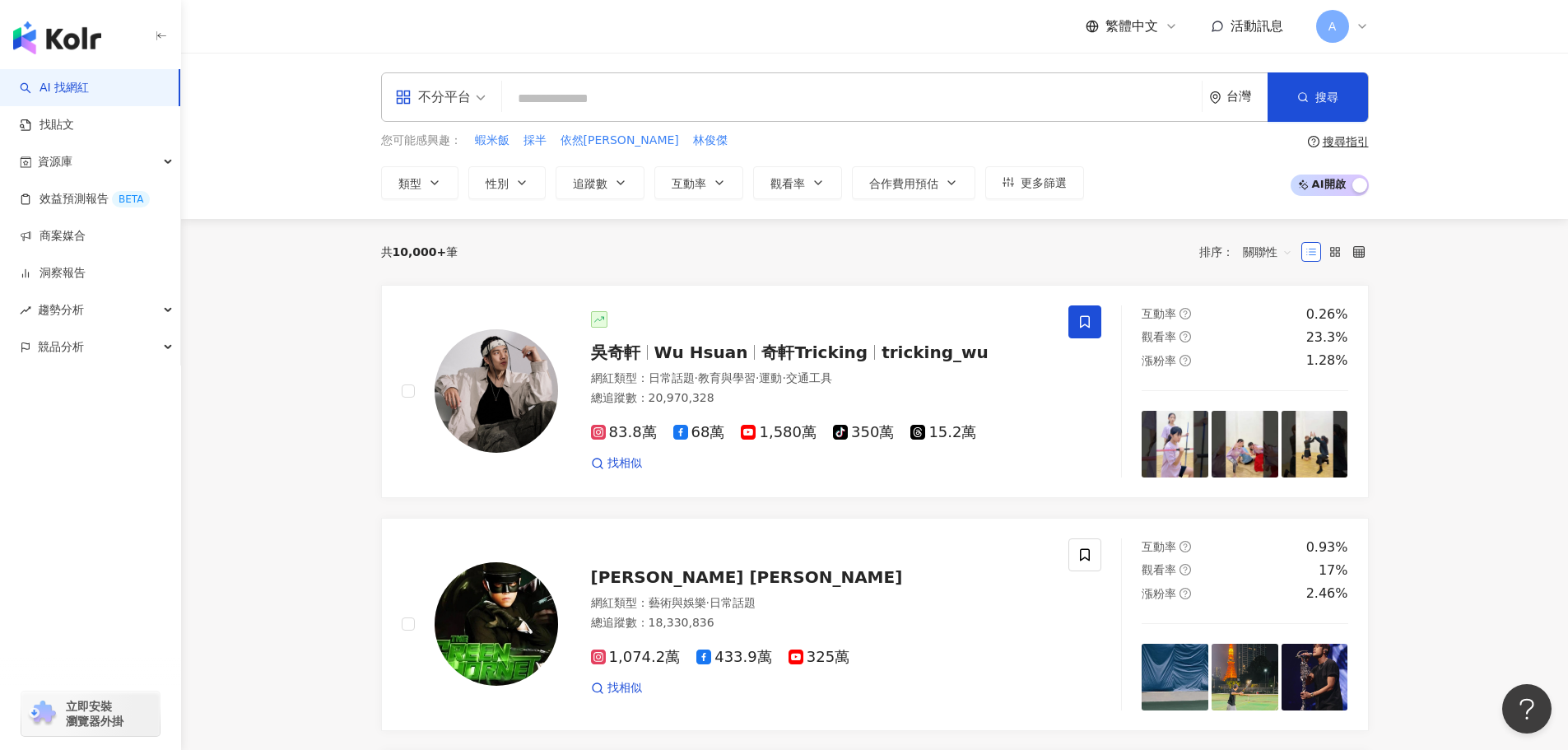
click at [611, 110] on input "search" at bounding box center [852, 99] width 687 height 31
paste input "**********"
type input "**********"
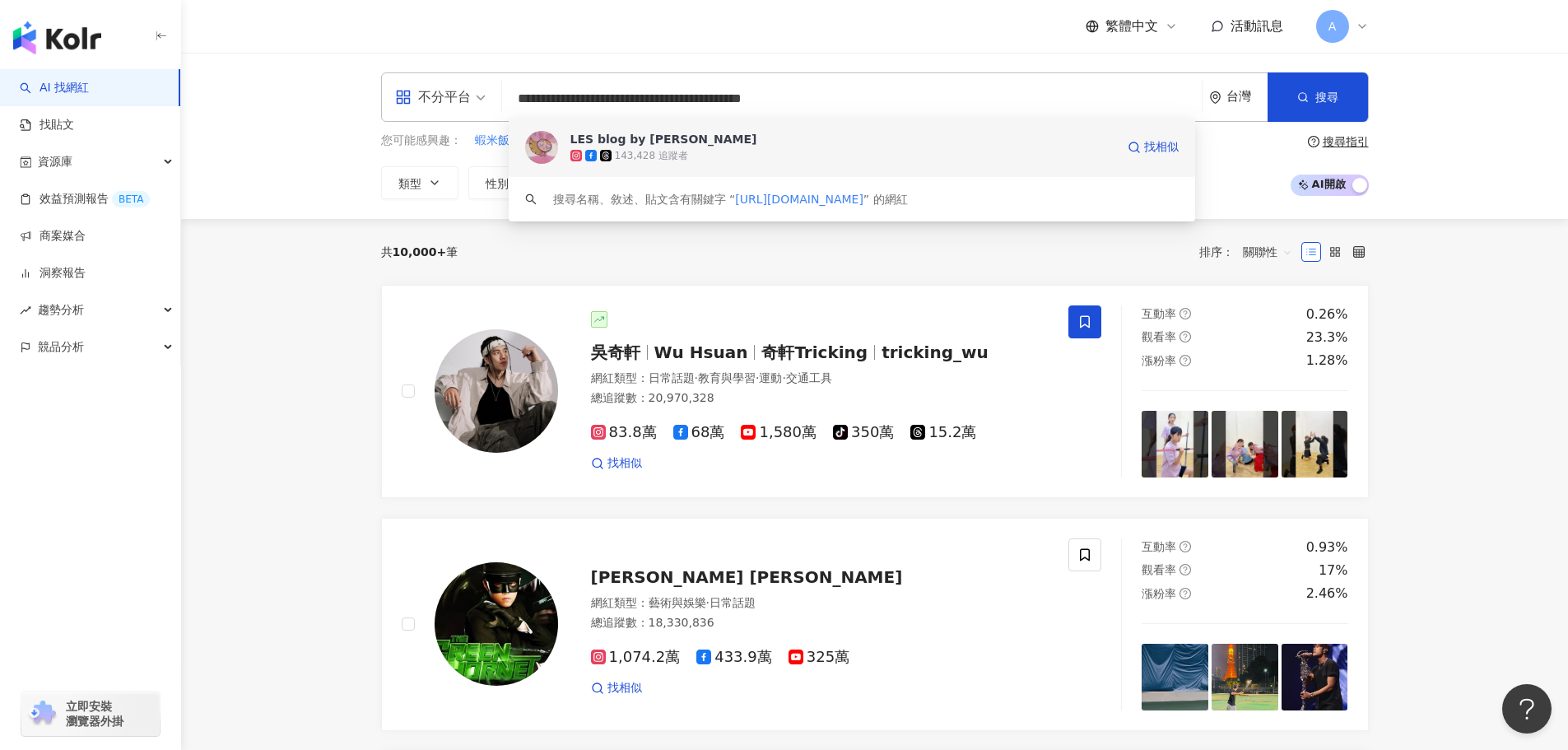
click at [546, 154] on img at bounding box center [541, 147] width 33 height 33
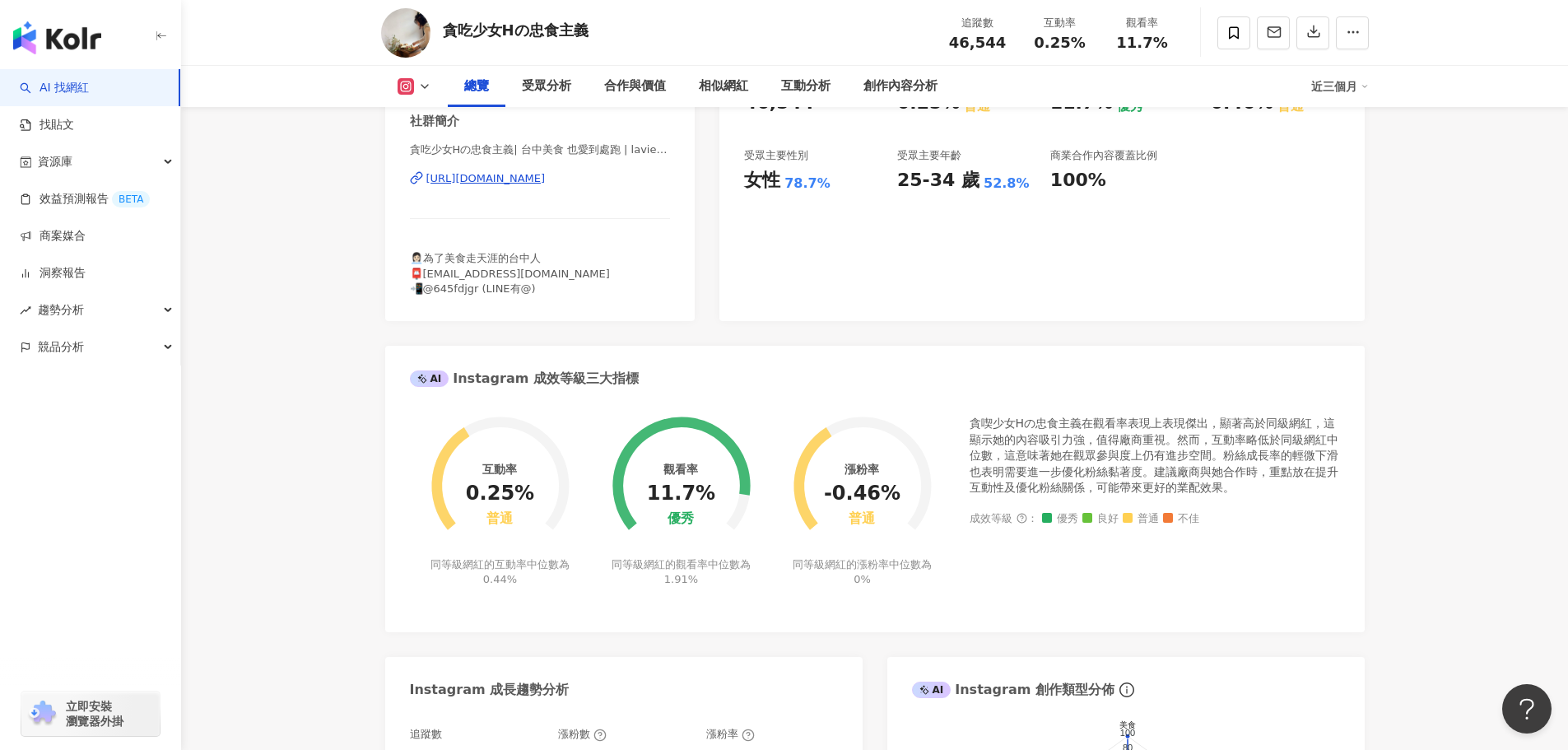
scroll to position [330, 0]
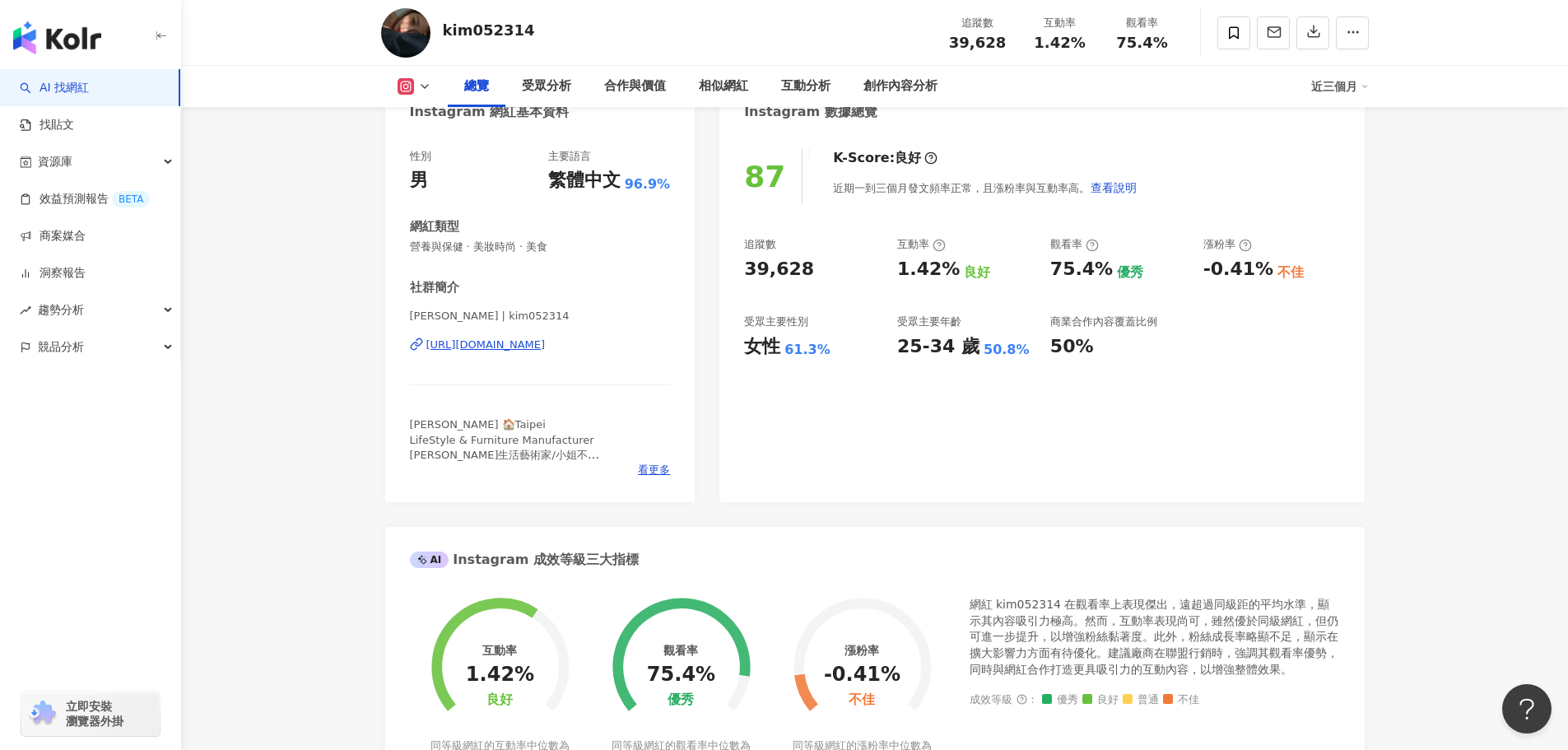
scroll to position [180, 0]
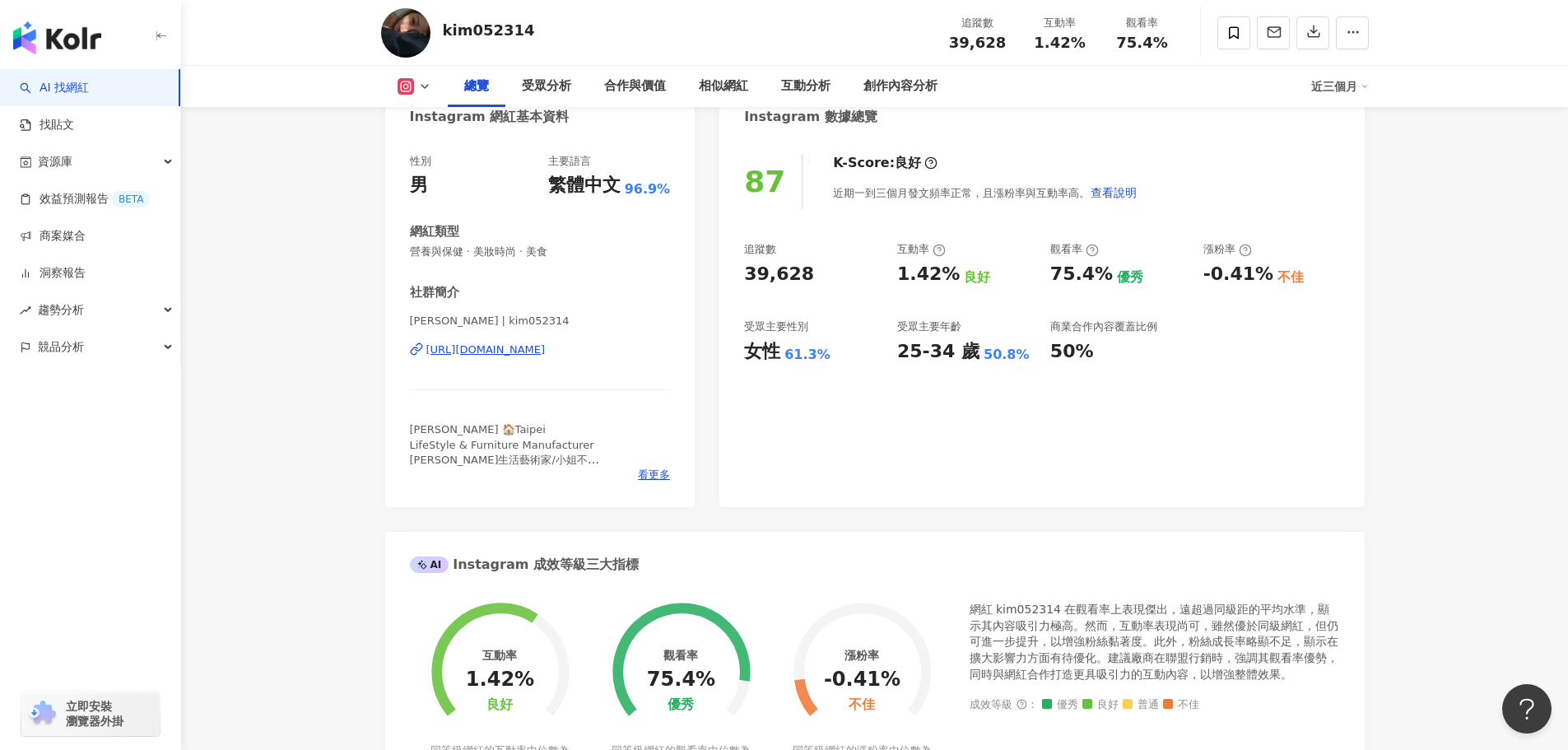
drag, startPoint x: 1409, startPoint y: 604, endPoint x: 1185, endPoint y: 631, distance: 225.6
click at [989, 628] on div "網紅 kim052314 在觀看率上表現傑出，遠超過同級距的平均水準，顯示其內容吸引力極高。然而，互動率表現尚可，雖然優於同級網紅，但仍可進一步提升，以增強粉…" at bounding box center [1155, 642] width 370 height 81
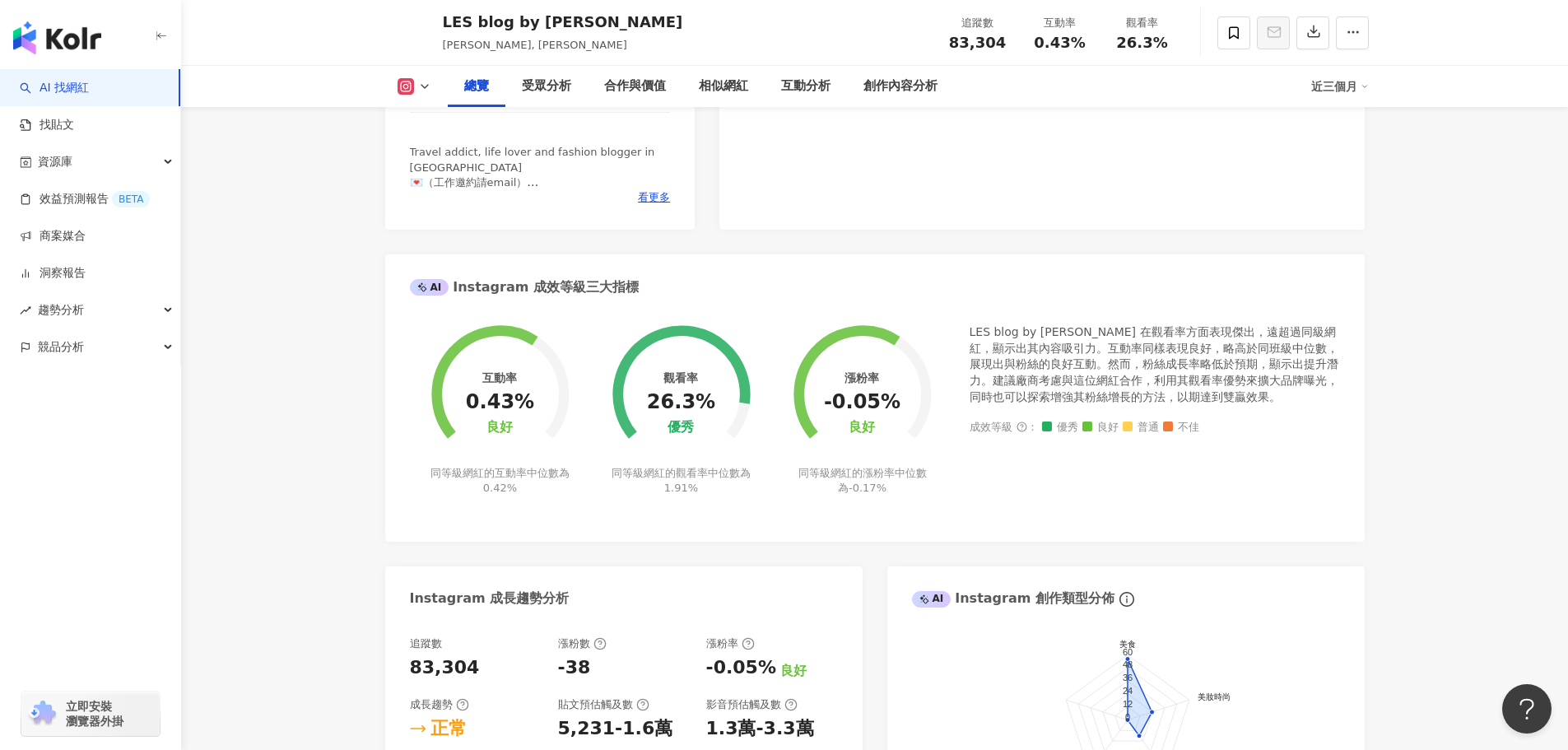
scroll to position [412, 0]
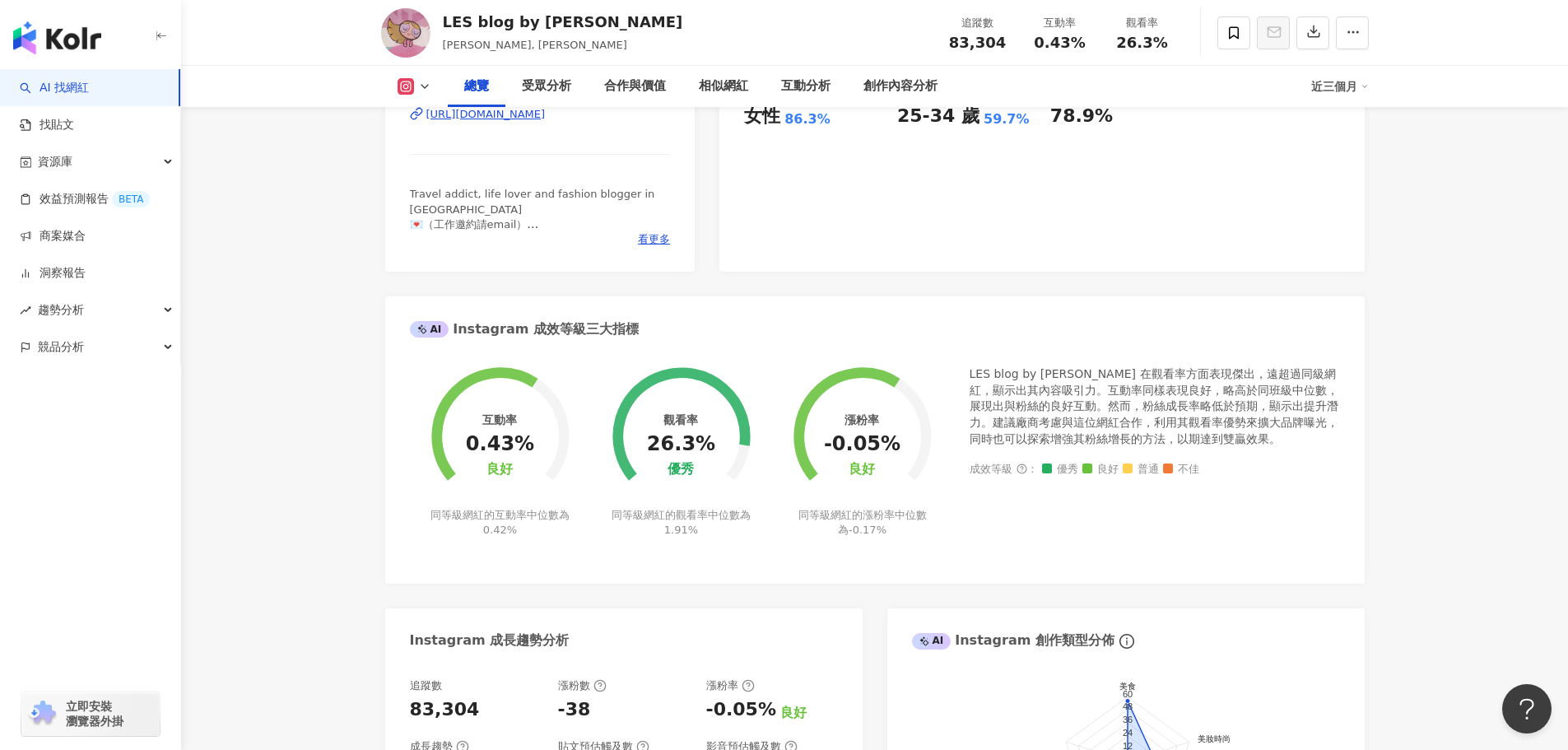
click at [406, 363] on div "互動率 0.43% 良好 同等級網紅的互動率中位數為 0.42% 觀看率 26.3% 優秀 同等級網紅的觀看率中位數為 1.91% 漲粉率 -0.05% 良好…" at bounding box center [875, 467] width 979 height 233
